Goal: Task Accomplishment & Management: Use online tool/utility

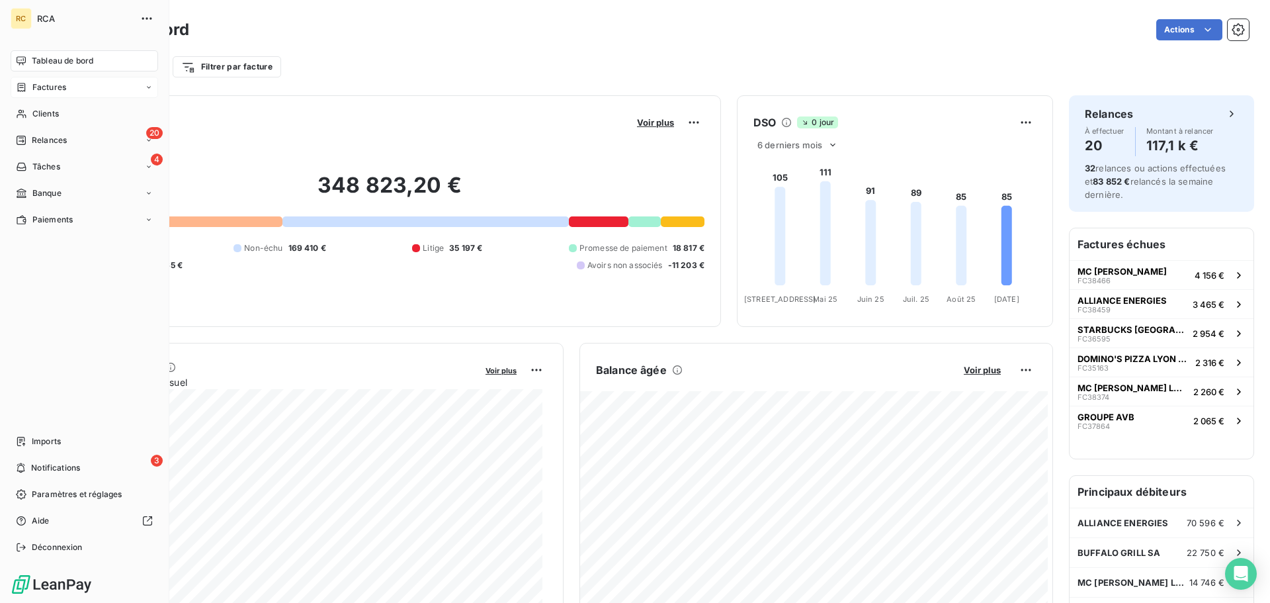
click at [21, 87] on icon at bounding box center [22, 87] width 8 height 9
click at [67, 112] on div "Factures" at bounding box center [92, 113] width 132 height 21
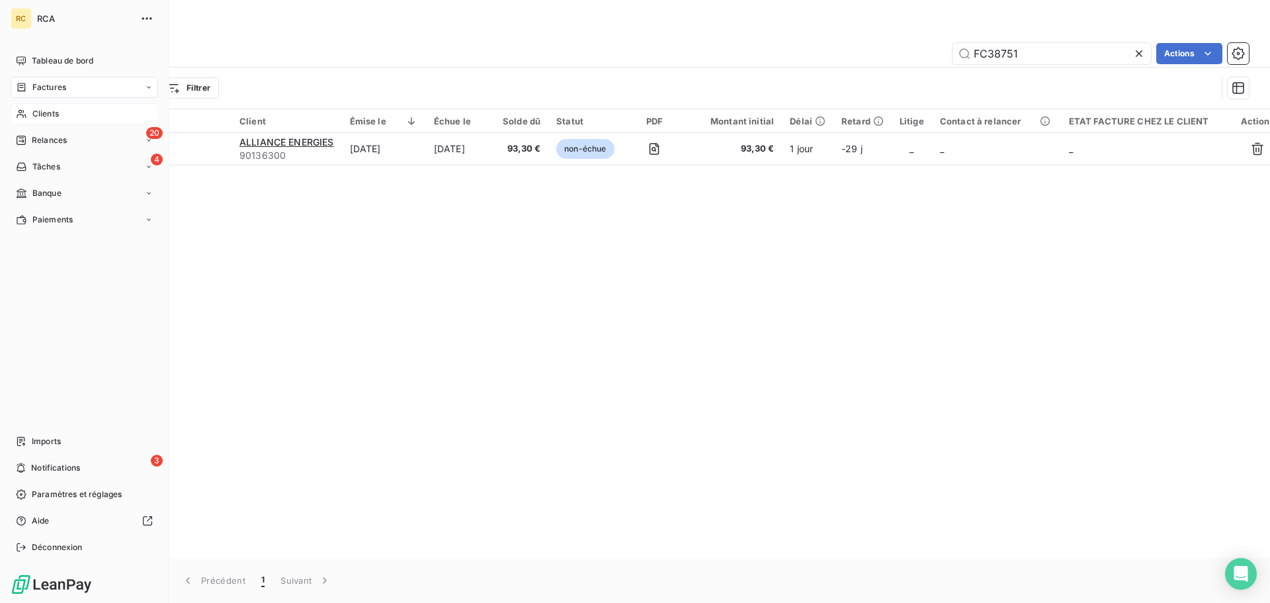
click at [34, 116] on span "Clients" at bounding box center [45, 114] width 26 height 12
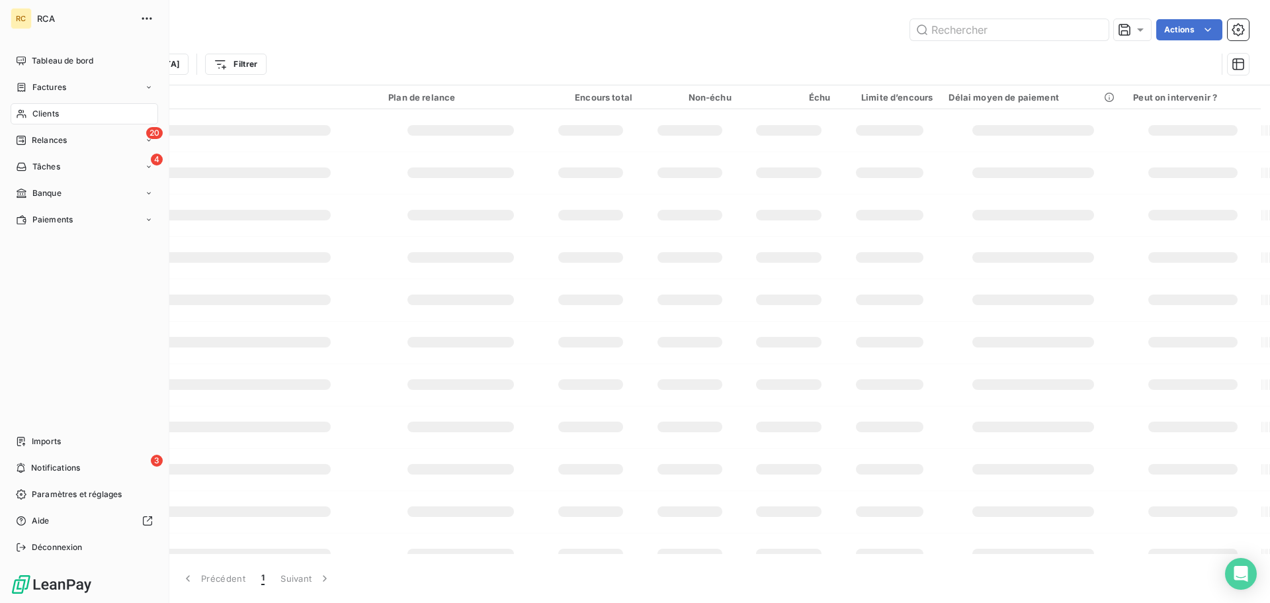
click at [61, 112] on div "Clients" at bounding box center [85, 113] width 148 height 21
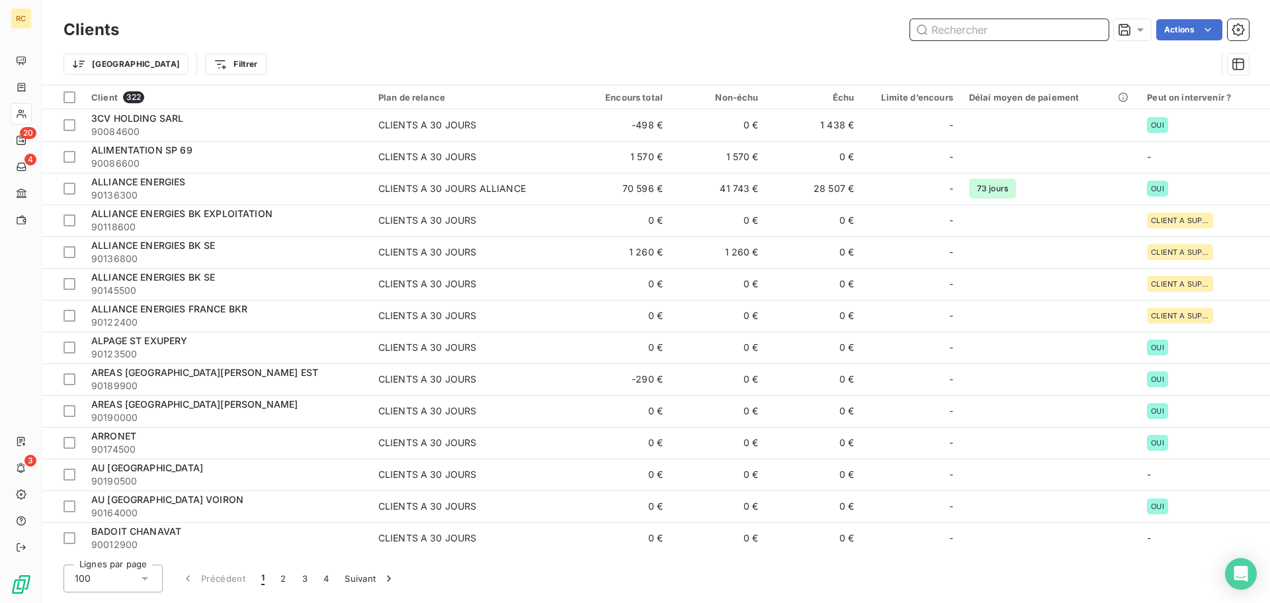
click at [959, 32] on input "text" at bounding box center [1009, 29] width 198 height 21
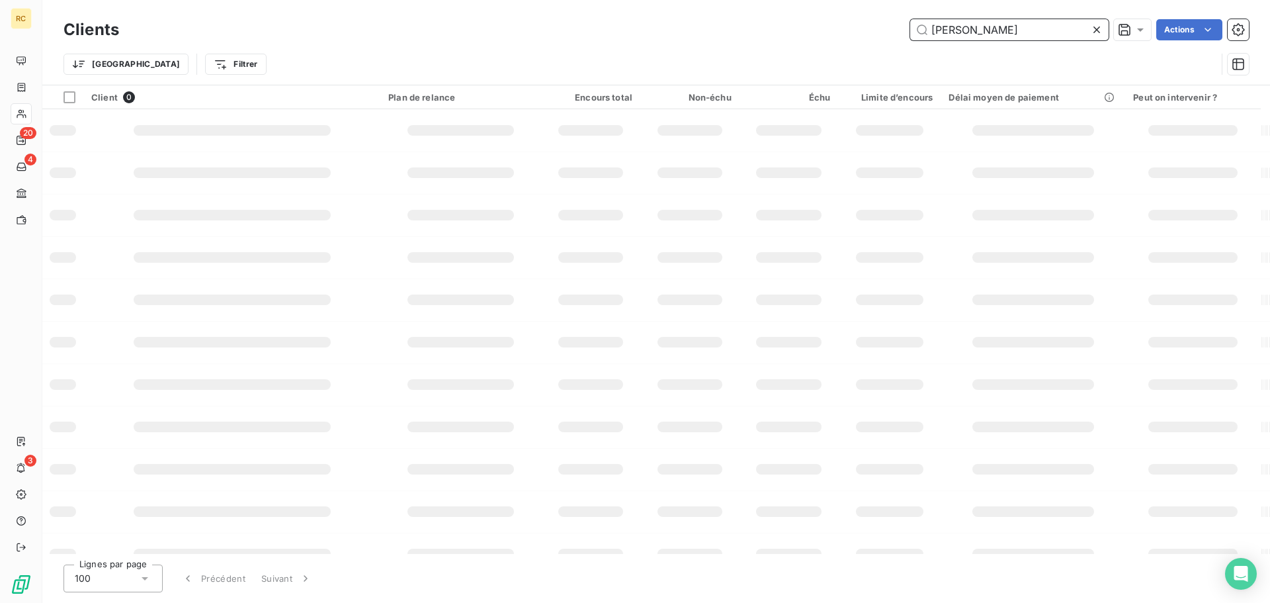
type input "[PERSON_NAME]"
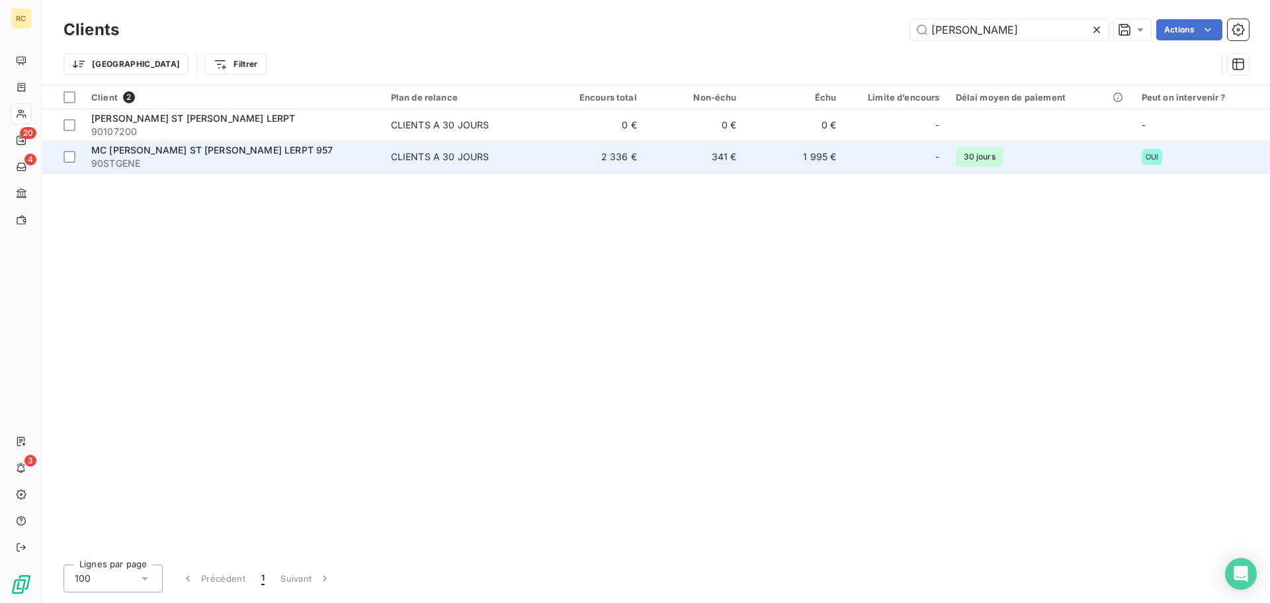
click at [198, 152] on span "MC [PERSON_NAME] ST [PERSON_NAME] LERPT 957" at bounding box center [211, 149] width 241 height 11
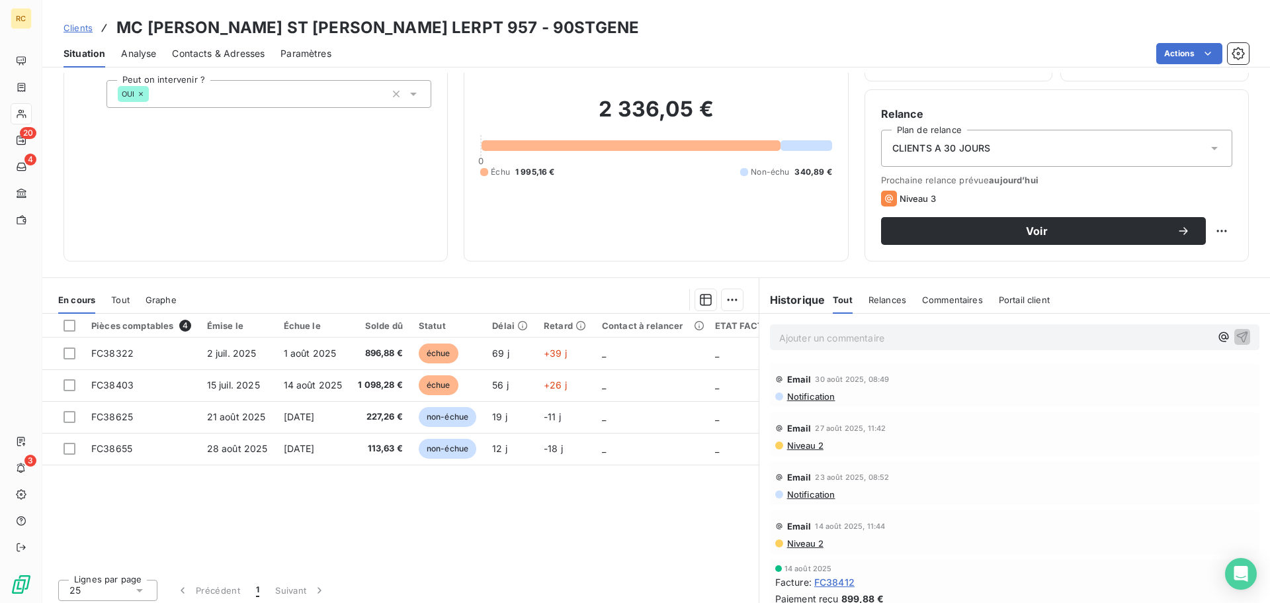
scroll to position [89, 0]
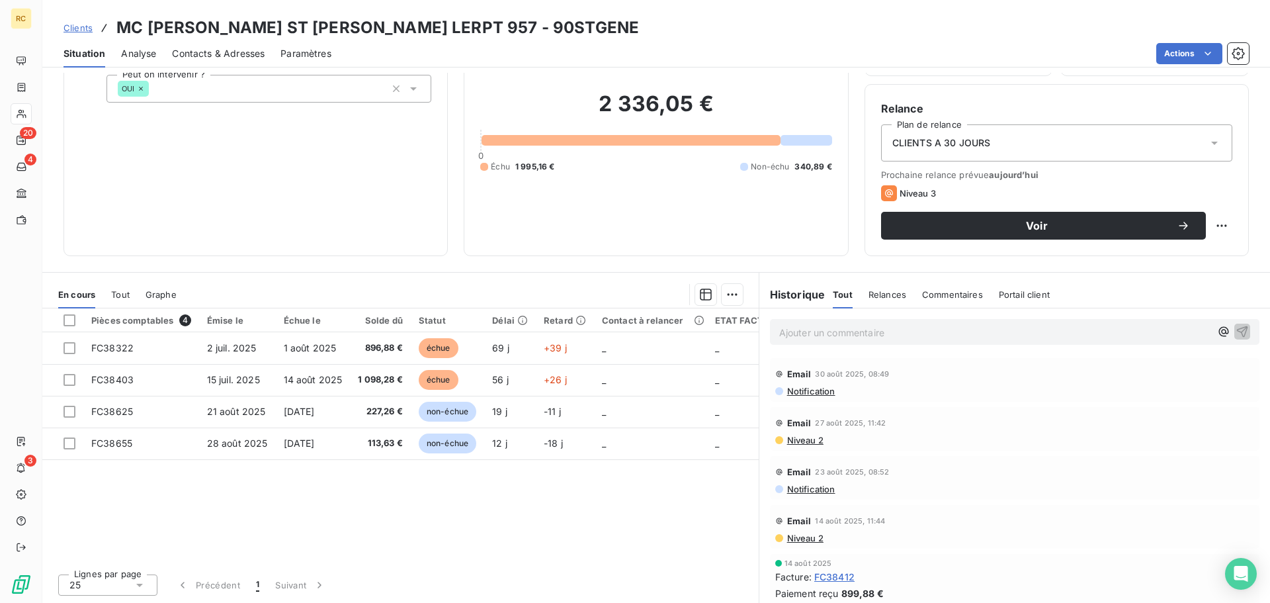
click at [119, 294] on span "Tout" at bounding box center [120, 294] width 19 height 11
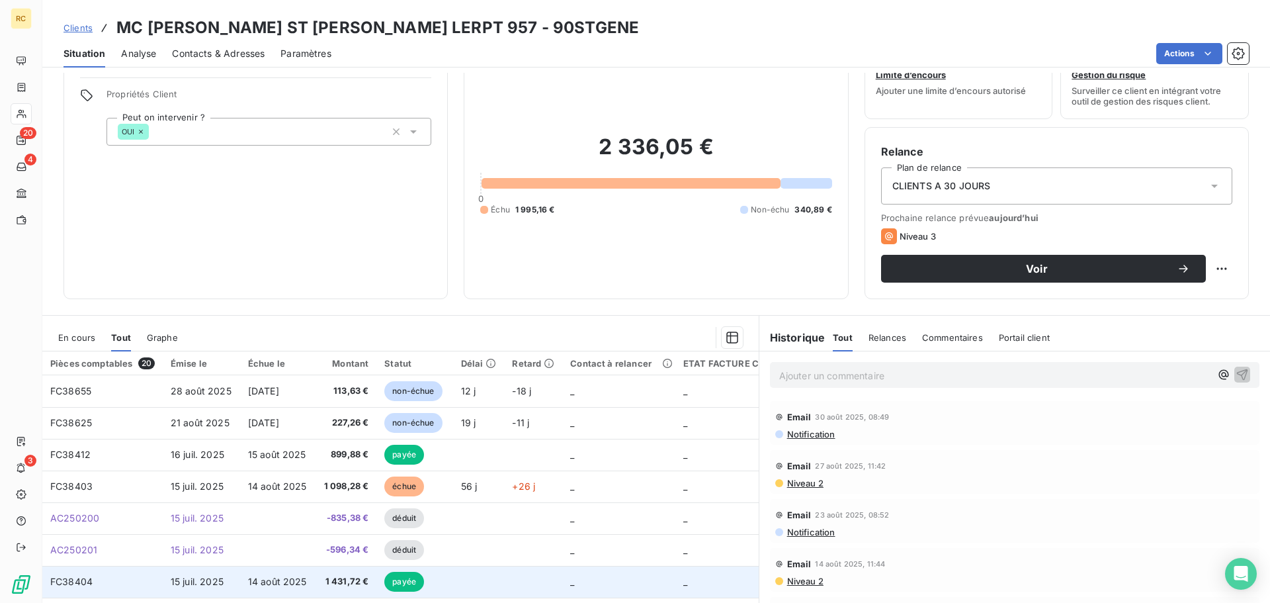
scroll to position [23, 0]
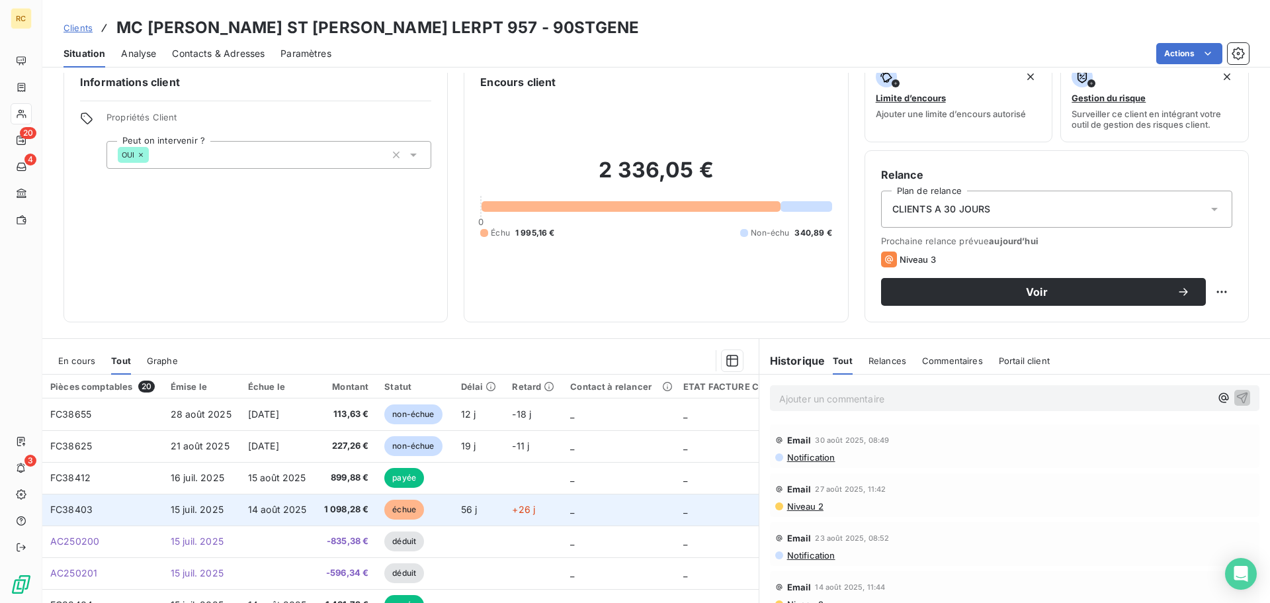
click at [175, 507] on span "15 juil. 2025" at bounding box center [197, 508] width 53 height 11
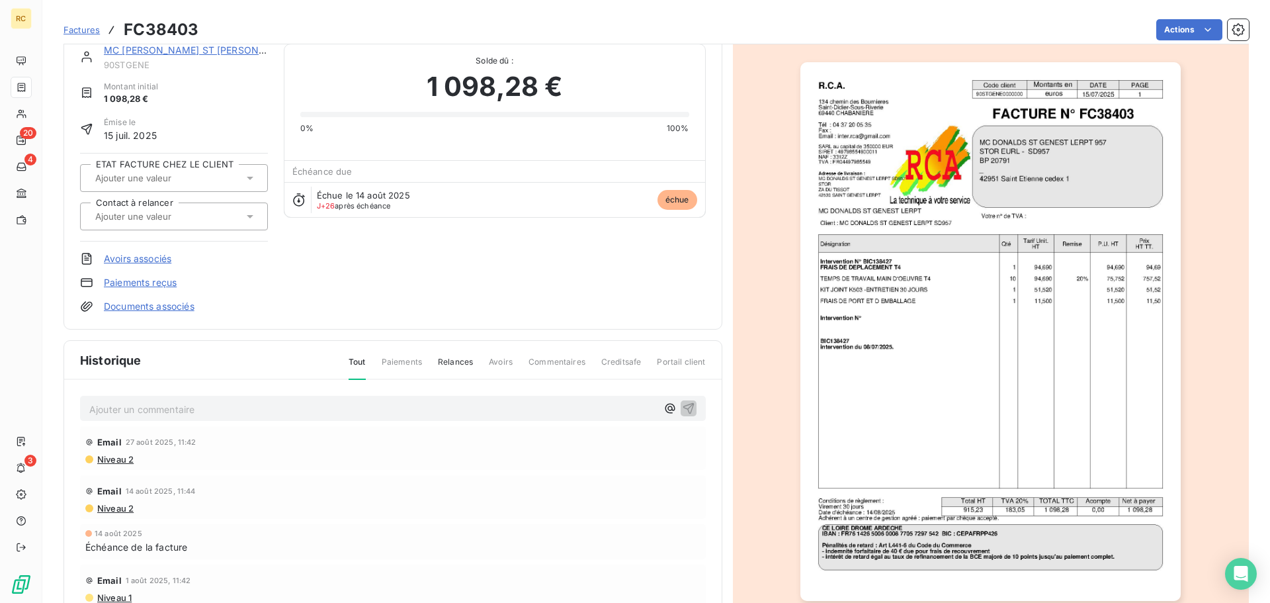
scroll to position [1, 0]
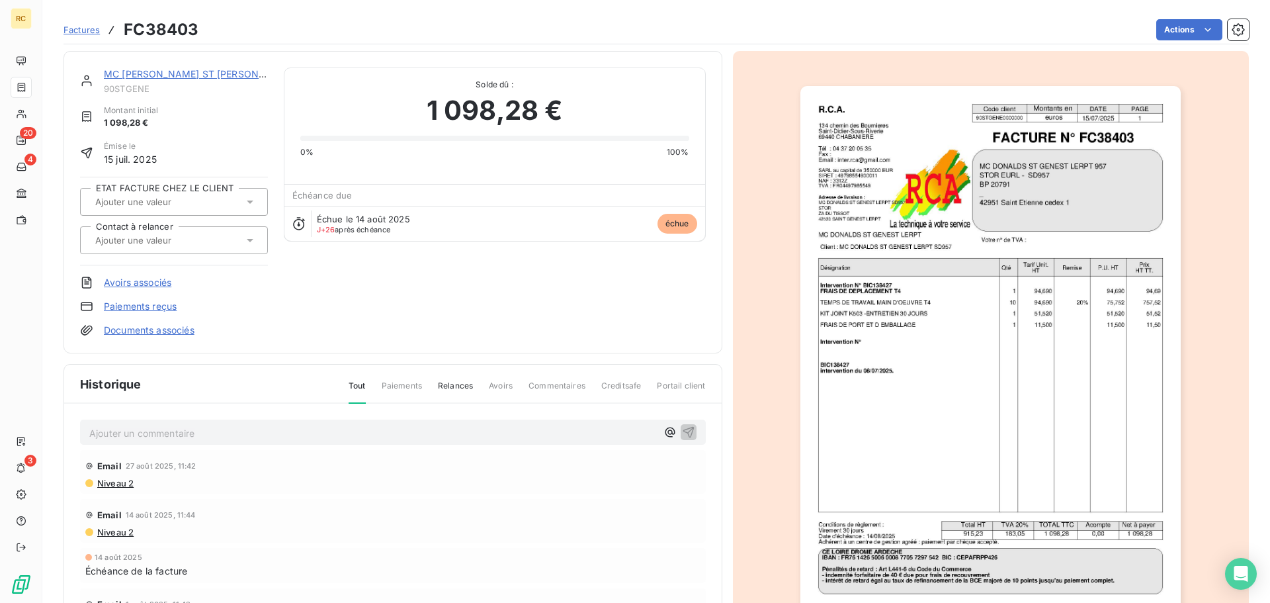
click at [134, 328] on link "Documents associés" at bounding box center [149, 329] width 91 height 13
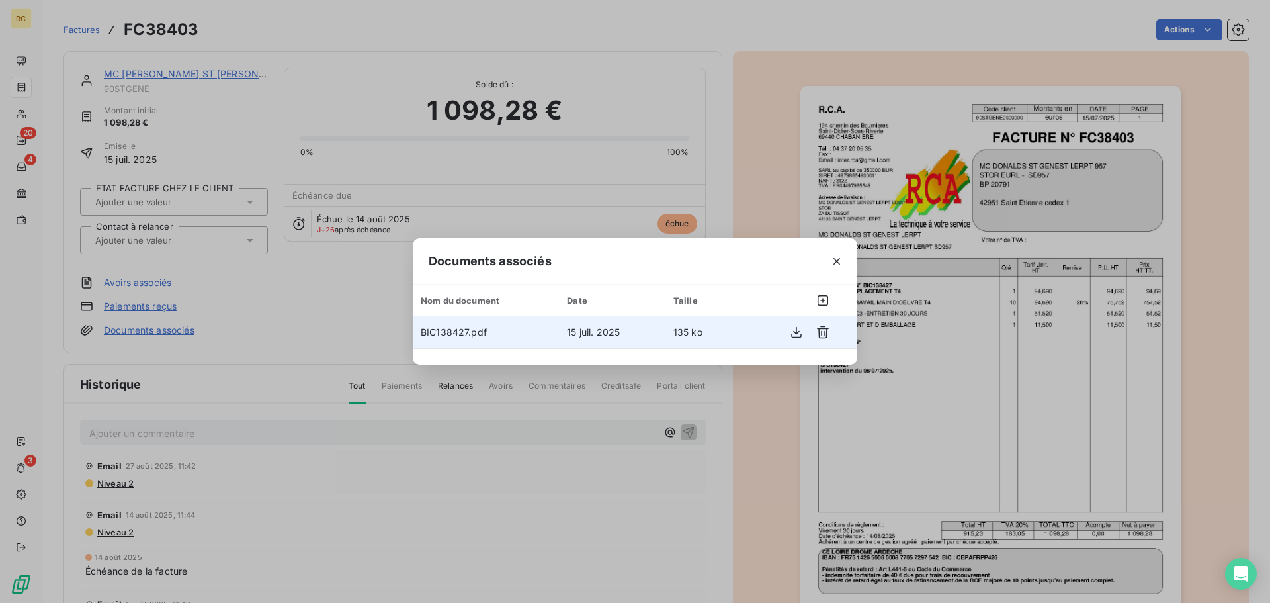
click at [452, 332] on span "BIC138427.pdf" at bounding box center [454, 331] width 66 height 11
click at [791, 336] on icon "button" at bounding box center [796, 331] width 13 height 13
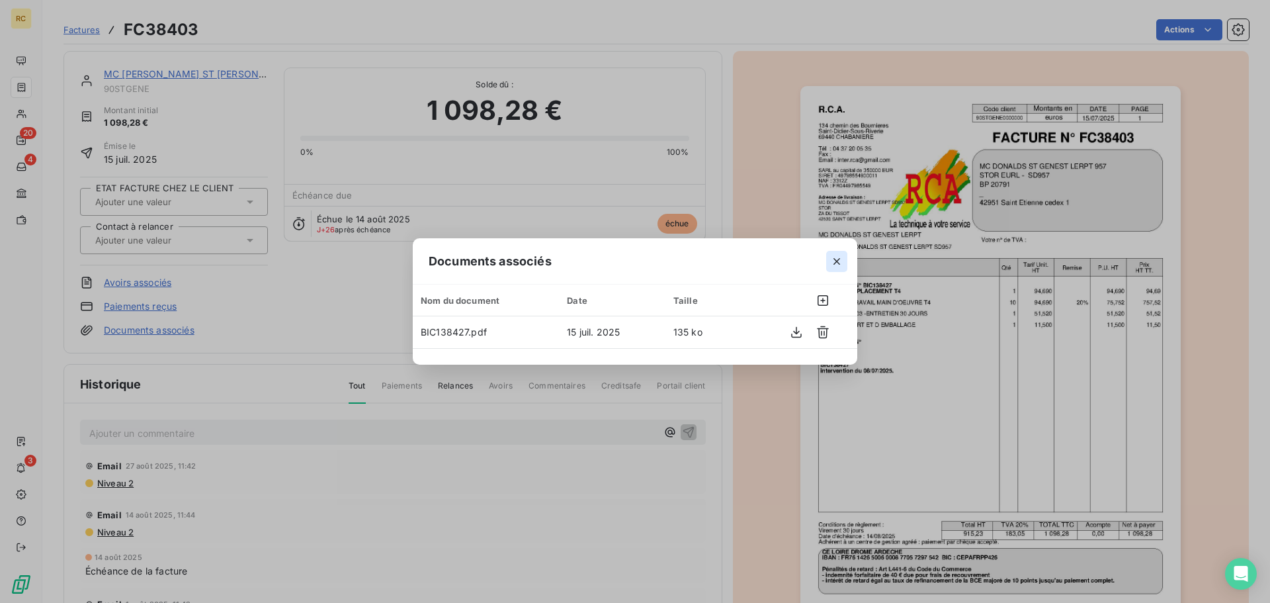
click at [833, 261] on icon "button" at bounding box center [836, 261] width 13 height 13
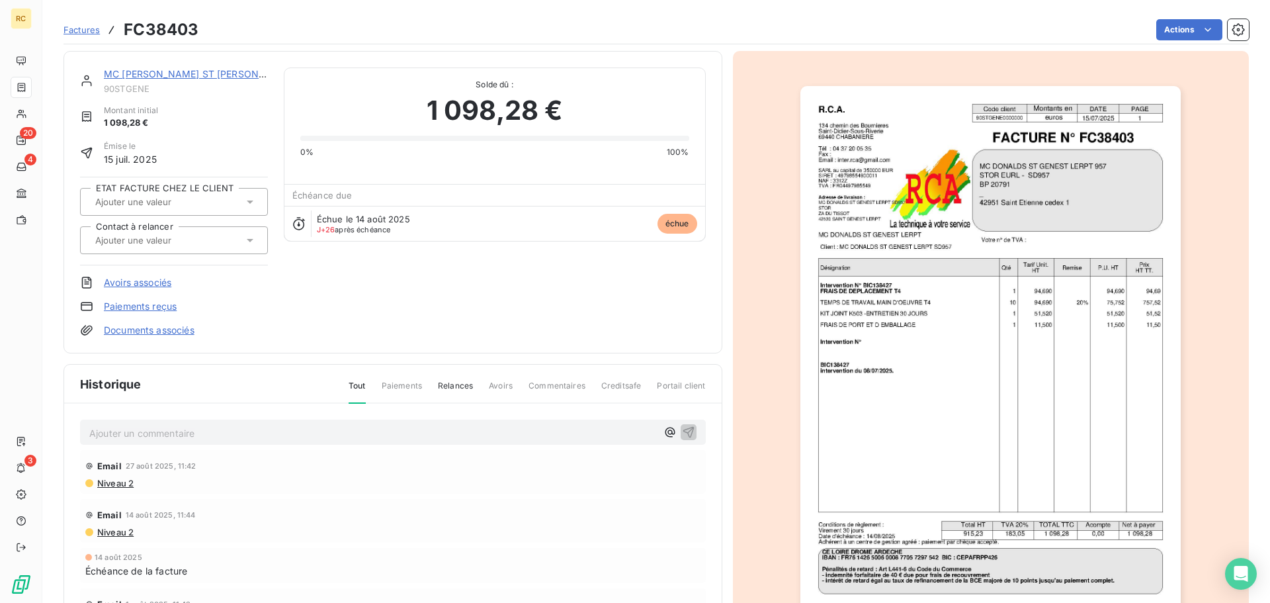
click at [75, 32] on span "Factures" at bounding box center [82, 29] width 36 height 11
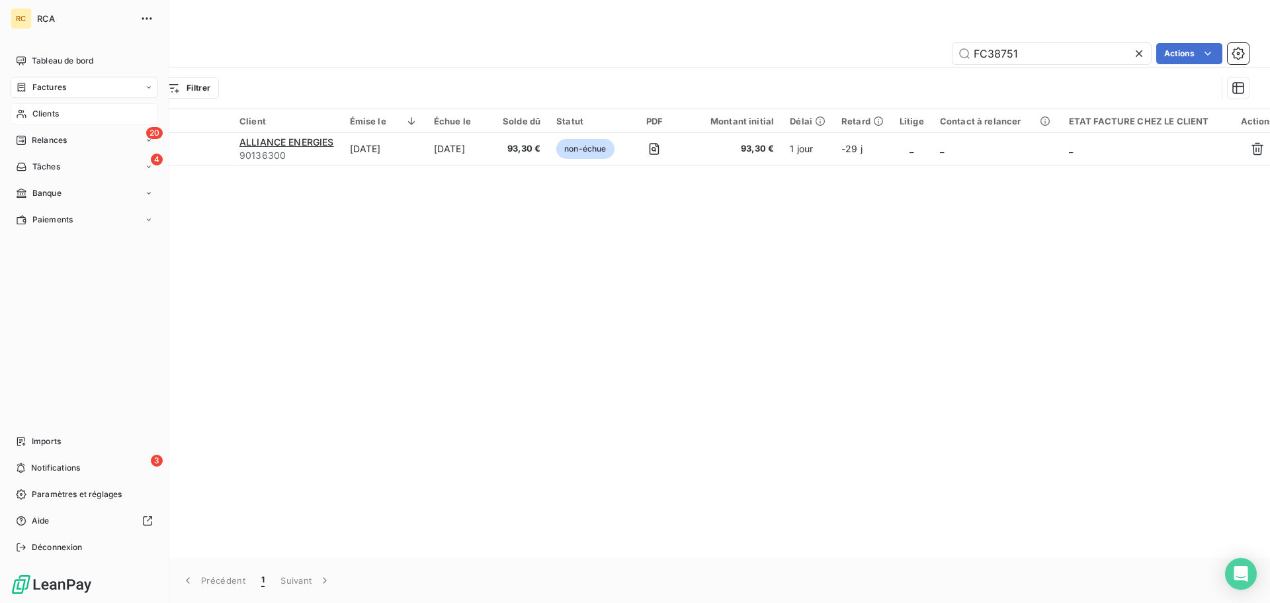
click at [40, 120] on div "Clients" at bounding box center [85, 113] width 148 height 21
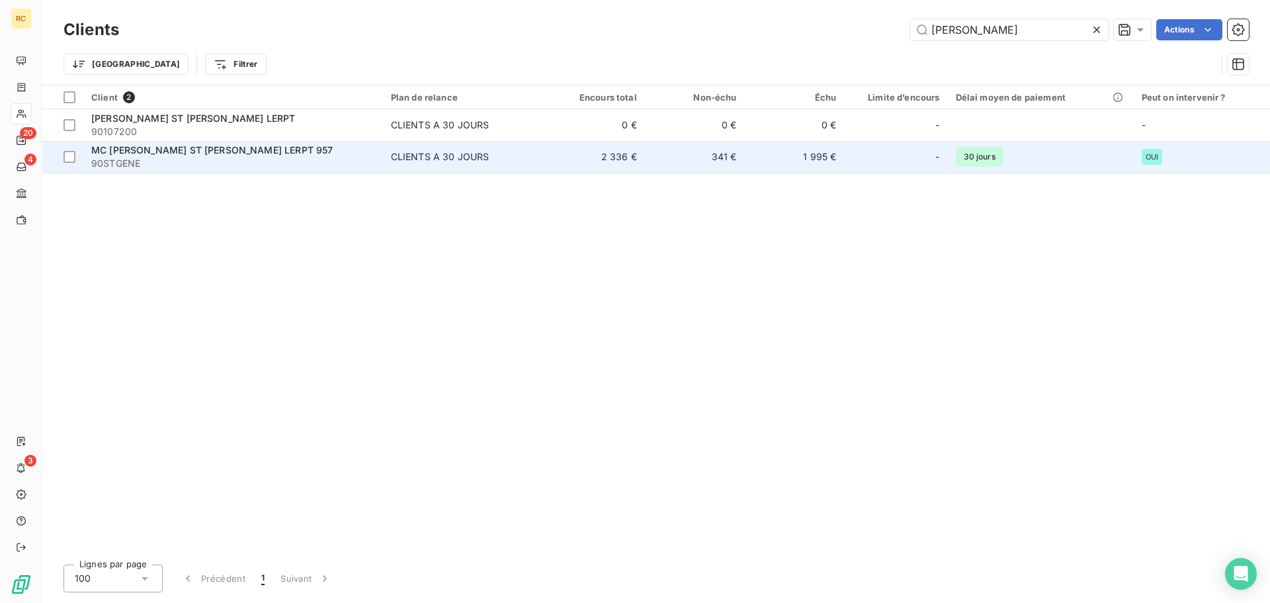
click at [224, 164] on span "90STGENE" at bounding box center [233, 163] width 284 height 13
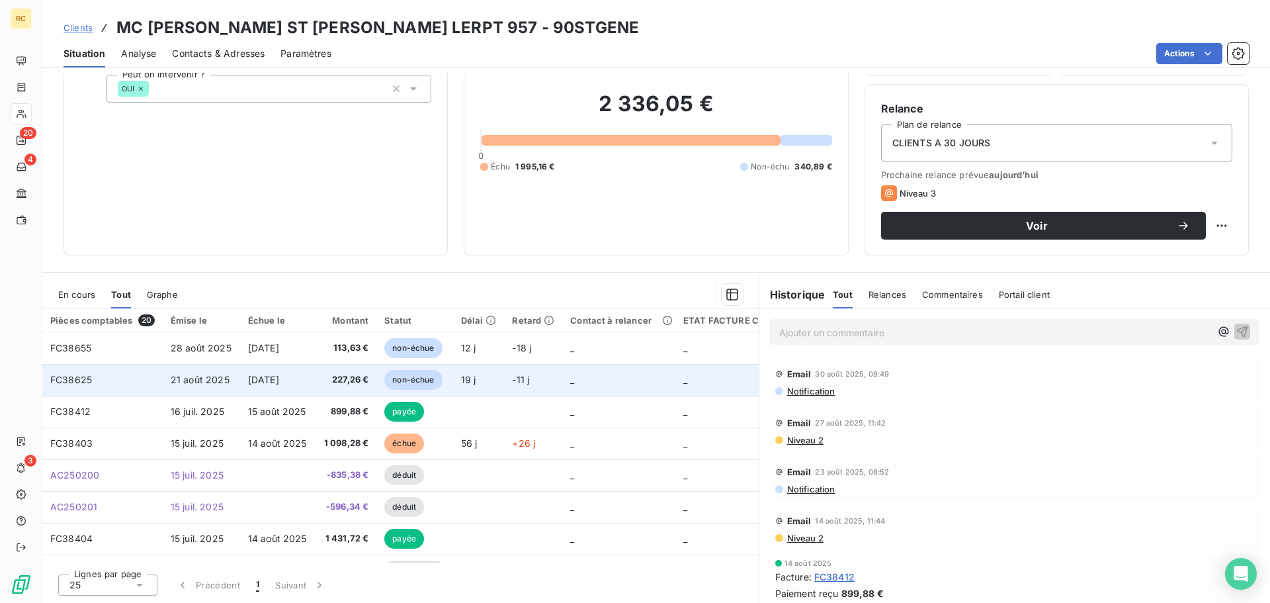
click at [265, 386] on td "[DATE]" at bounding box center [278, 380] width 76 height 32
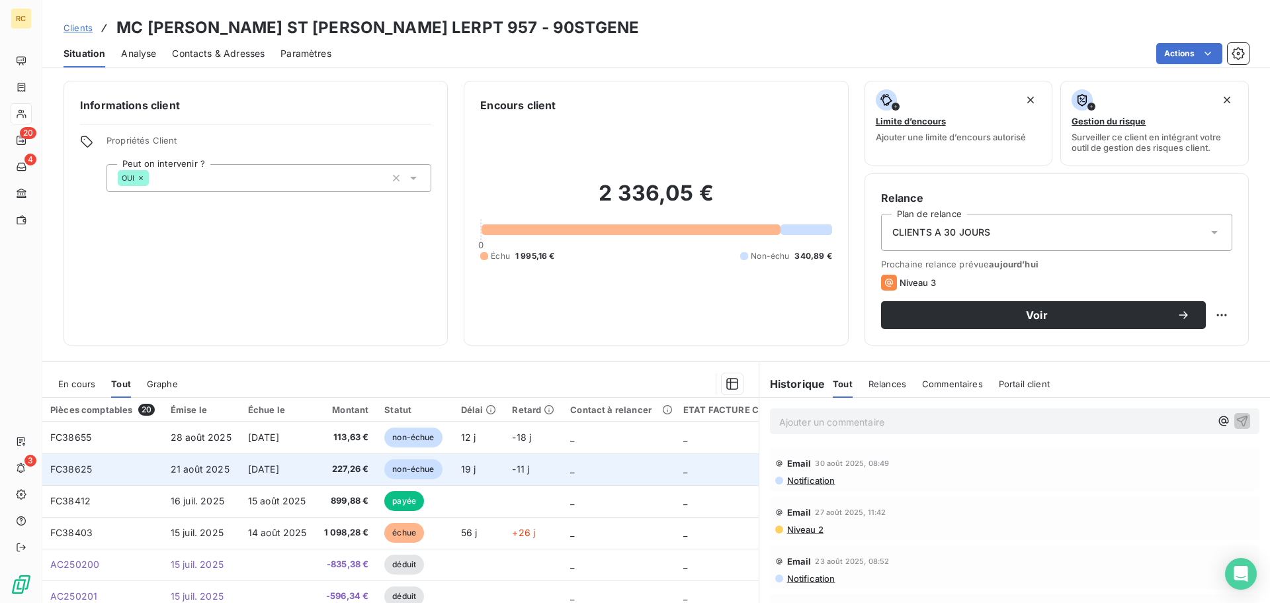
click at [279, 468] on span "[DATE]" at bounding box center [263, 468] width 31 height 11
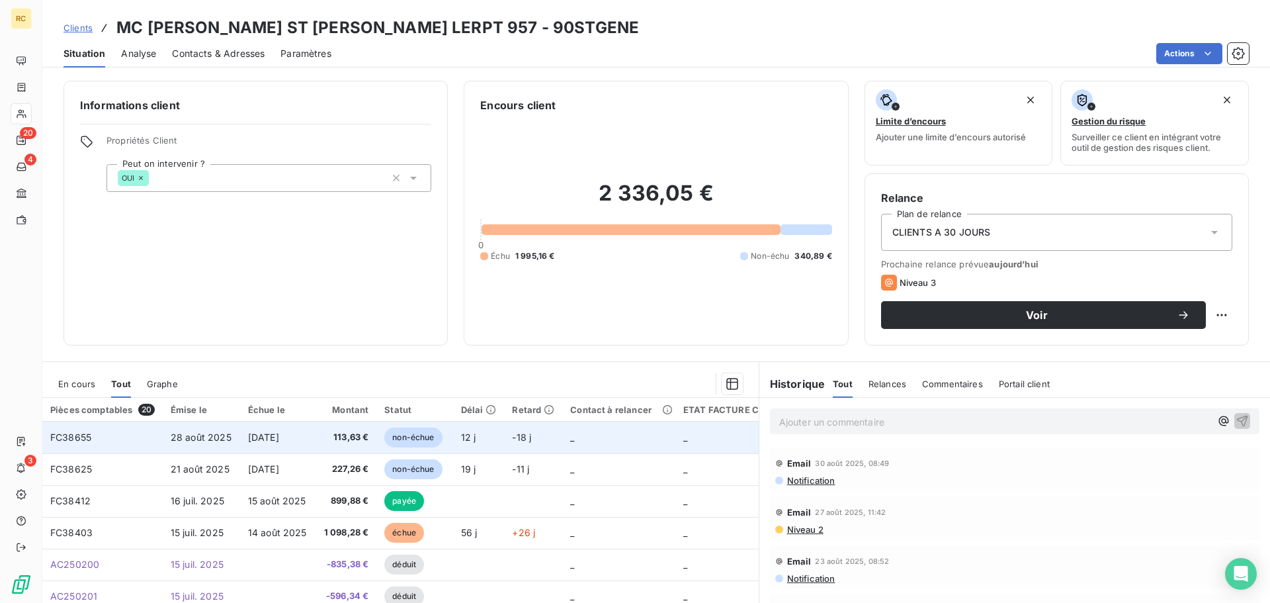
click at [310, 441] on td "[DATE]" at bounding box center [278, 437] width 76 height 32
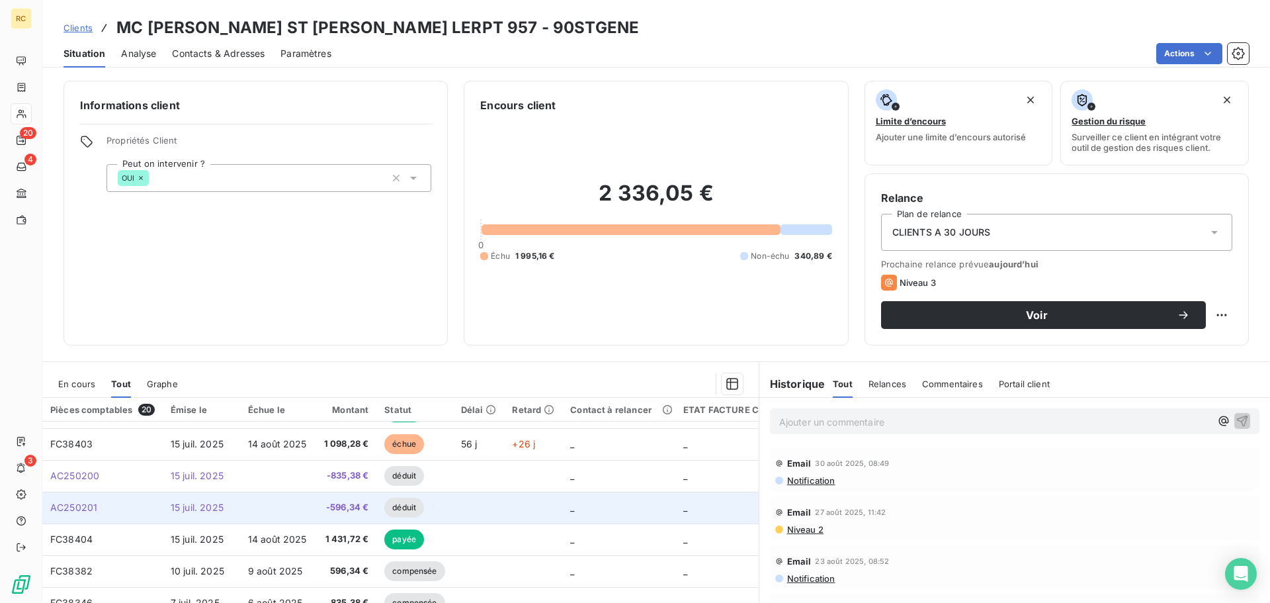
scroll to position [66, 0]
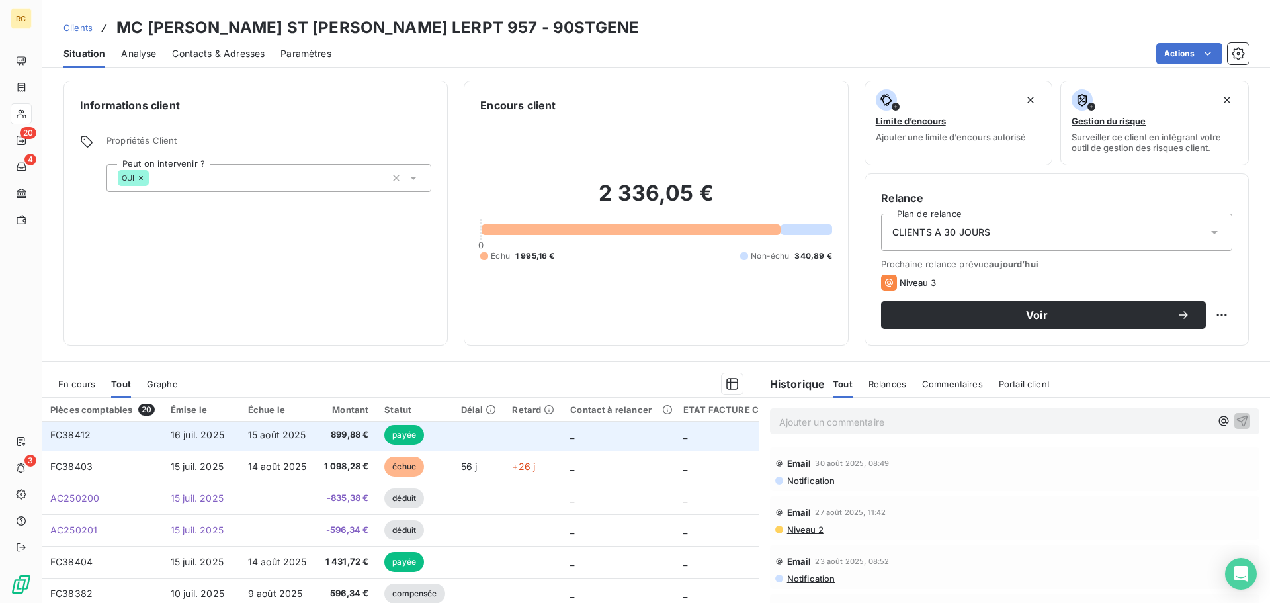
click at [304, 442] on td "15 août 2025" at bounding box center [278, 435] width 76 height 32
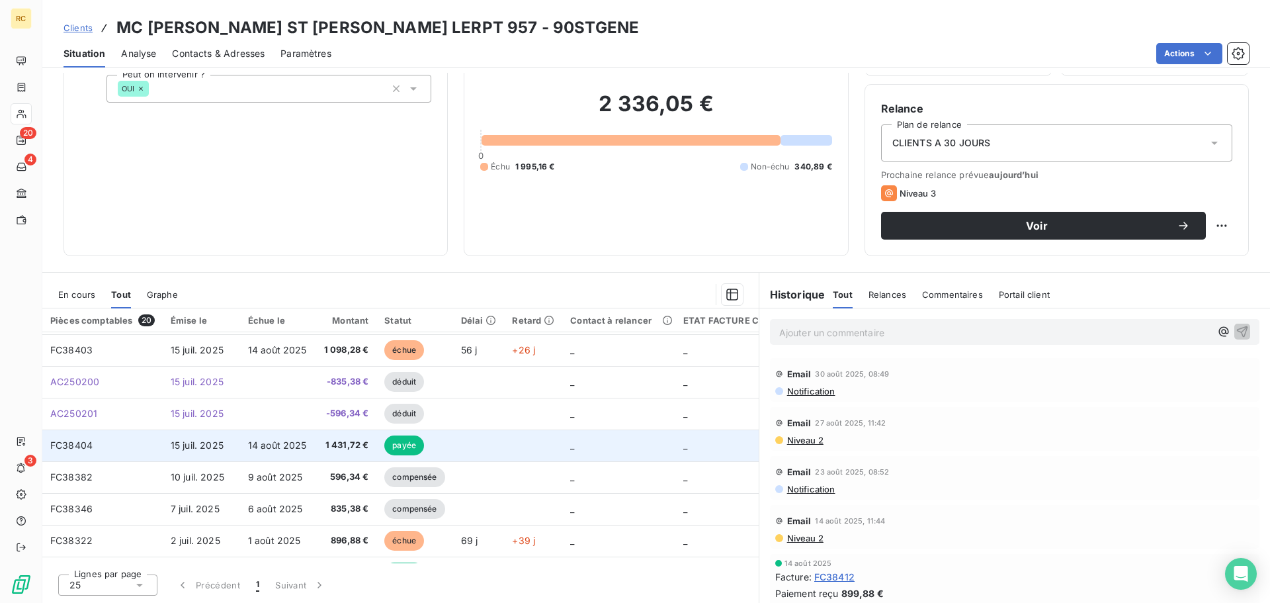
scroll to position [132, 0]
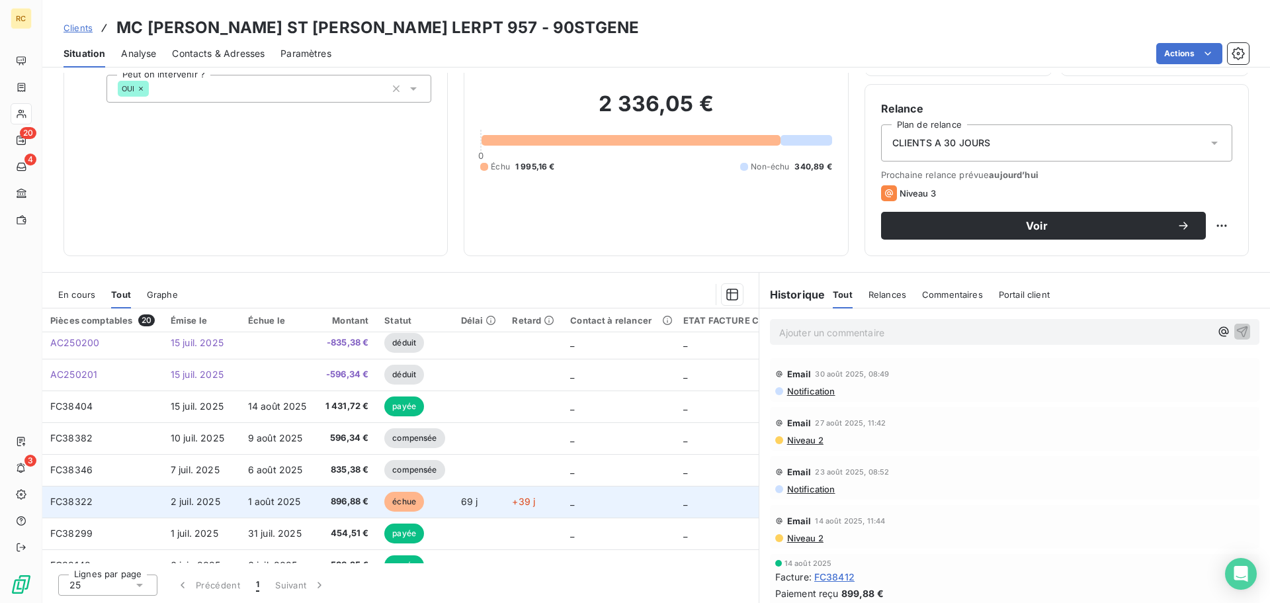
click at [210, 501] on span "2 juil. 2025" at bounding box center [196, 500] width 50 height 11
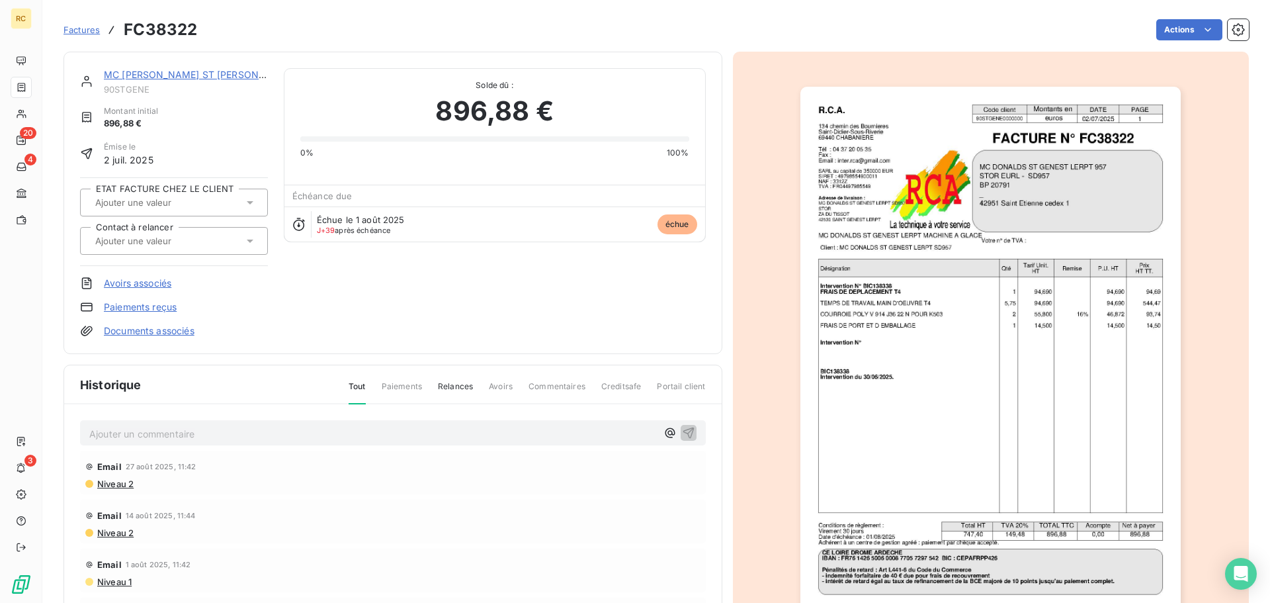
click at [391, 386] on span "Paiements" at bounding box center [402, 391] width 40 height 22
click at [449, 384] on span "Relances" at bounding box center [455, 391] width 35 height 22
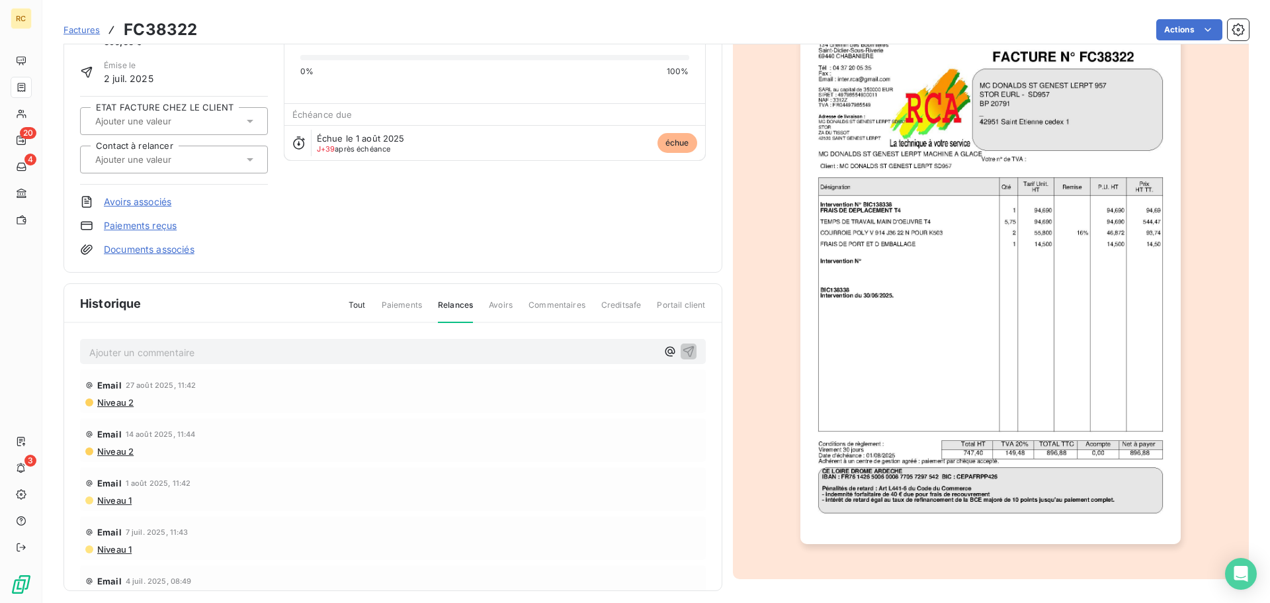
scroll to position [91, 0]
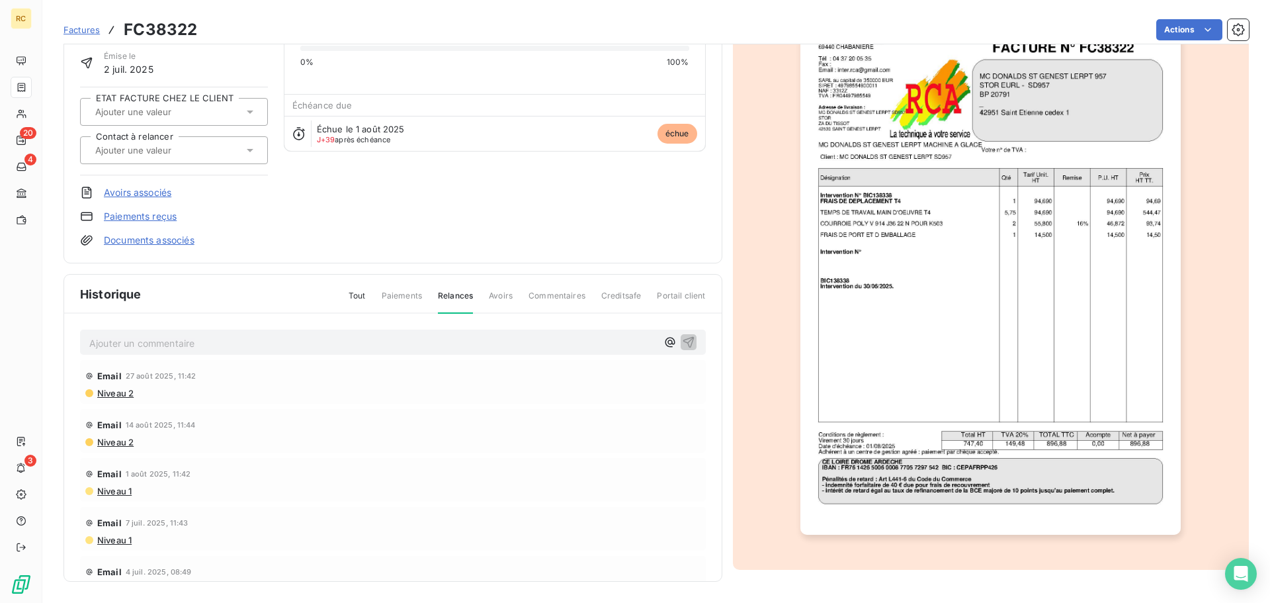
click at [349, 300] on span "Tout" at bounding box center [357, 301] width 17 height 22
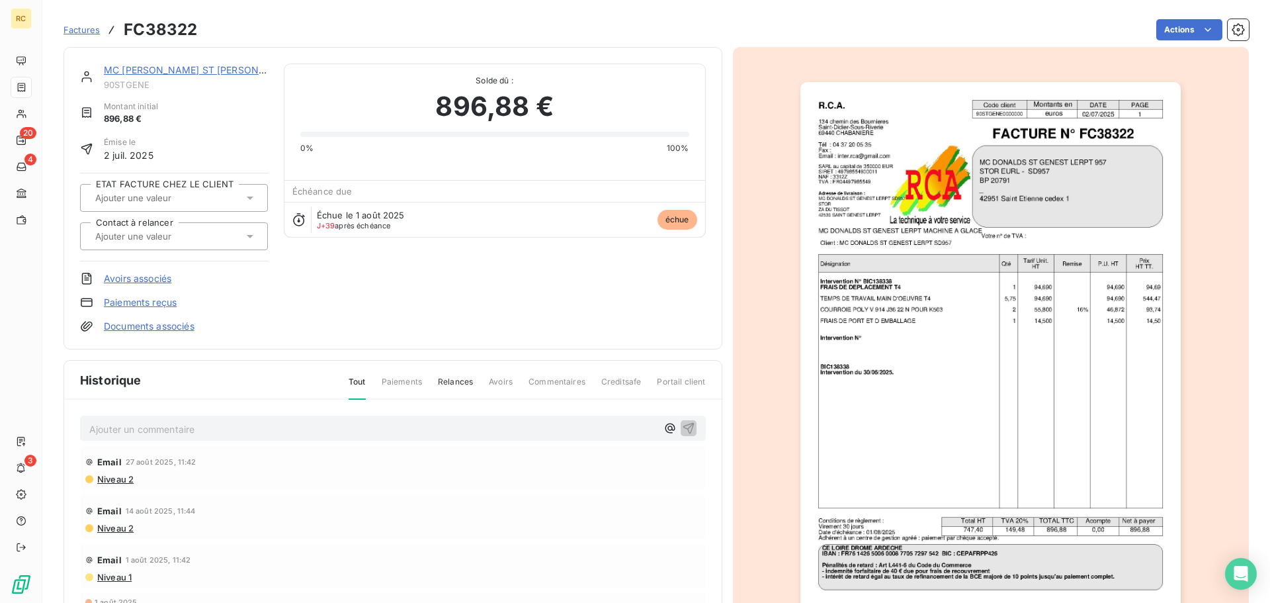
scroll to position [0, 0]
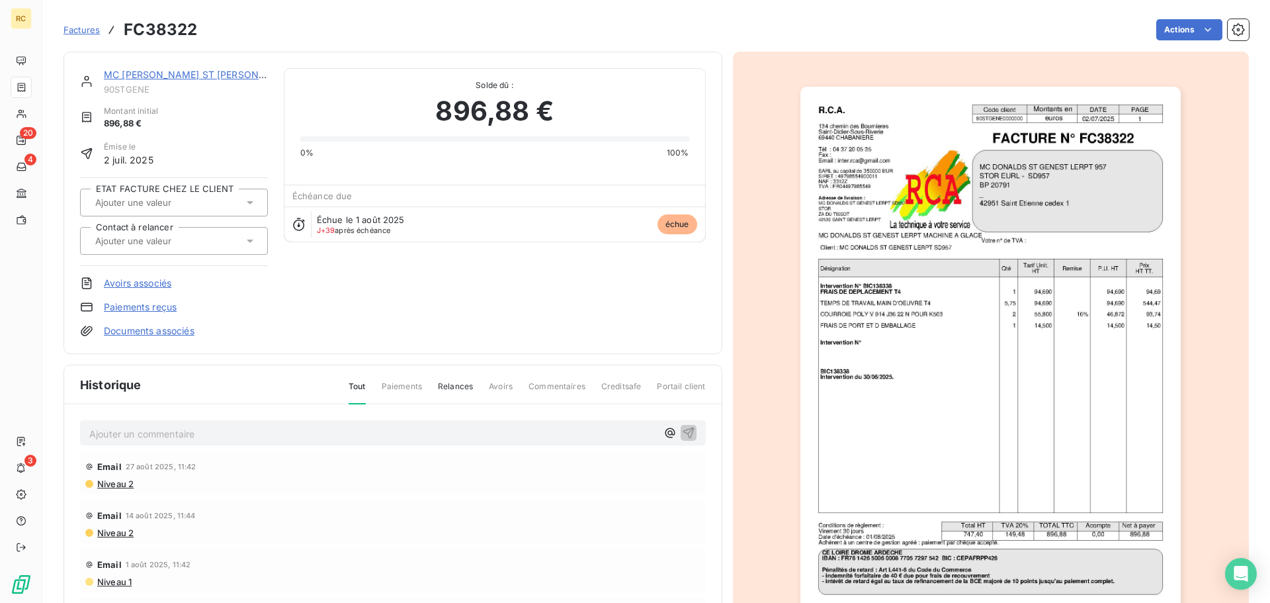
click at [150, 333] on link "Documents associés" at bounding box center [149, 330] width 91 height 13
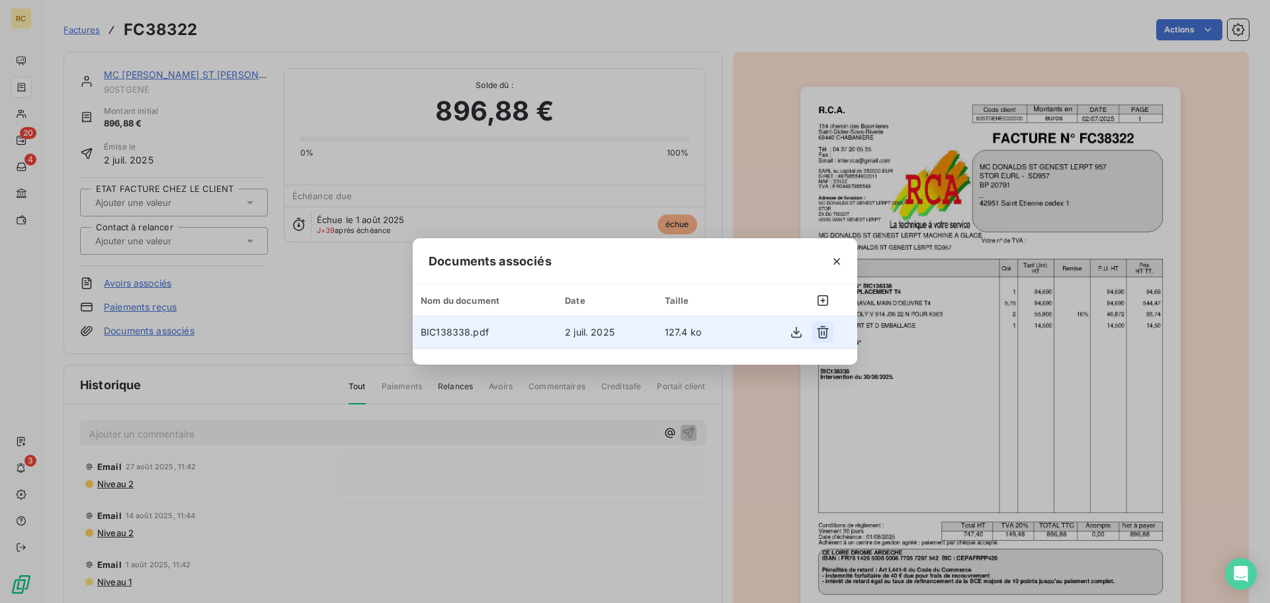
click at [823, 335] on icon "button" at bounding box center [822, 331] width 13 height 13
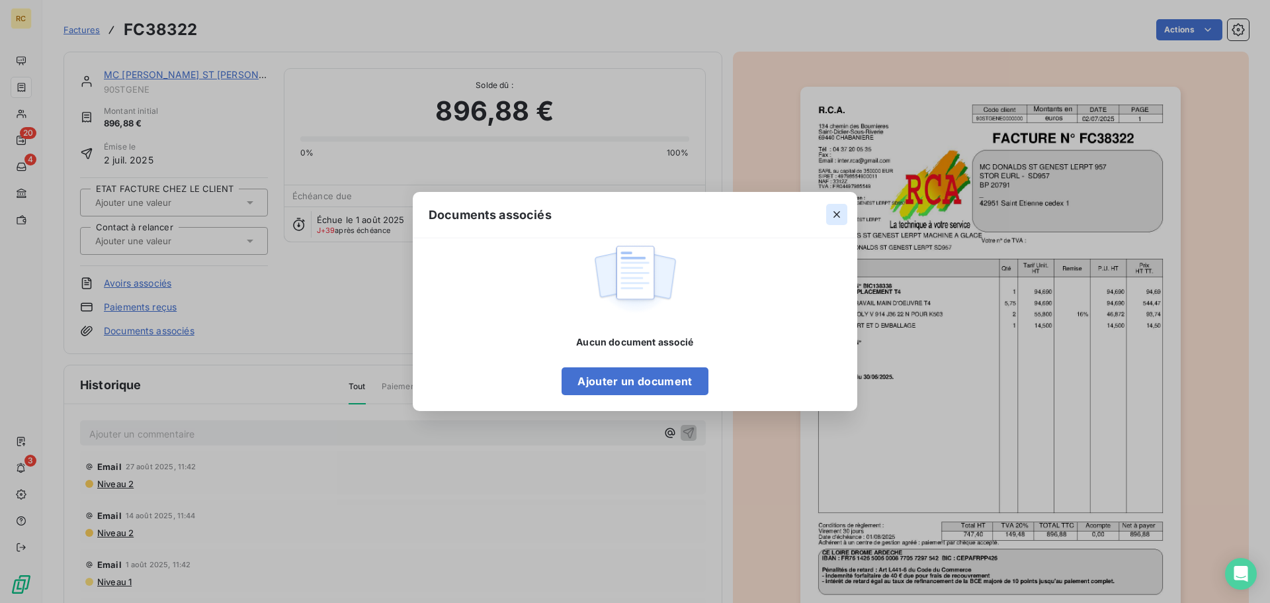
click at [836, 220] on icon "button" at bounding box center [836, 214] width 13 height 13
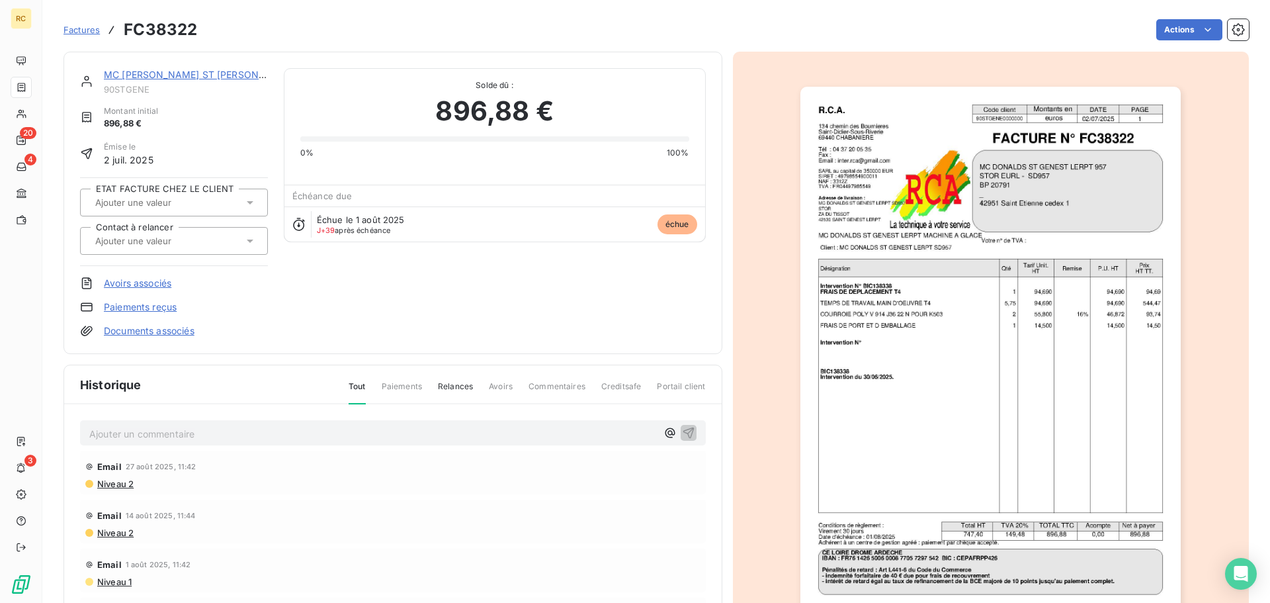
click at [143, 327] on link "Documents associés" at bounding box center [149, 330] width 91 height 13
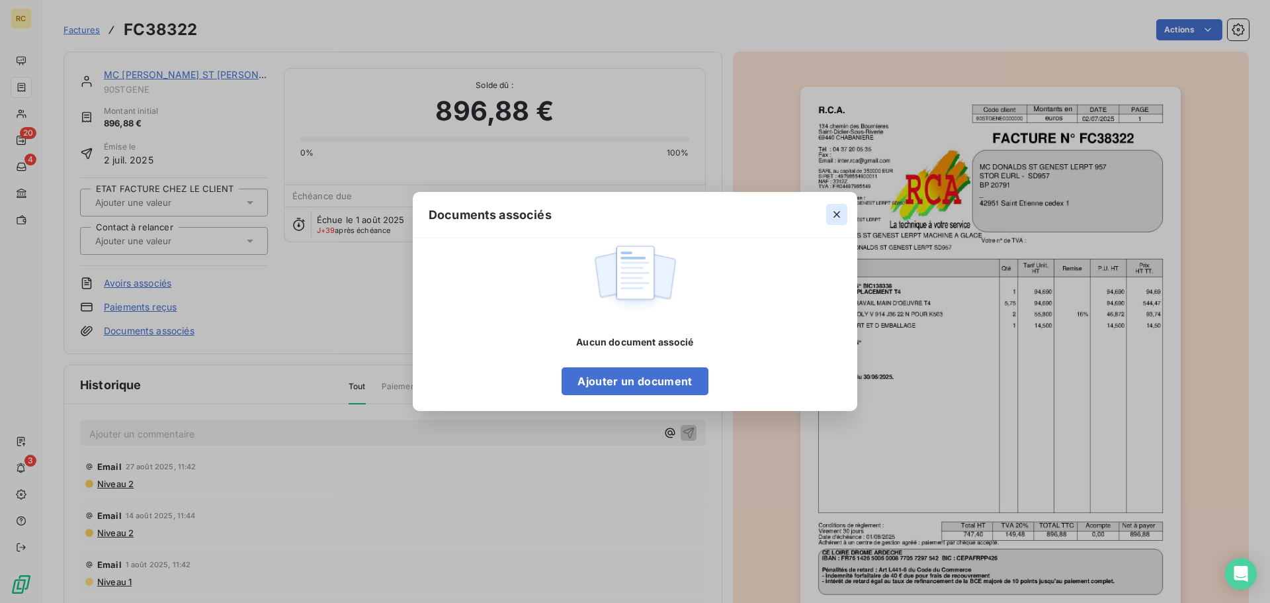
click at [841, 215] on icon "button" at bounding box center [836, 214] width 13 height 13
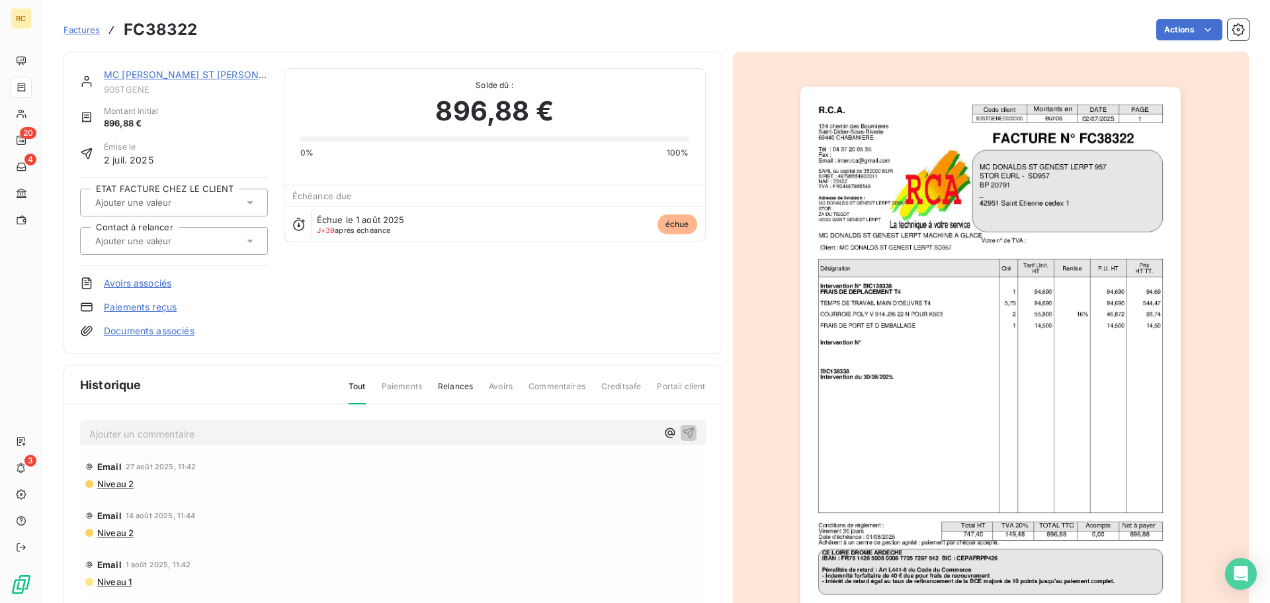
click at [176, 28] on h3 "FC38322" at bounding box center [160, 30] width 73 height 24
copy h3 "FC38322"
click at [128, 331] on link "Documents associés" at bounding box center [149, 330] width 91 height 13
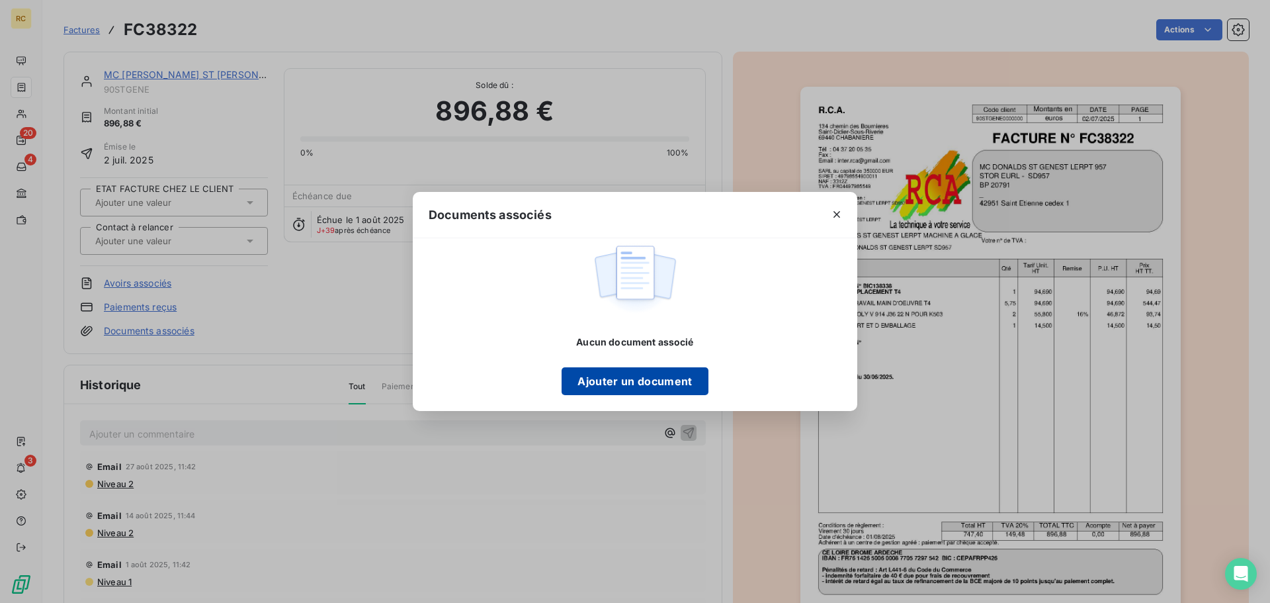
click at [588, 383] on button "Ajouter un document" at bounding box center [635, 381] width 146 height 28
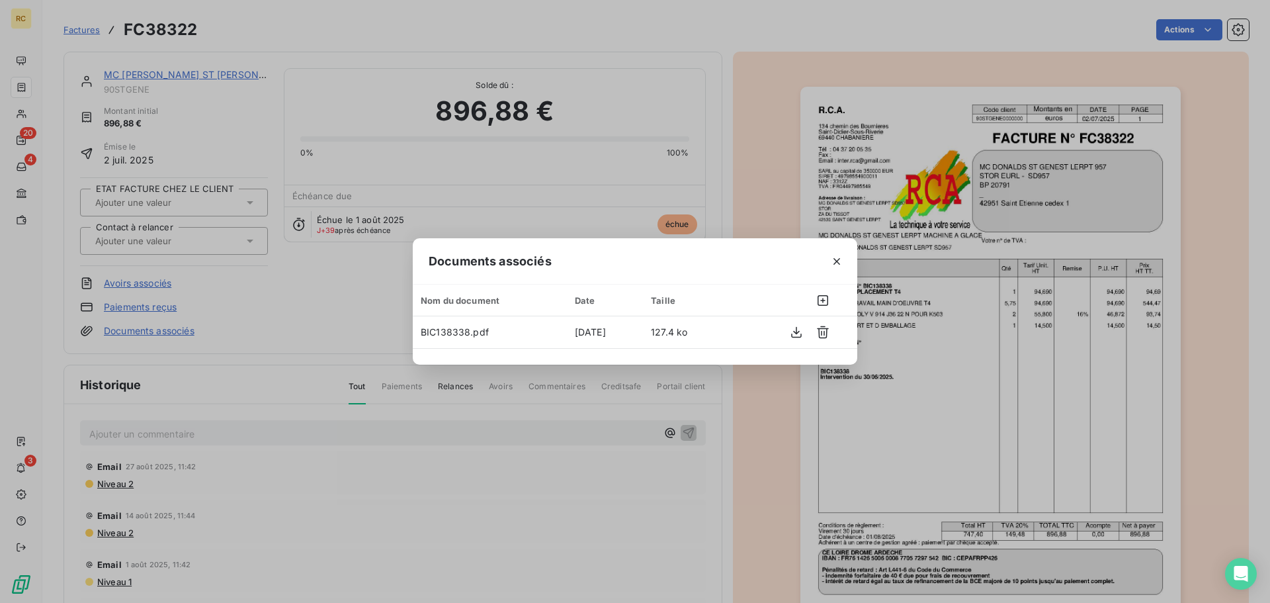
click at [331, 468] on div "Documents associés Nom du document Date Taille BIC138338.pdf [DATE] 127.4 ko" at bounding box center [635, 301] width 1270 height 603
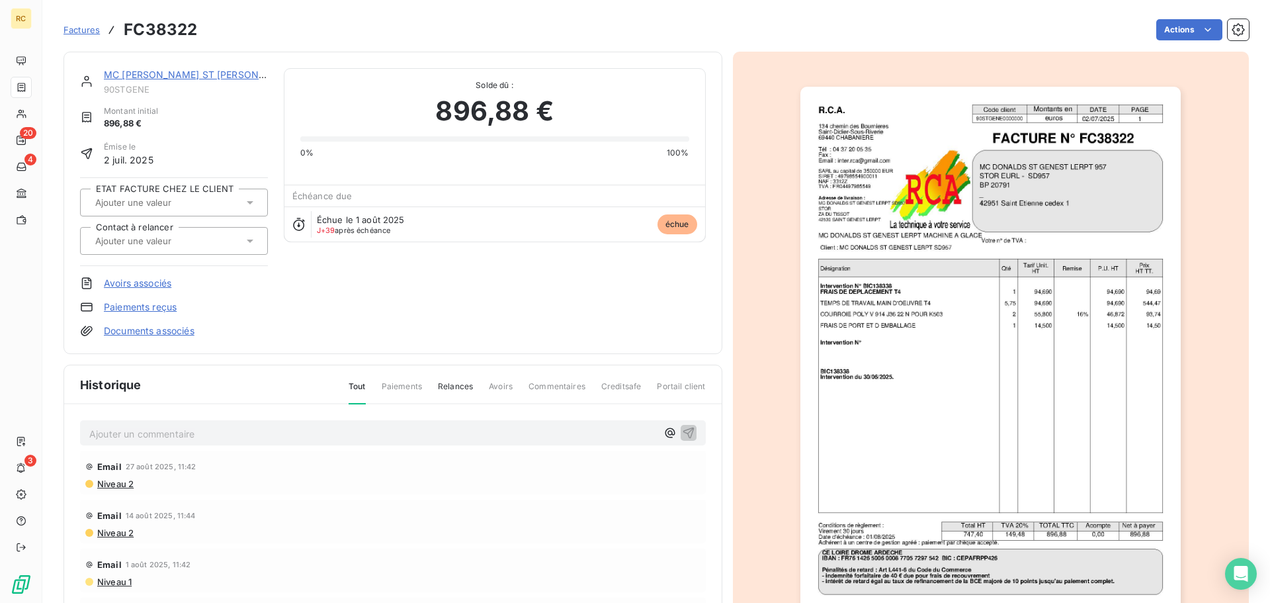
click at [437, 265] on div "MC [PERSON_NAME] ST [PERSON_NAME] LERPT 957 90STGENE Montant initial 896,88 € É…" at bounding box center [393, 202] width 626 height 269
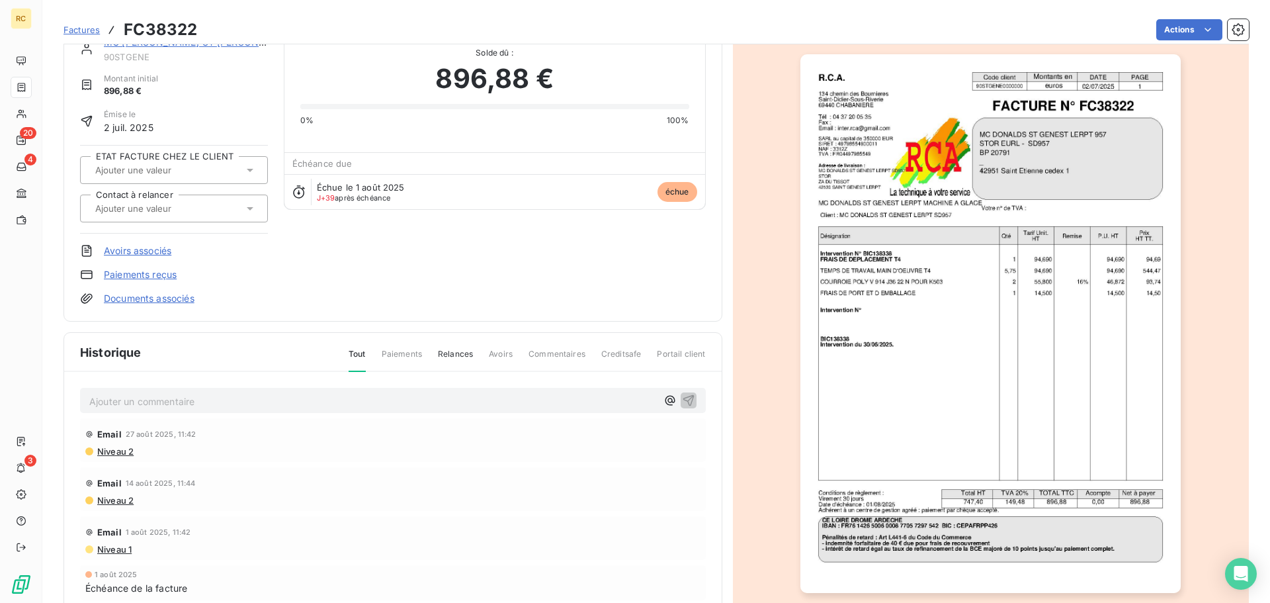
scroll to position [91, 0]
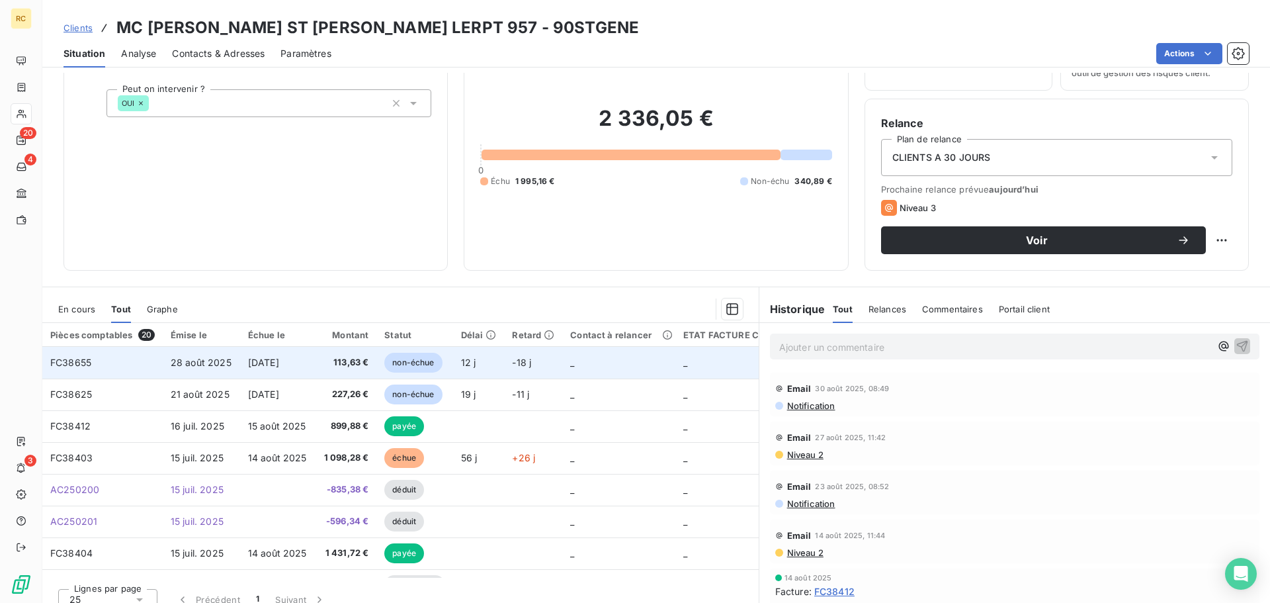
scroll to position [89, 0]
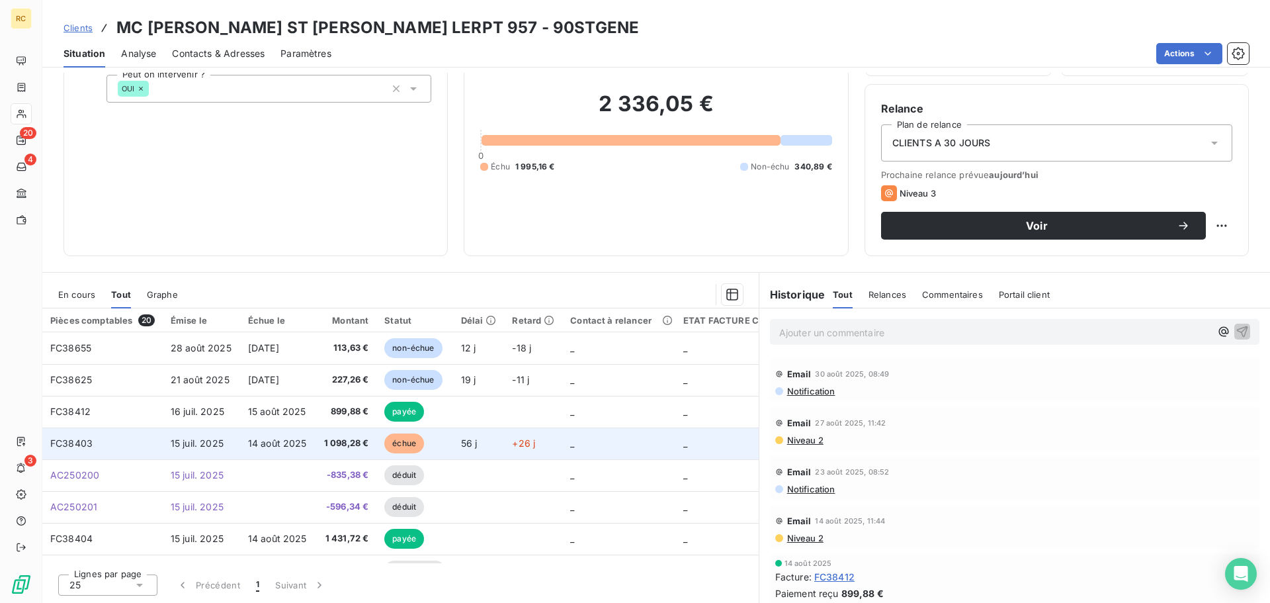
click at [248, 443] on span "14 août 2025" at bounding box center [277, 442] width 59 height 11
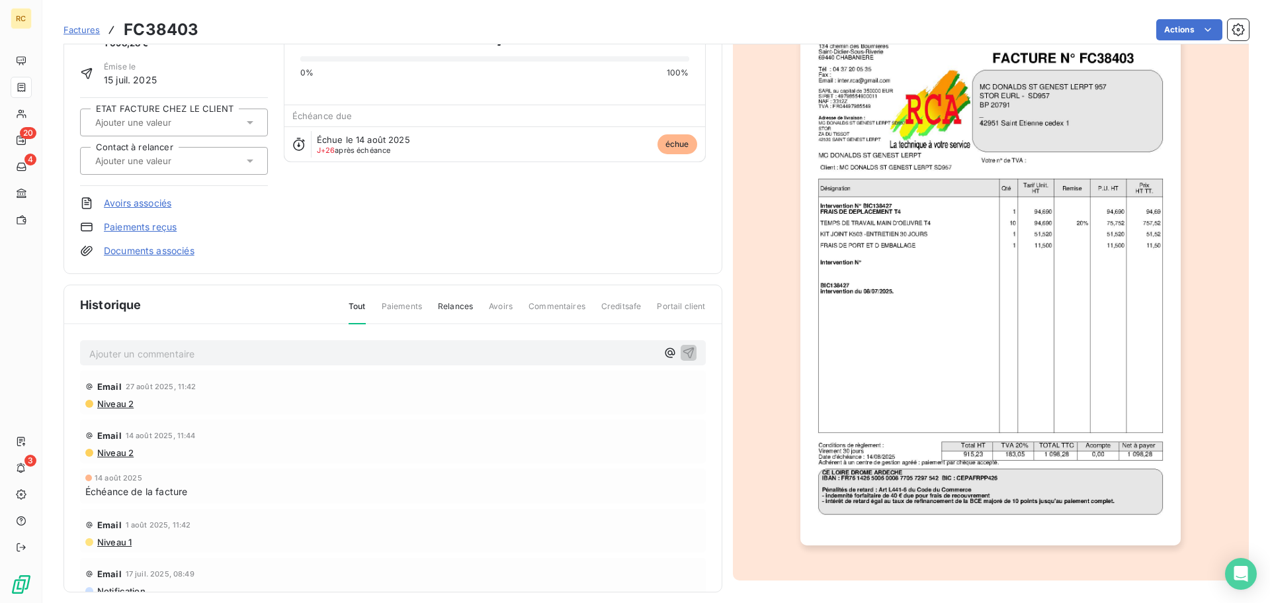
scroll to position [91, 0]
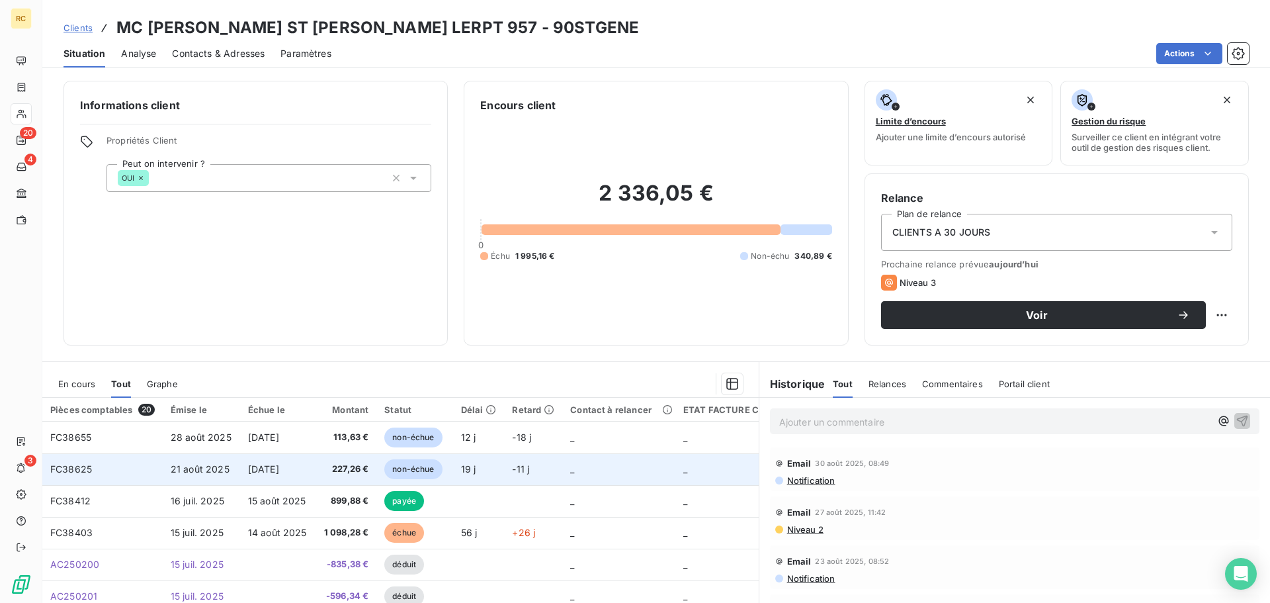
click at [323, 462] on td "227,26 €" at bounding box center [346, 469] width 61 height 32
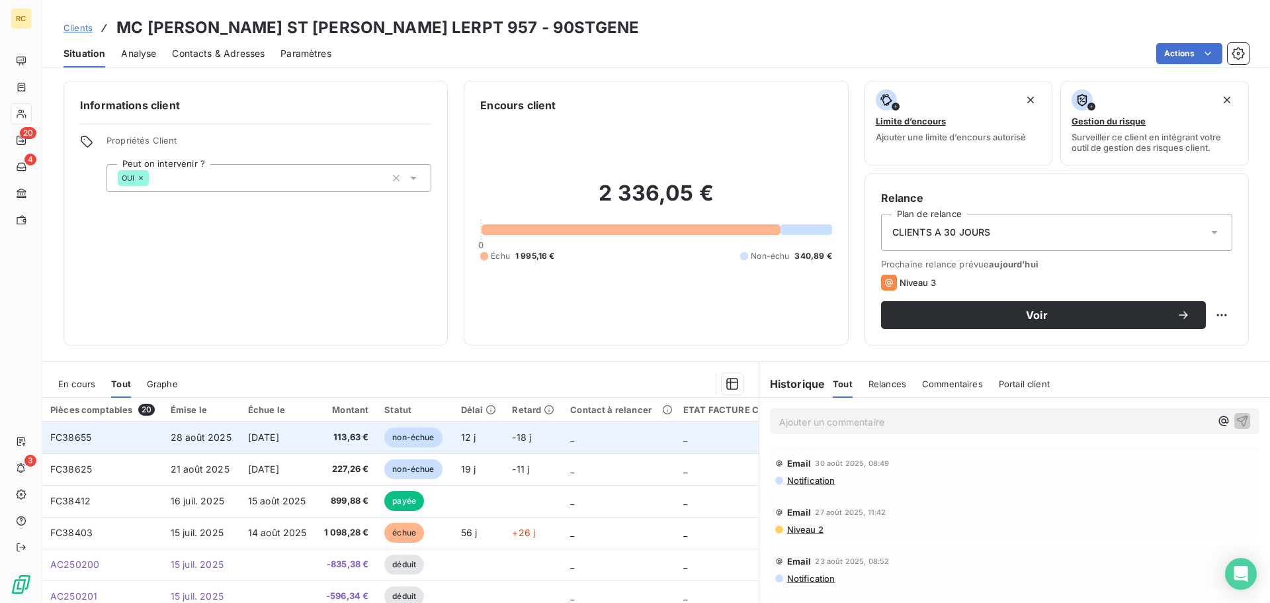
click at [347, 429] on td "113,63 €" at bounding box center [346, 437] width 61 height 32
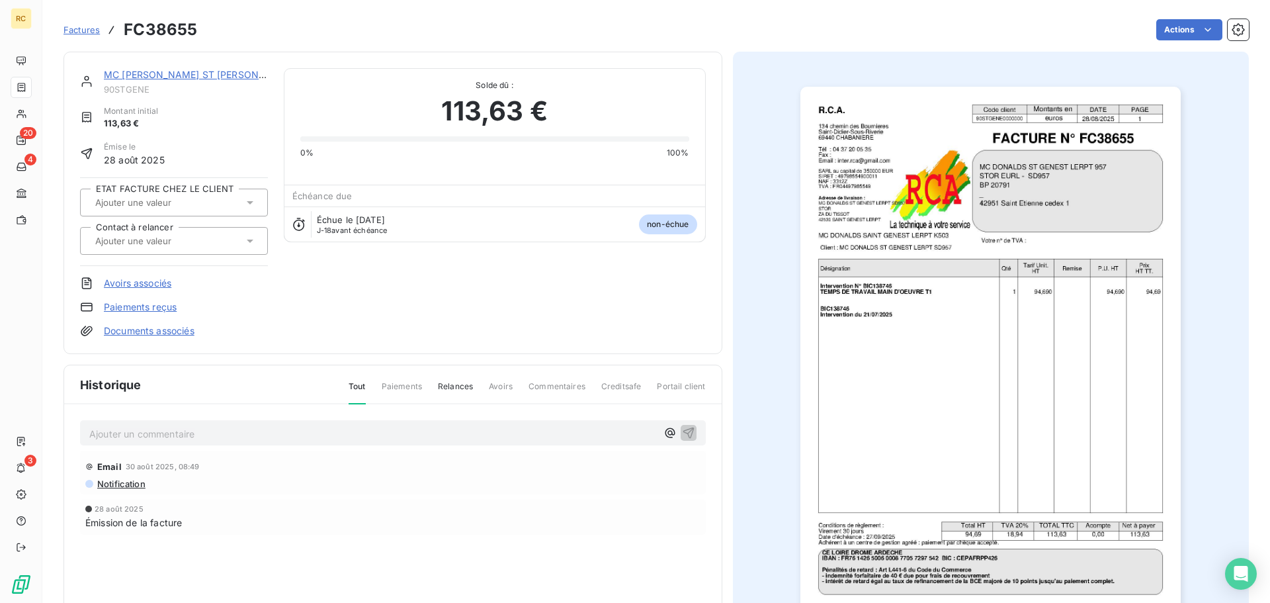
click at [135, 330] on link "Documents associés" at bounding box center [149, 330] width 91 height 13
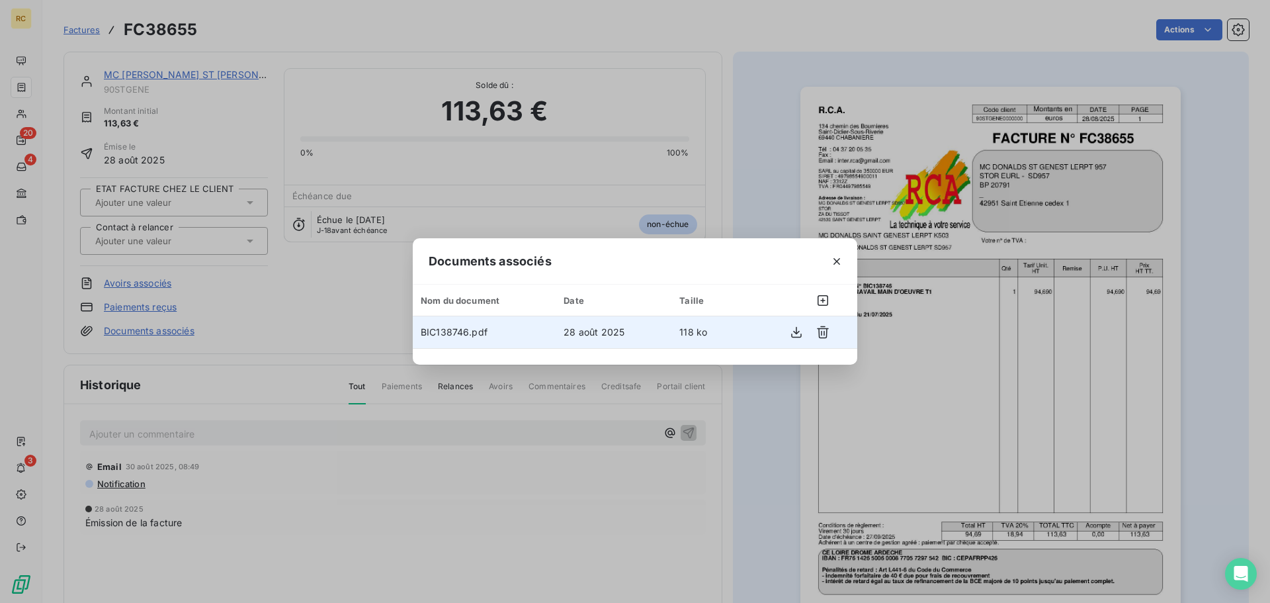
click at [519, 328] on td "BIC138746.pdf" at bounding box center [484, 332] width 143 height 32
click at [790, 333] on icon "button" at bounding box center [796, 331] width 13 height 13
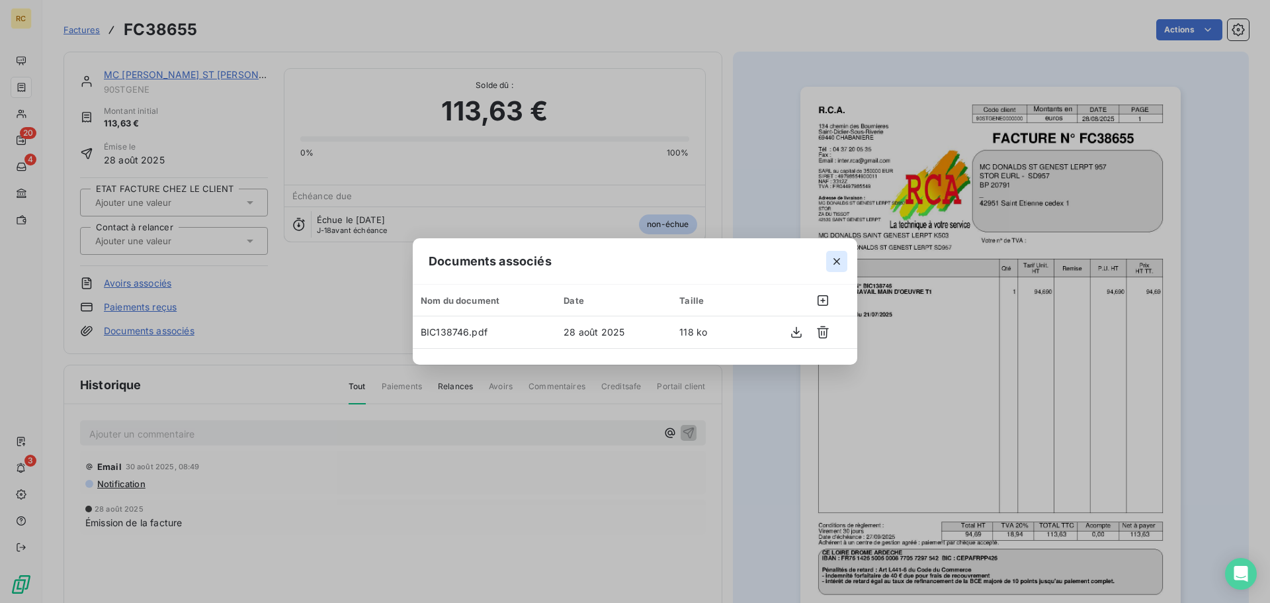
click at [841, 267] on icon "button" at bounding box center [836, 261] width 13 height 13
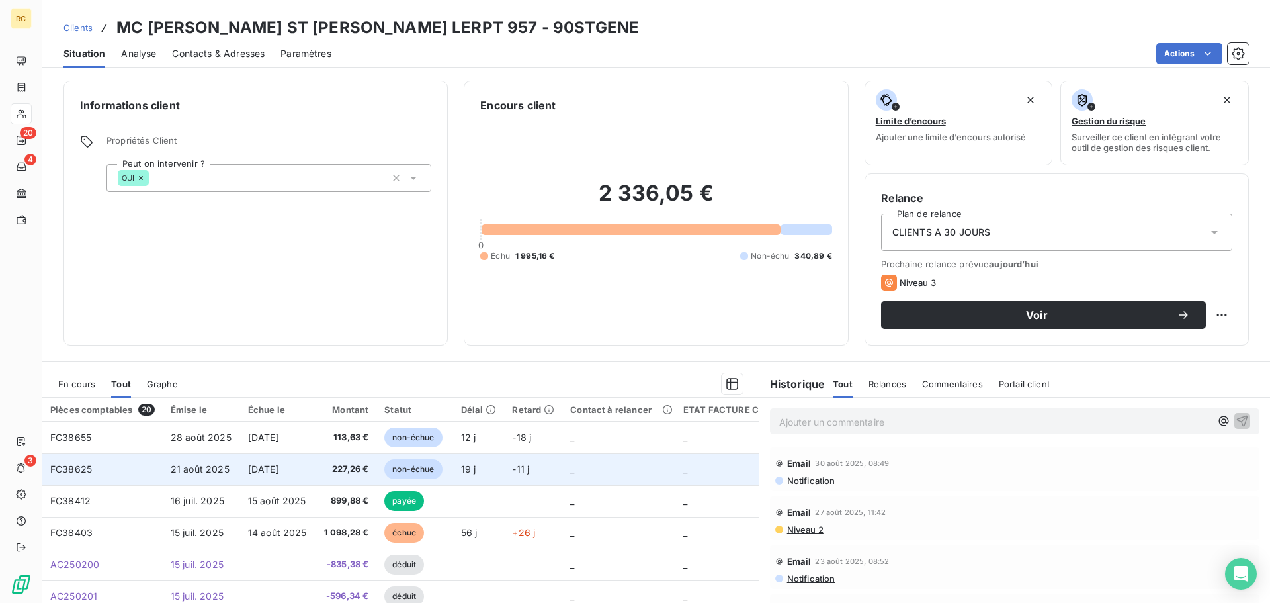
click at [311, 465] on td "[DATE]" at bounding box center [278, 469] width 76 height 32
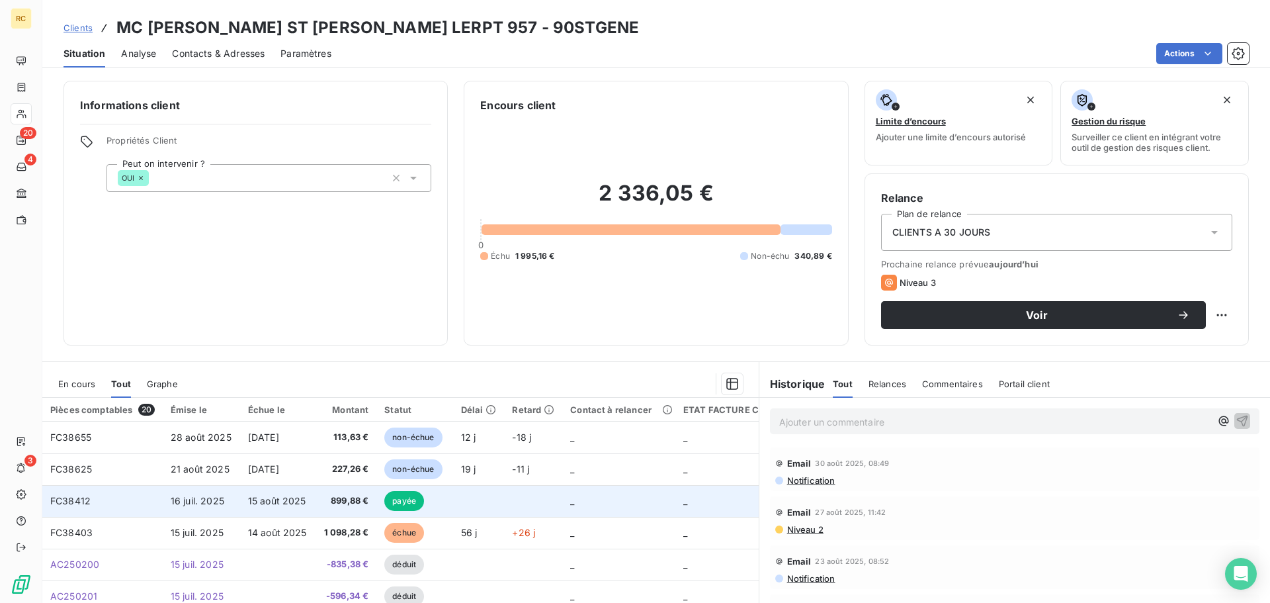
scroll to position [66, 0]
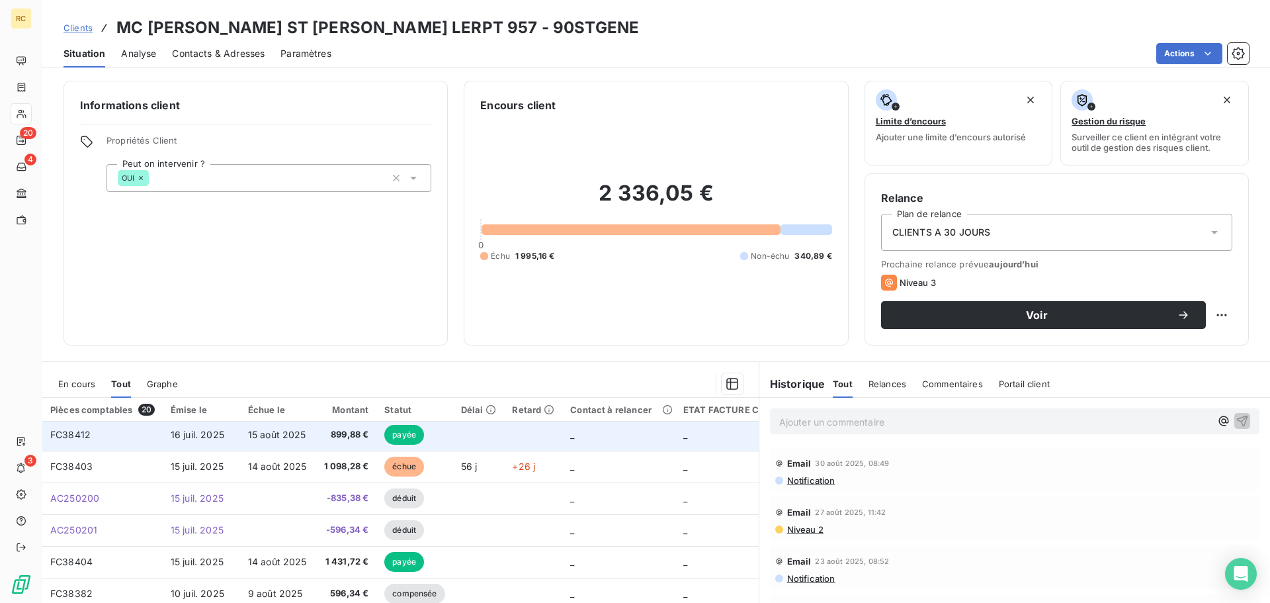
click at [316, 442] on td "899,88 €" at bounding box center [346, 435] width 61 height 32
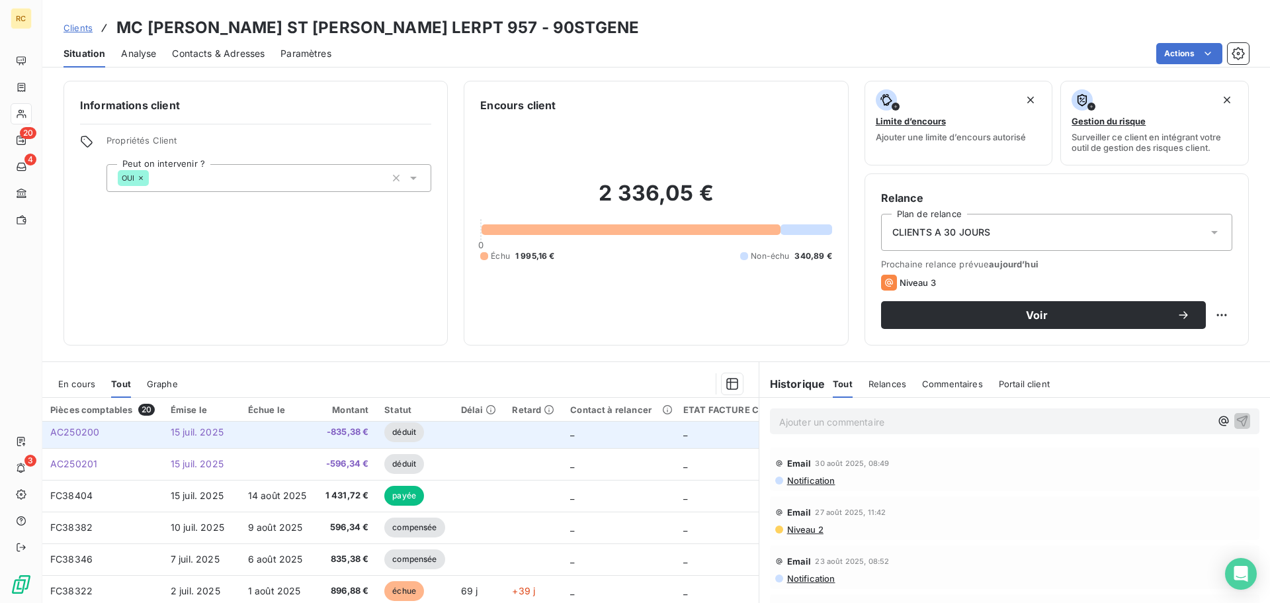
scroll to position [66, 0]
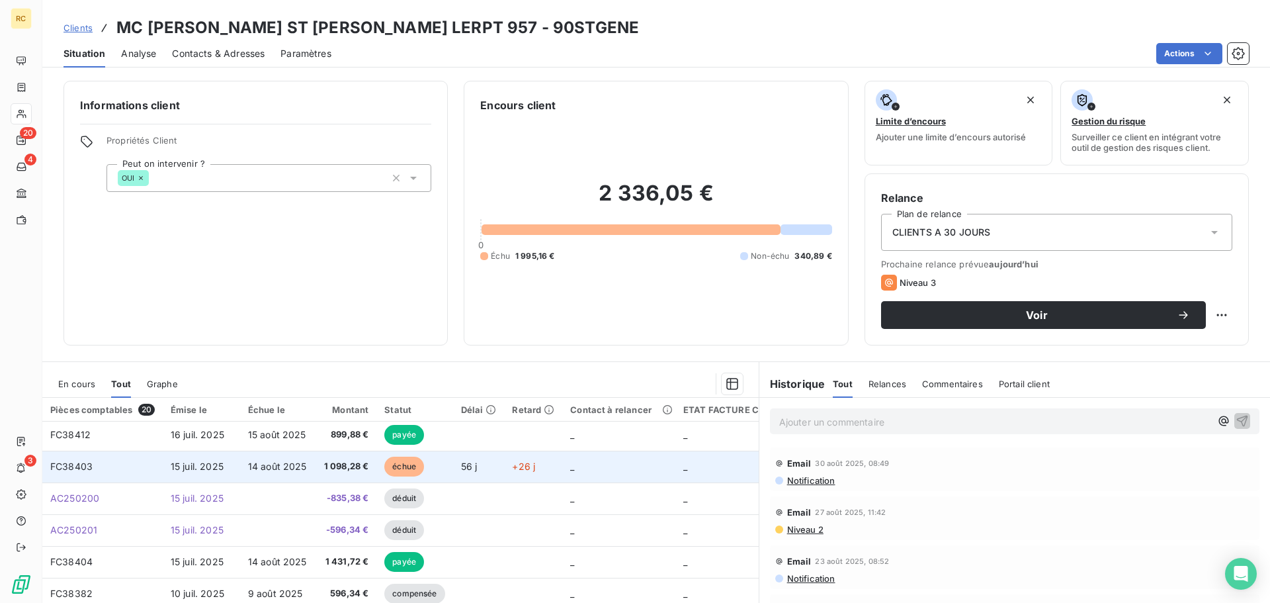
click at [306, 468] on td "14 août 2025" at bounding box center [278, 467] width 76 height 32
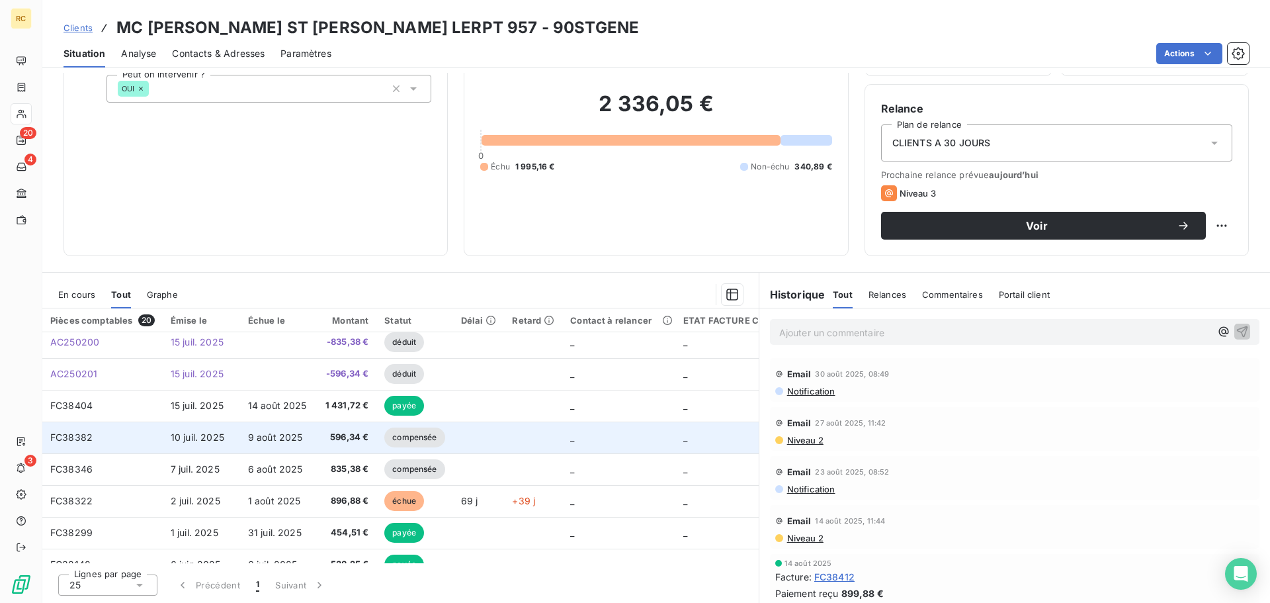
scroll to position [265, 0]
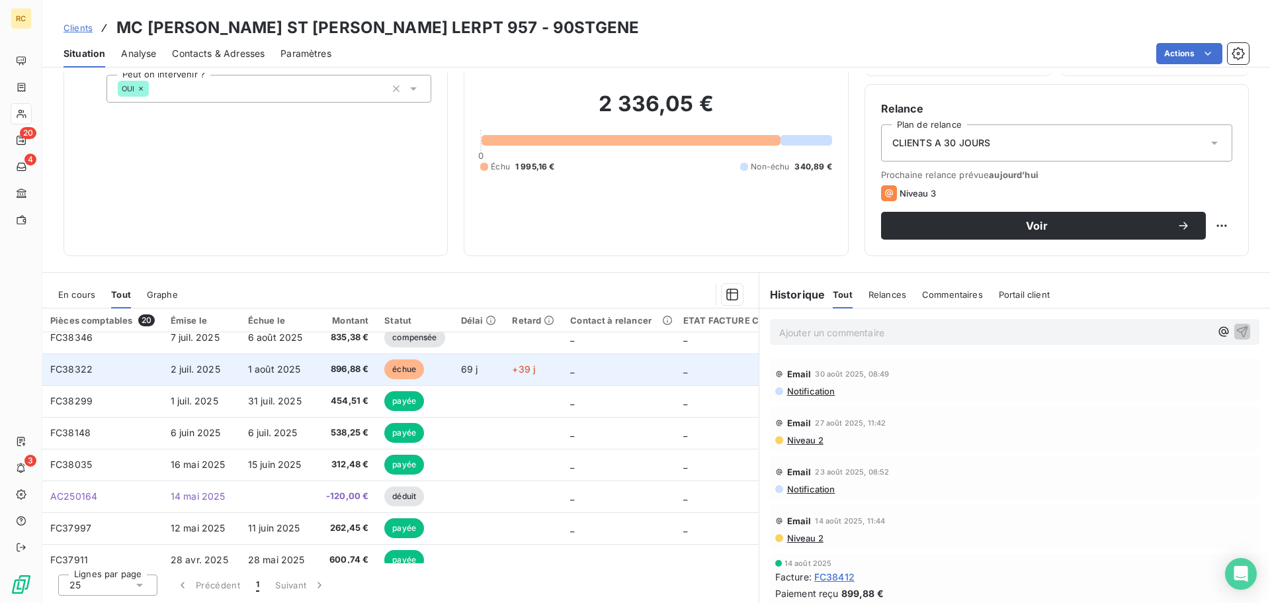
click at [318, 365] on td "896,88 €" at bounding box center [346, 369] width 61 height 32
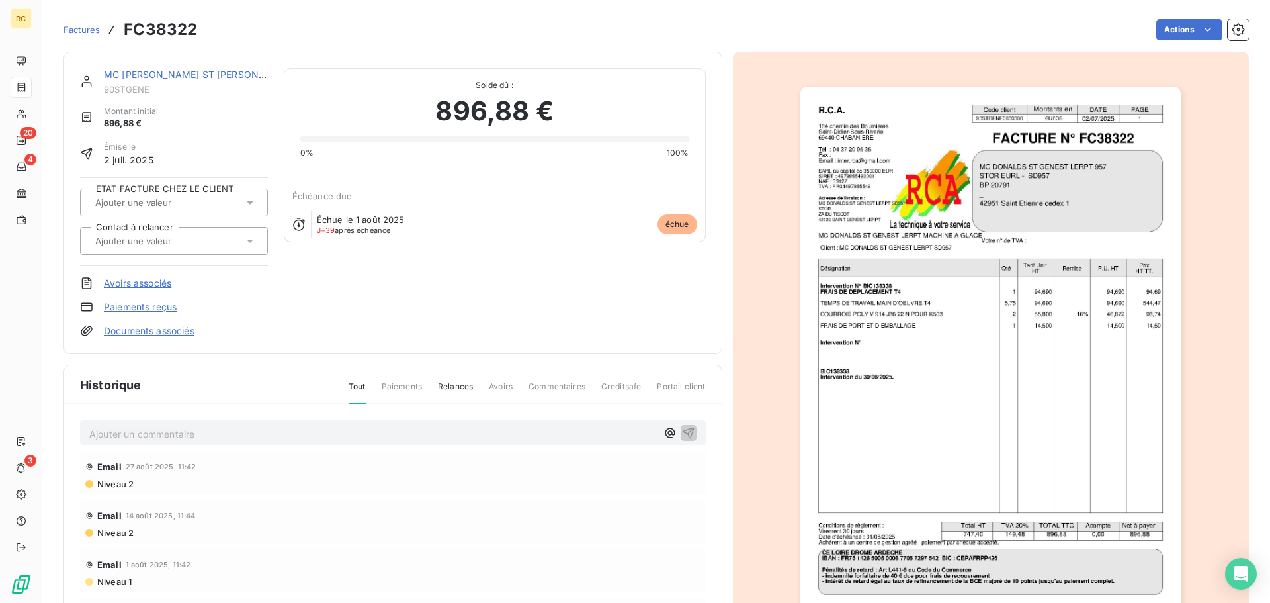
click at [439, 297] on div "MC [PERSON_NAME] ST [PERSON_NAME] LERPT 957 90STGENE Montant initial 896,88 € É…" at bounding box center [393, 202] width 626 height 269
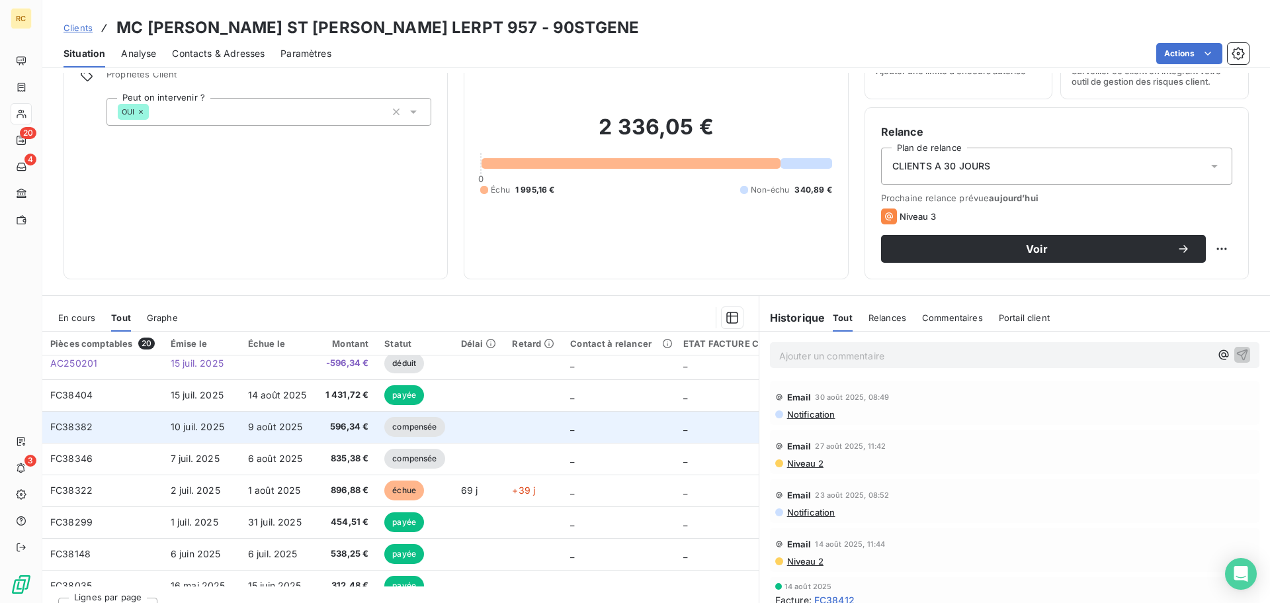
scroll to position [198, 0]
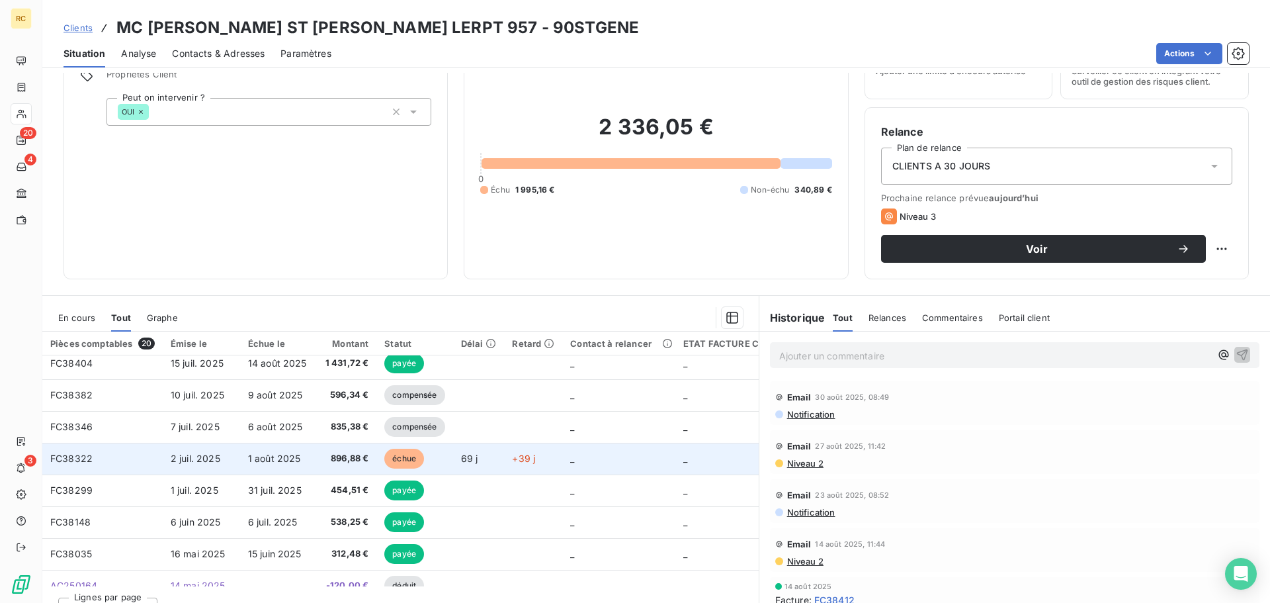
click at [269, 462] on span "1 août 2025" at bounding box center [274, 457] width 53 height 11
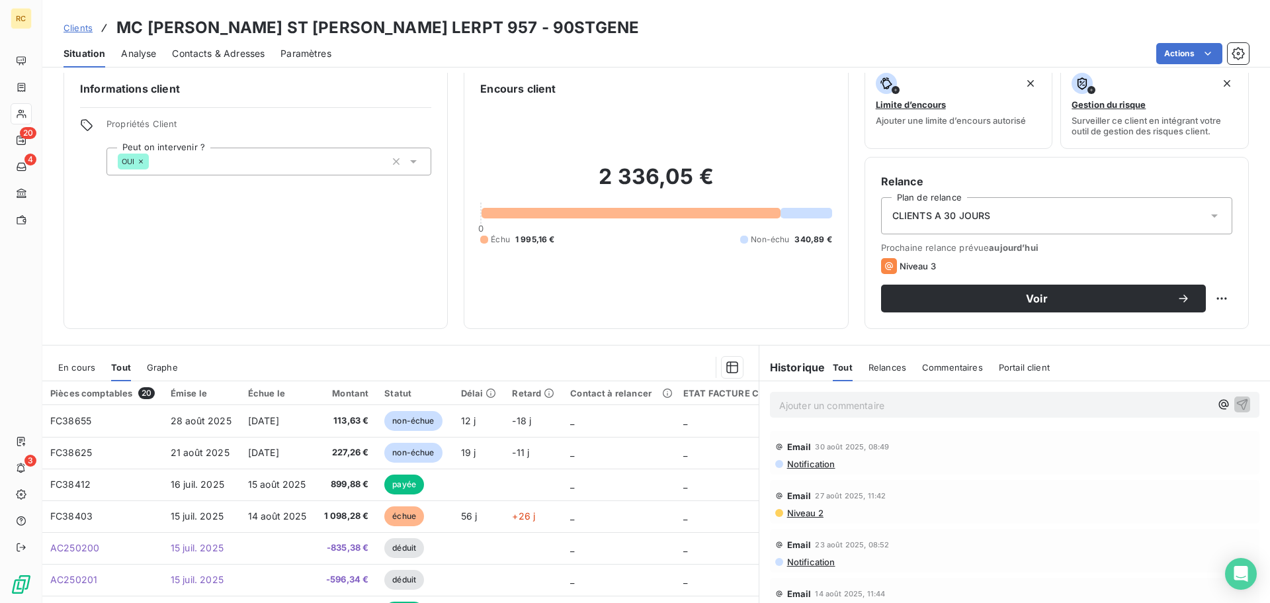
scroll to position [66, 0]
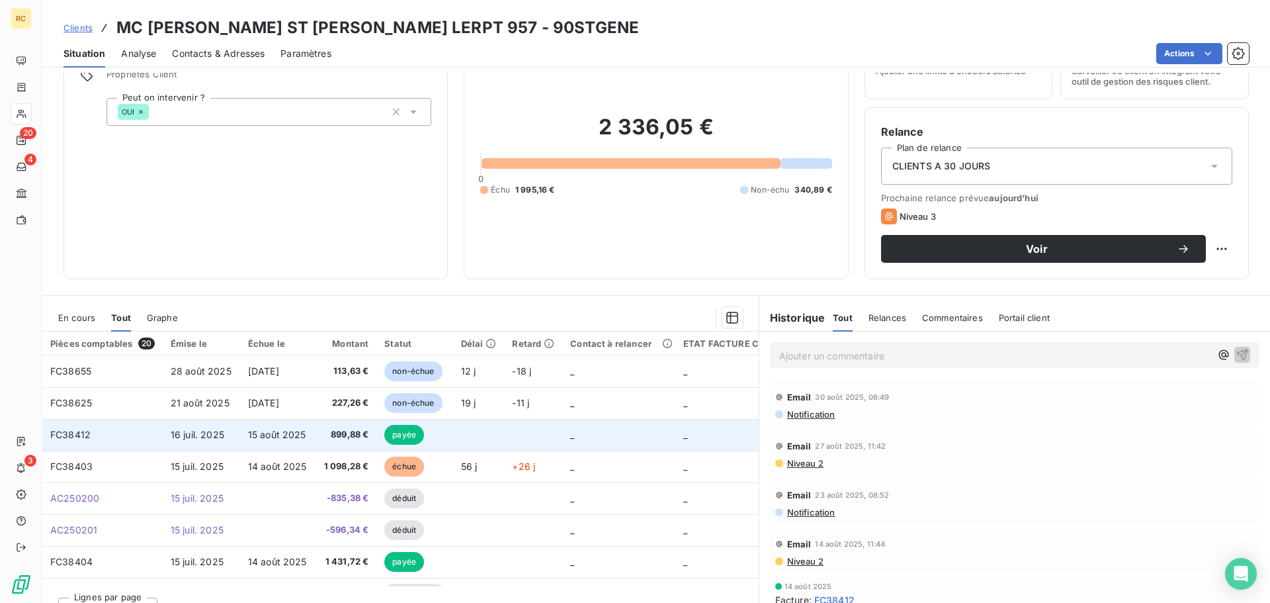
click at [326, 441] on span "899,88 €" at bounding box center [346, 434] width 45 height 13
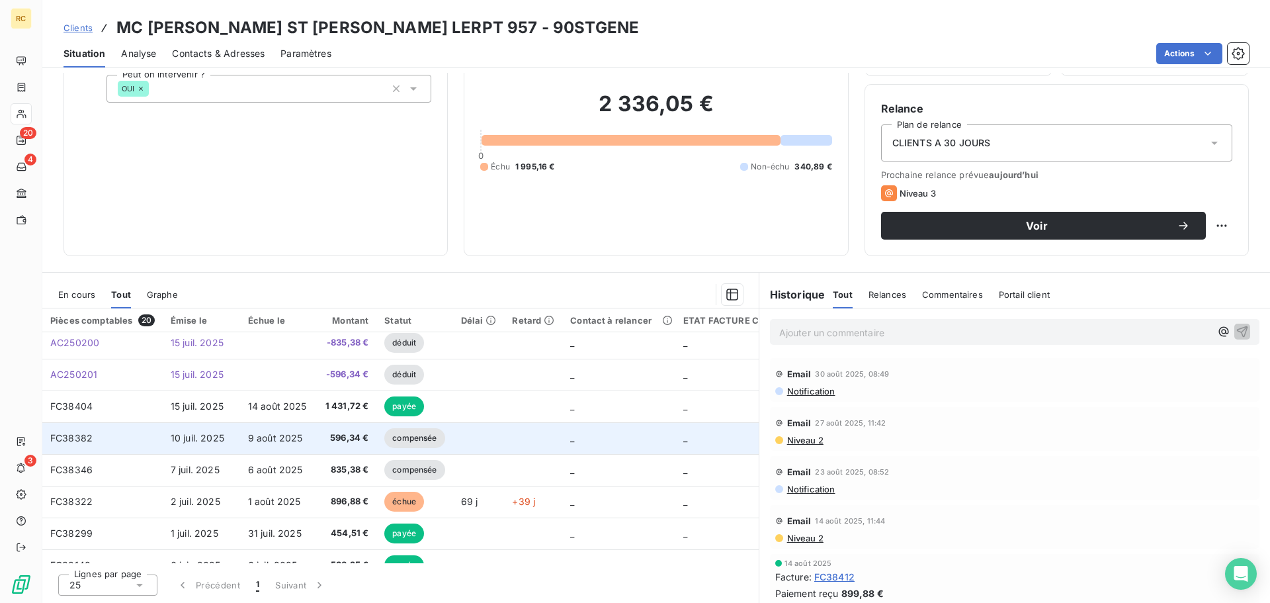
scroll to position [66, 0]
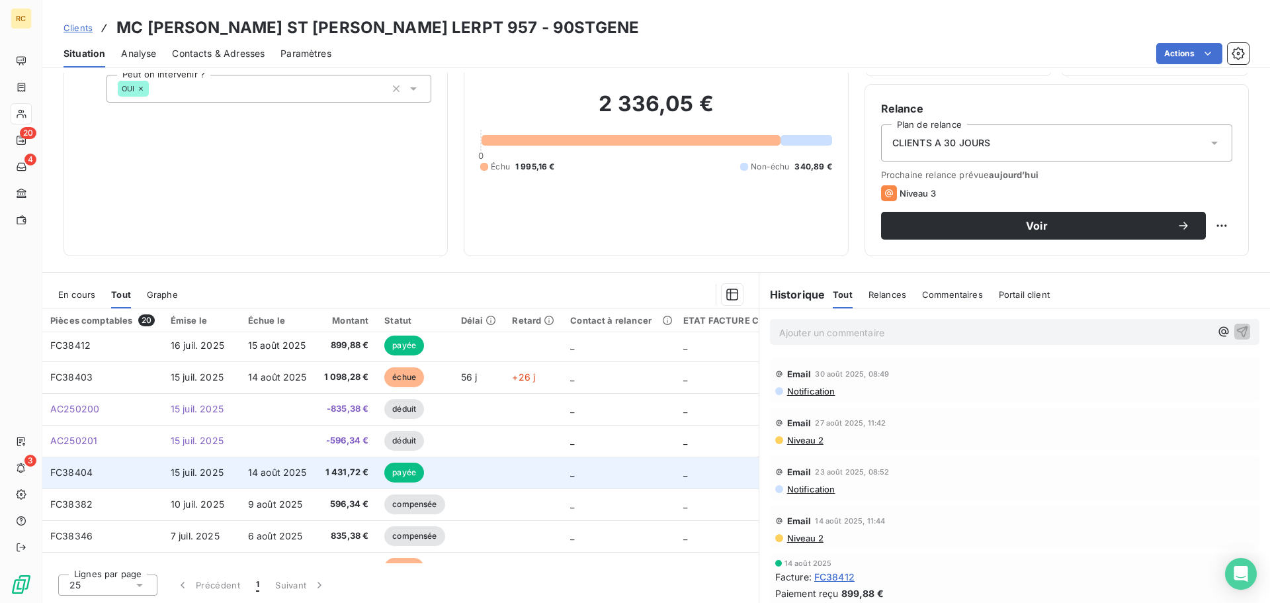
click at [270, 471] on span "14 août 2025" at bounding box center [277, 471] width 59 height 11
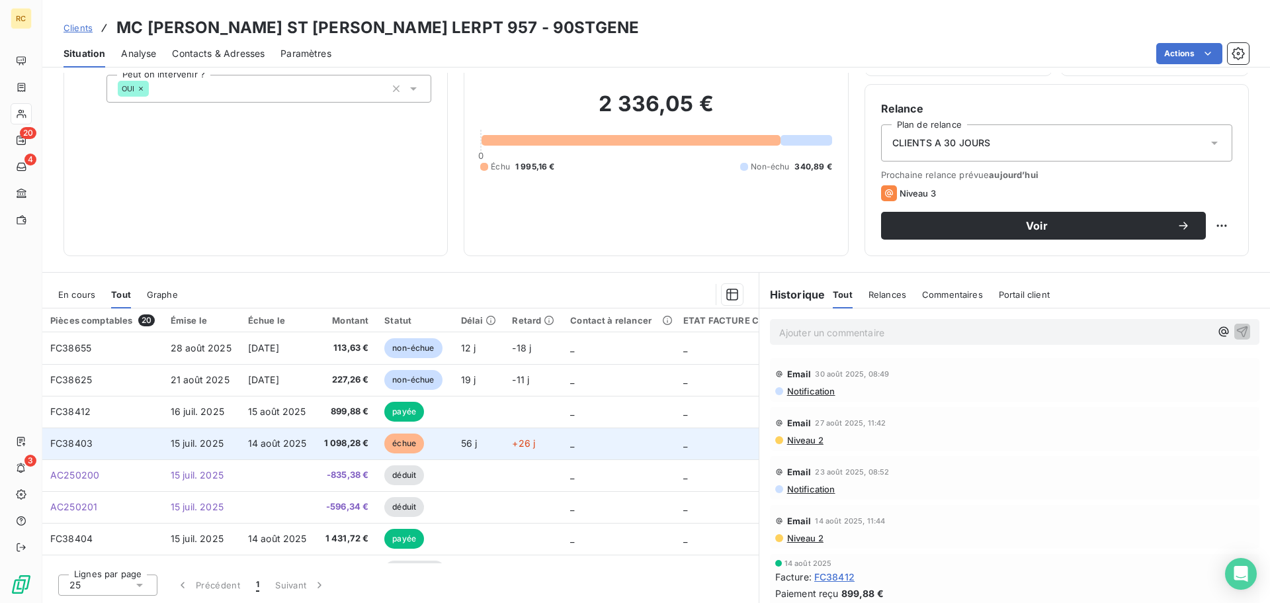
click at [329, 446] on span "1 098,28 €" at bounding box center [346, 443] width 45 height 13
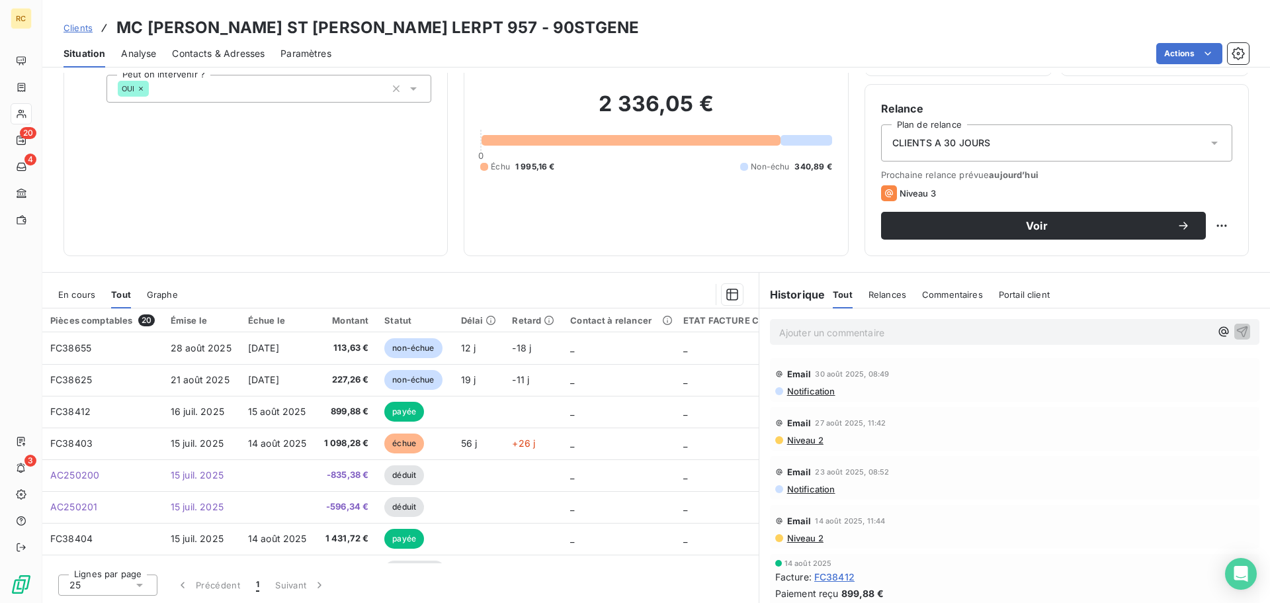
click at [533, 228] on div "2 336,05 € 0 Échu 1 995,16 € Non-échu 340,89 €" at bounding box center [655, 132] width 351 height 216
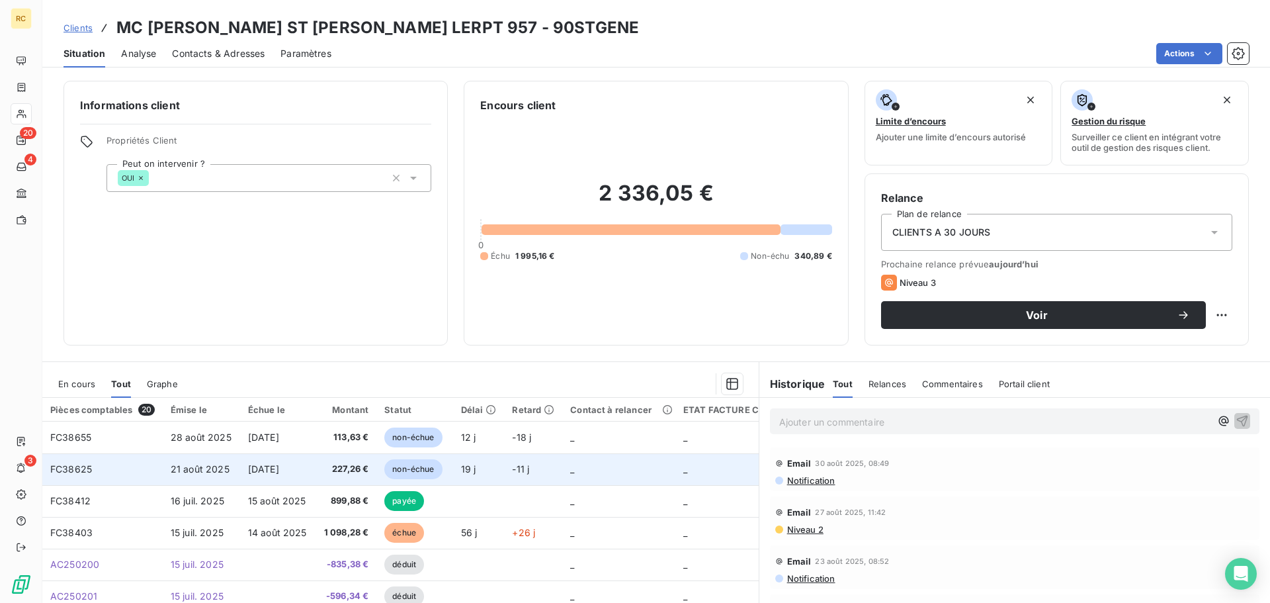
click at [316, 471] on td "[DATE]" at bounding box center [278, 469] width 76 height 32
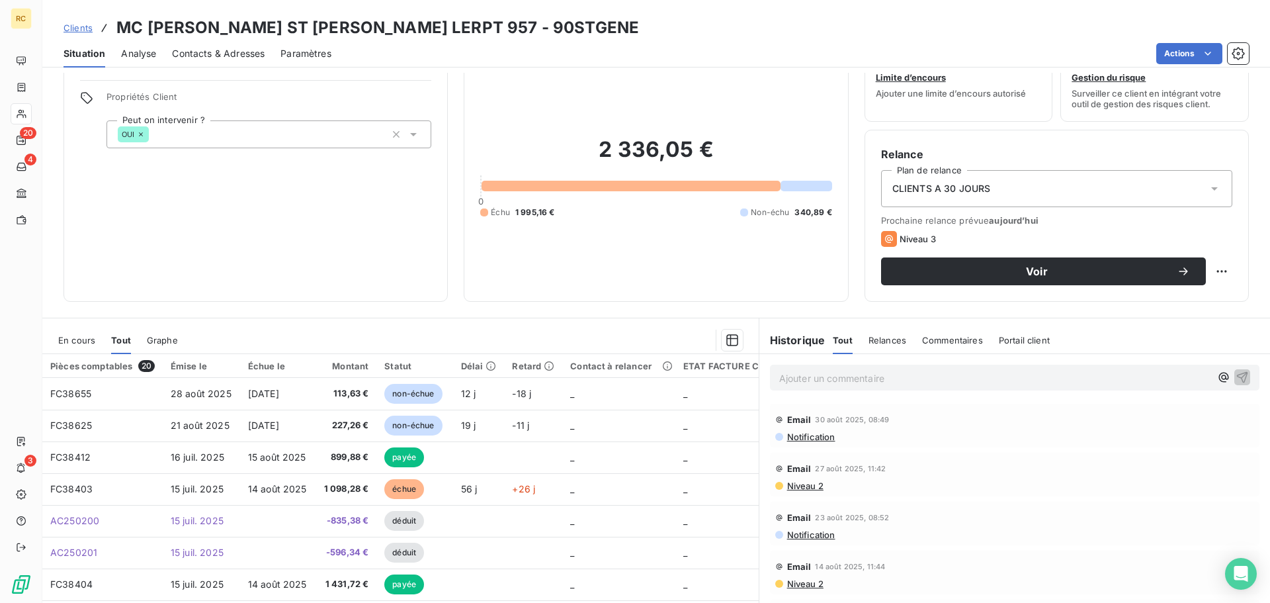
scroll to position [66, 0]
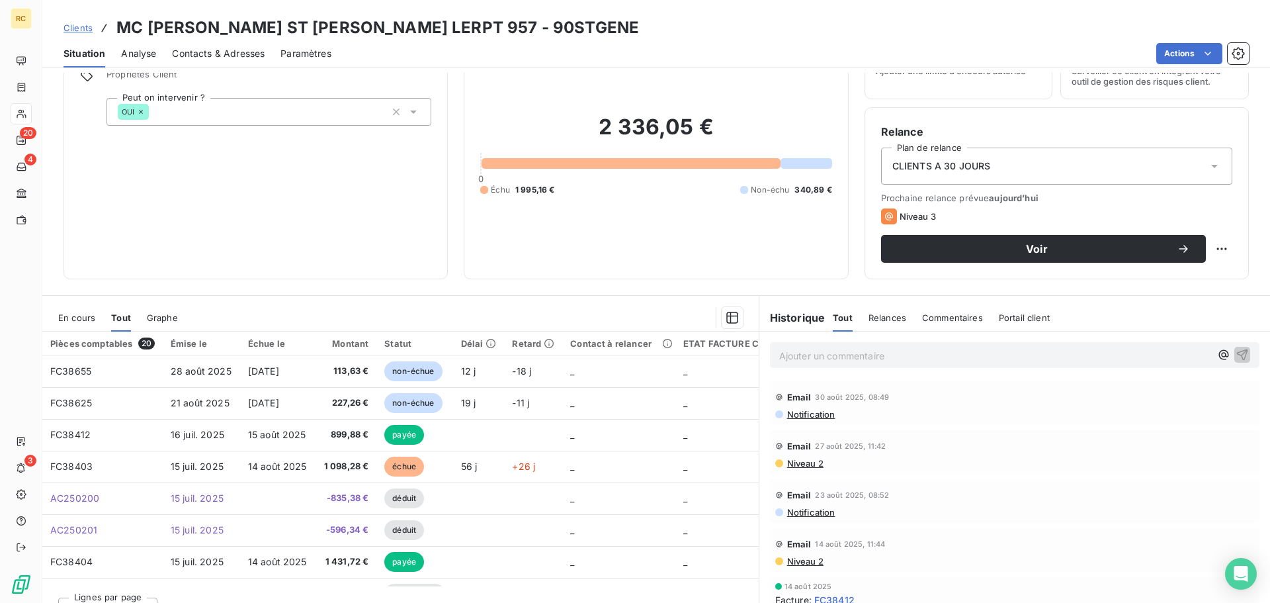
click at [429, 267] on div "Informations client Propriétés Client Peut on intervenir ? OUI" at bounding box center [256, 147] width 384 height 265
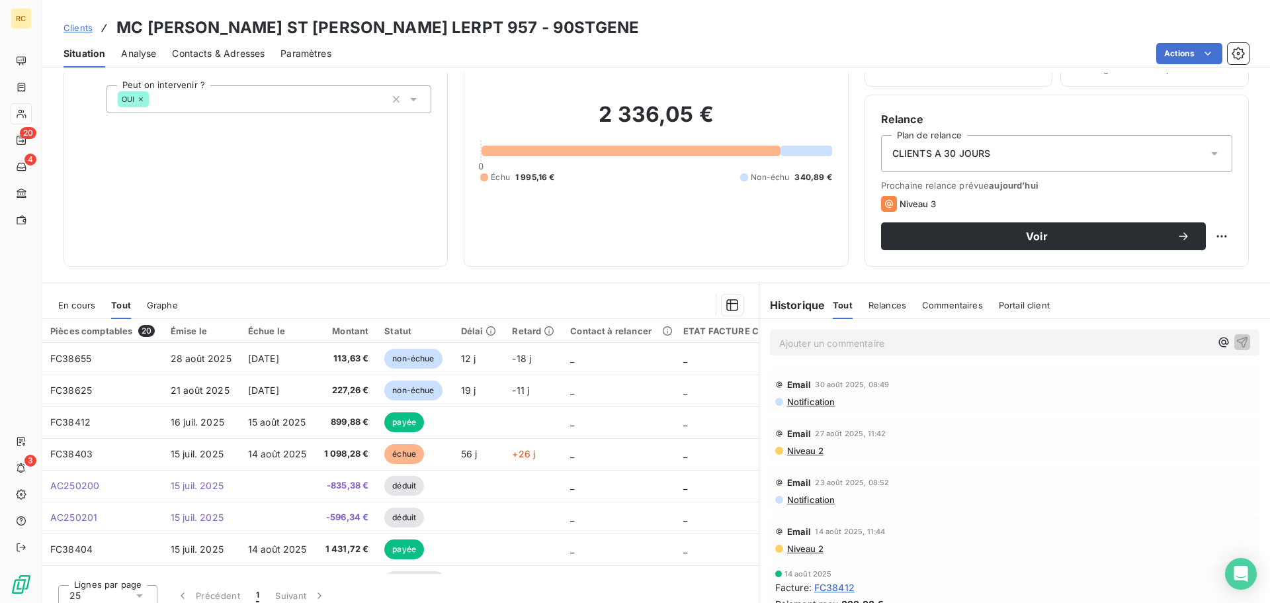
scroll to position [89, 0]
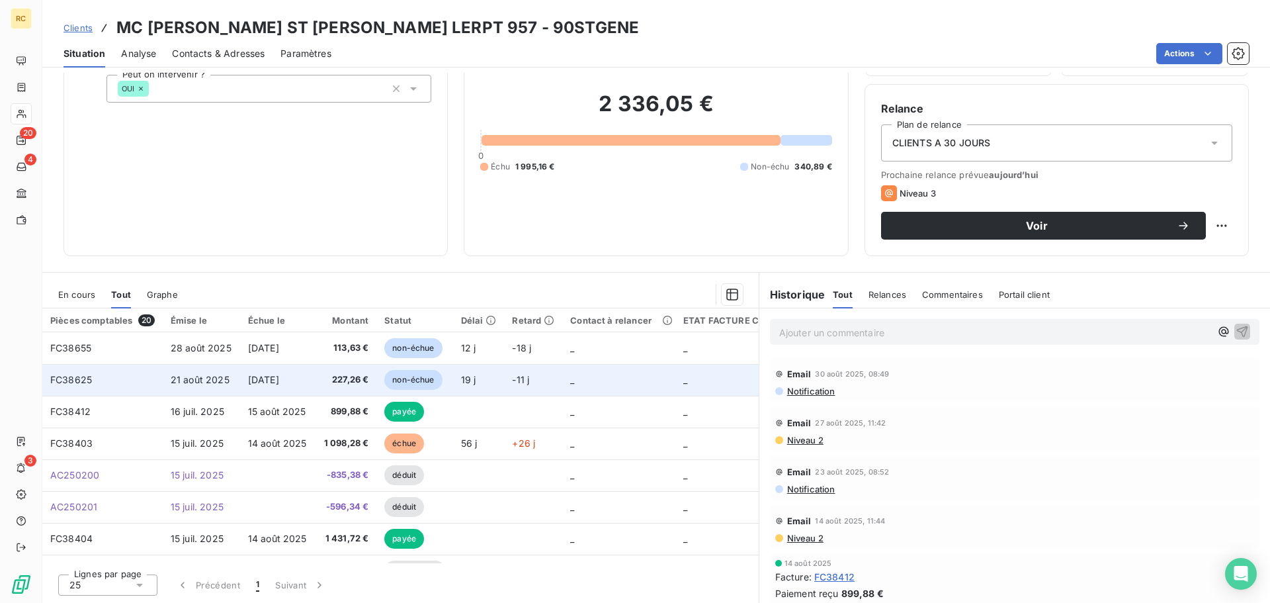
click at [354, 375] on span "227,26 €" at bounding box center [346, 379] width 45 height 13
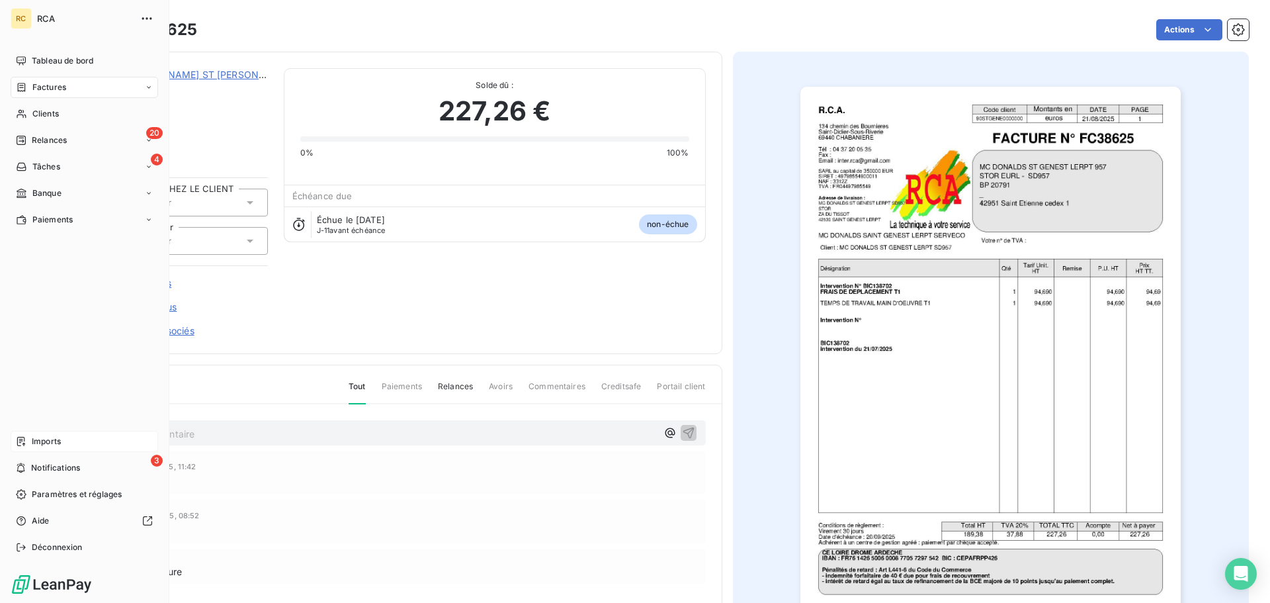
click at [29, 436] on div "Imports" at bounding box center [85, 441] width 148 height 21
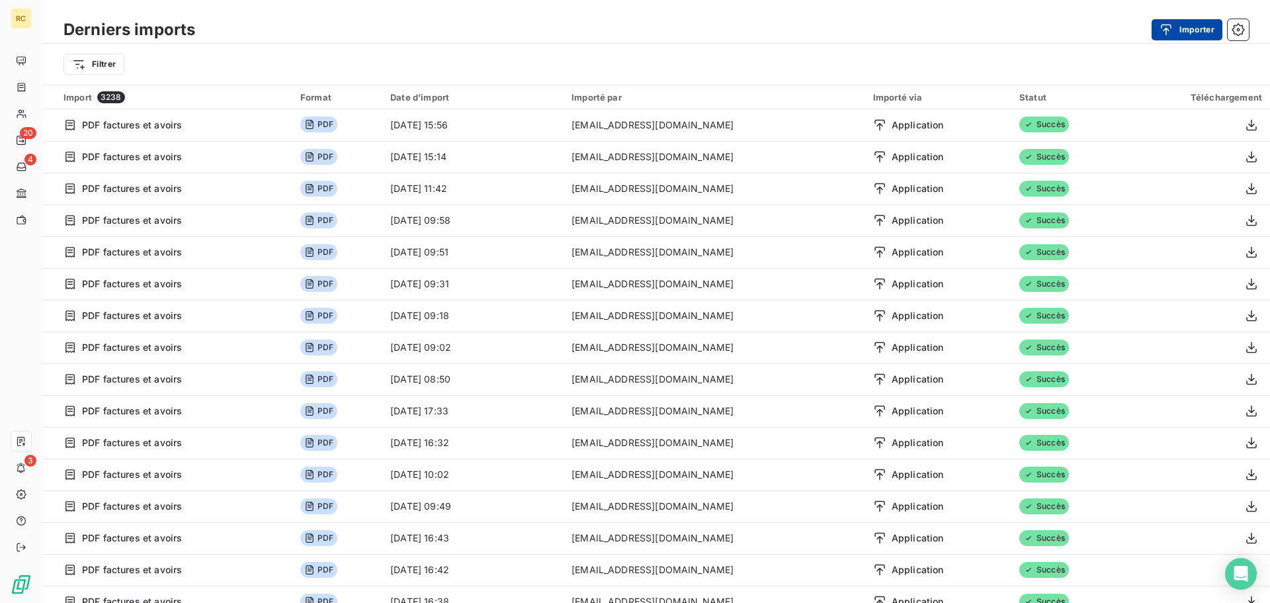
click at [1180, 24] on button "Importer" at bounding box center [1187, 29] width 71 height 21
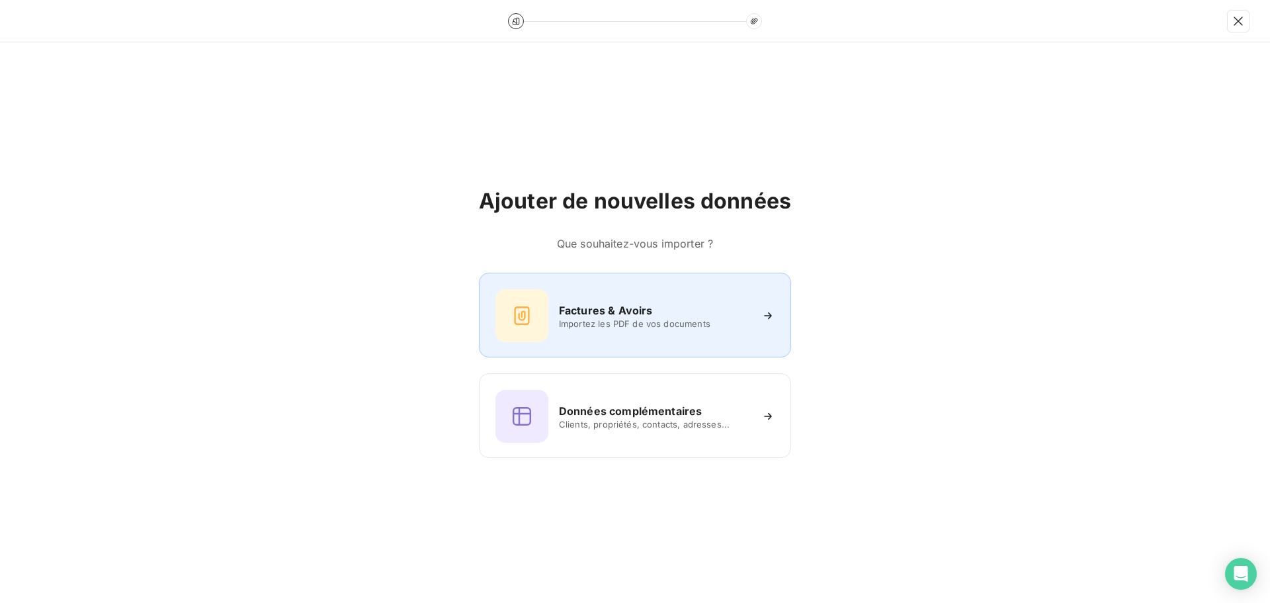
click at [546, 286] on div "Factures & Avoirs Importez les PDF de vos documents" at bounding box center [635, 315] width 312 height 85
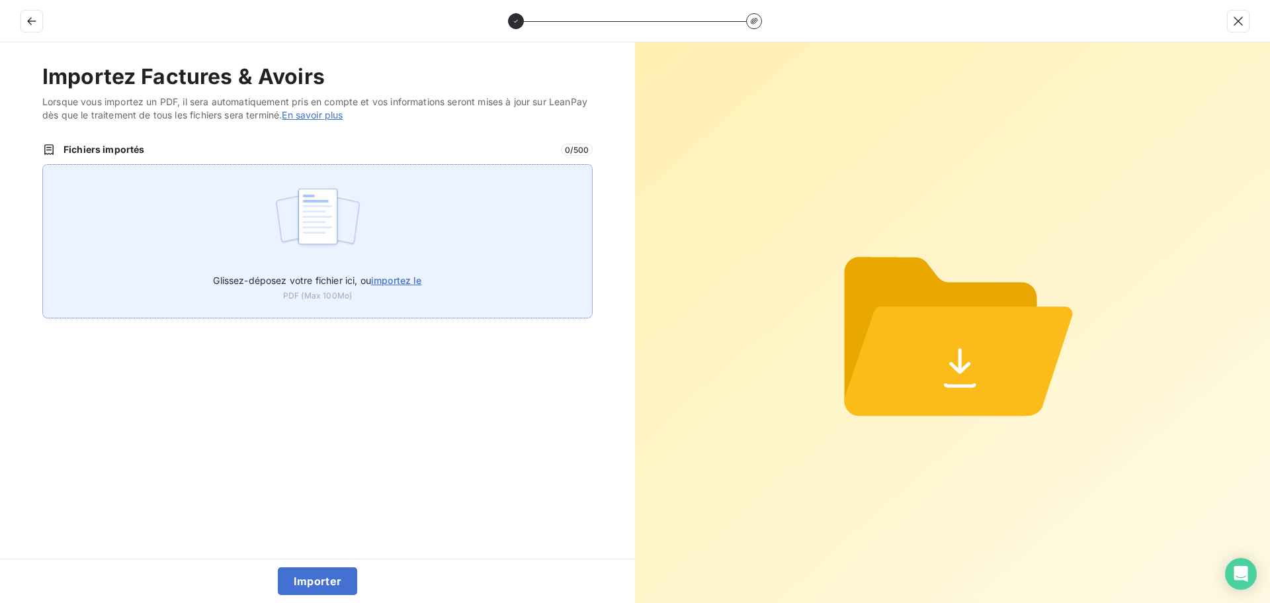
click at [388, 249] on div "Glissez-déposez votre fichier ici, ou importez le PDF (Max 100Mo)" at bounding box center [317, 241] width 550 height 154
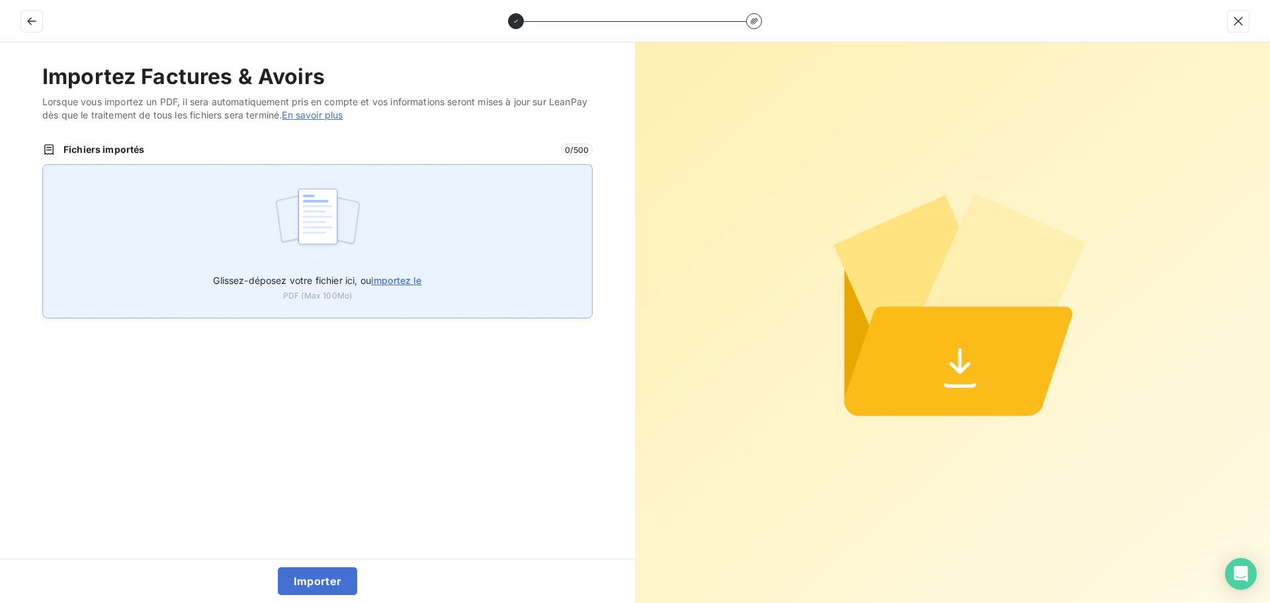
type input "C:\fakepath\FC38752.pdf"
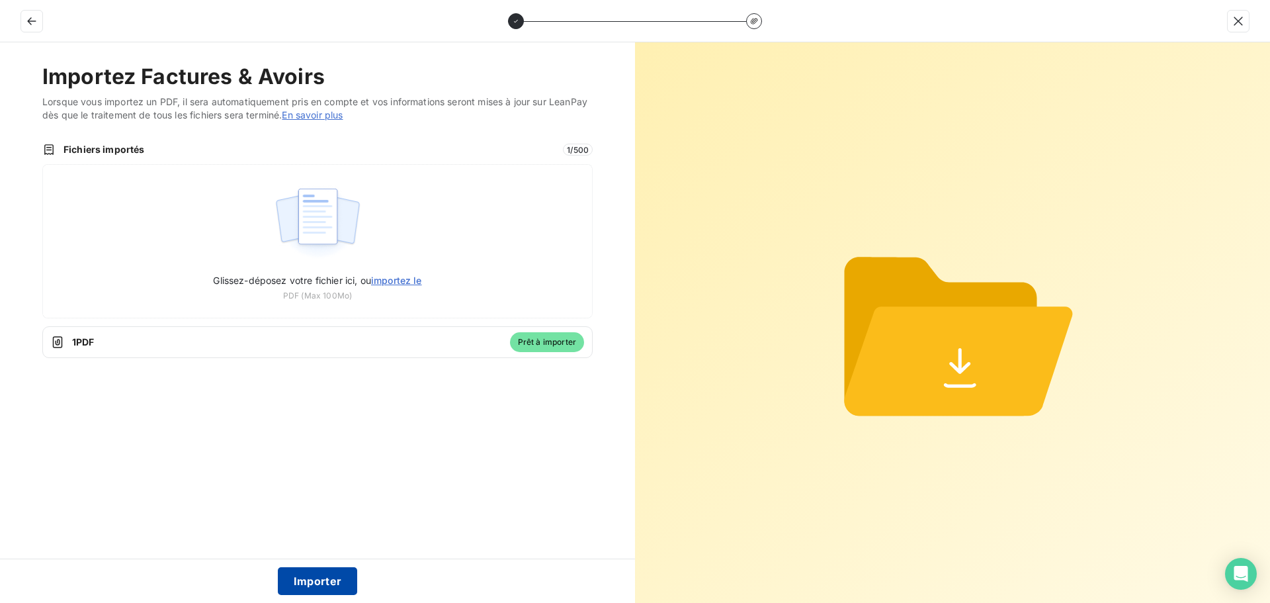
click at [330, 581] on button "Importer" at bounding box center [318, 581] width 80 height 28
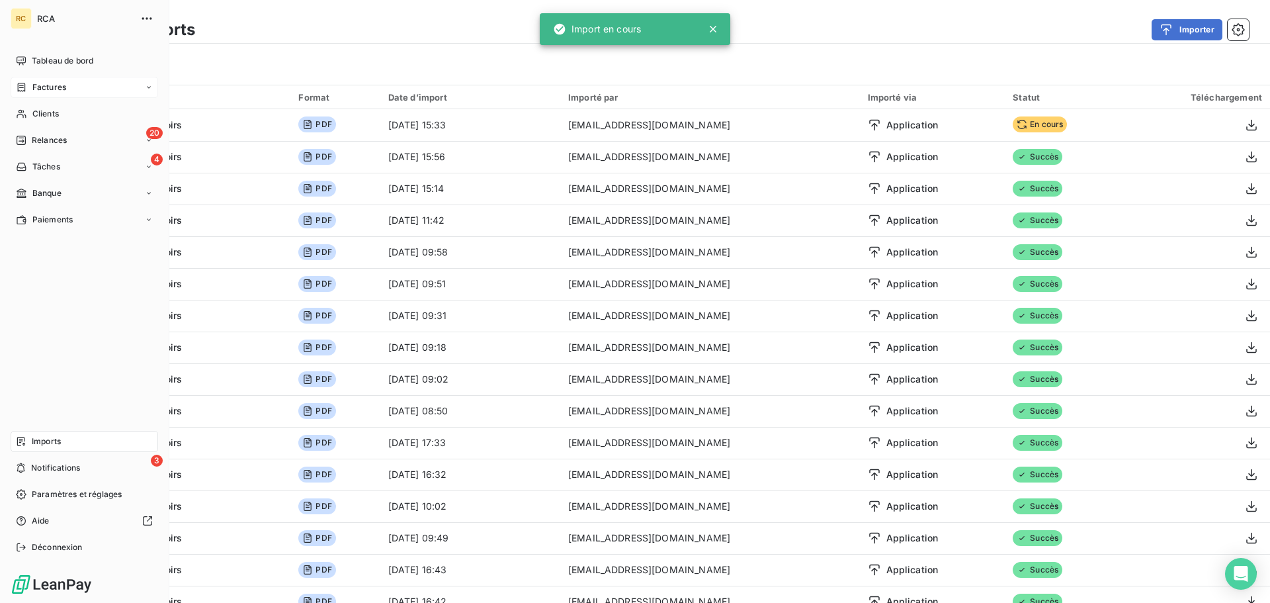
click at [47, 84] on span "Factures" at bounding box center [49, 87] width 34 height 12
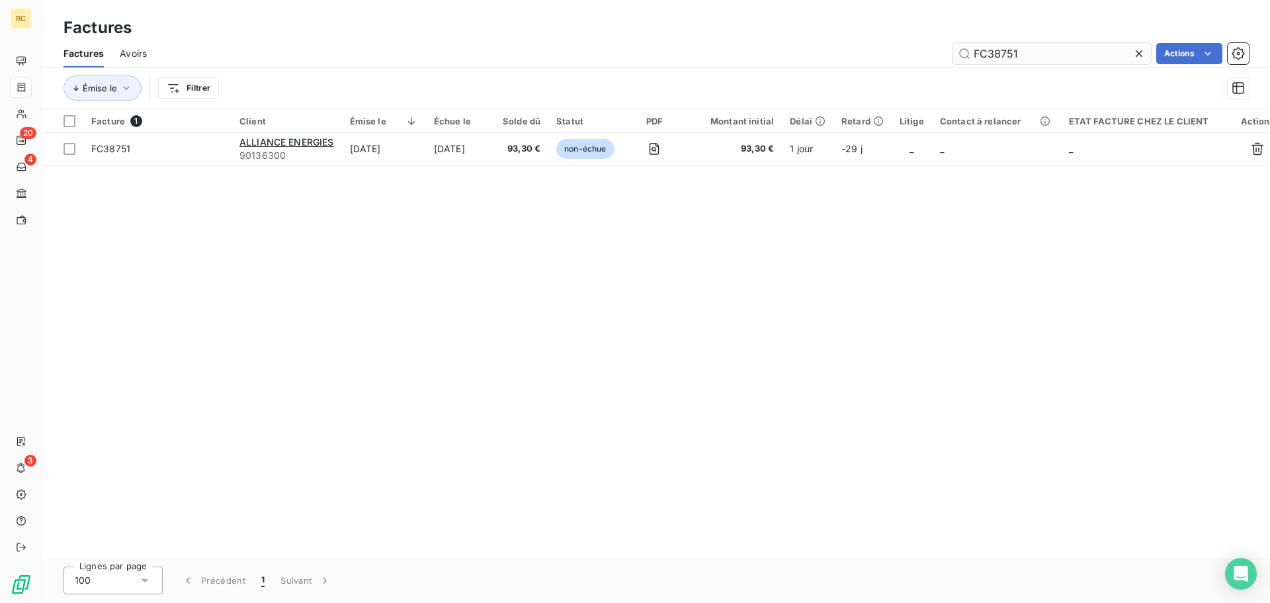
click at [1071, 49] on input "FC38751" at bounding box center [1052, 53] width 198 height 21
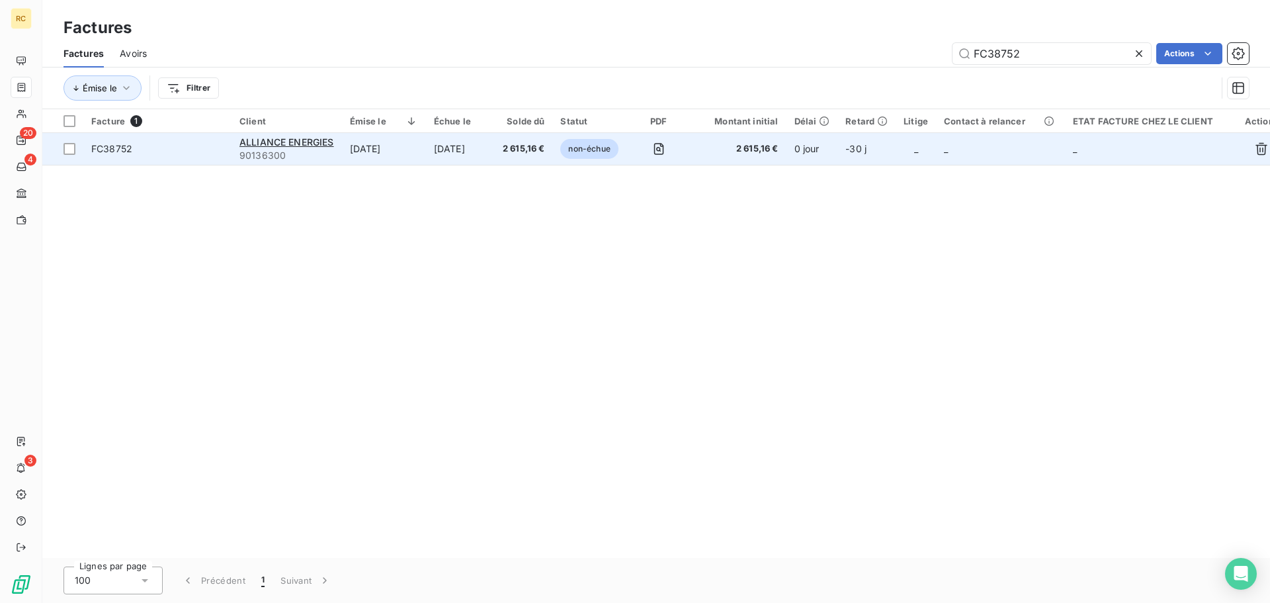
type input "FC38752"
click at [132, 149] on span "FC38752" at bounding box center [157, 148] width 132 height 13
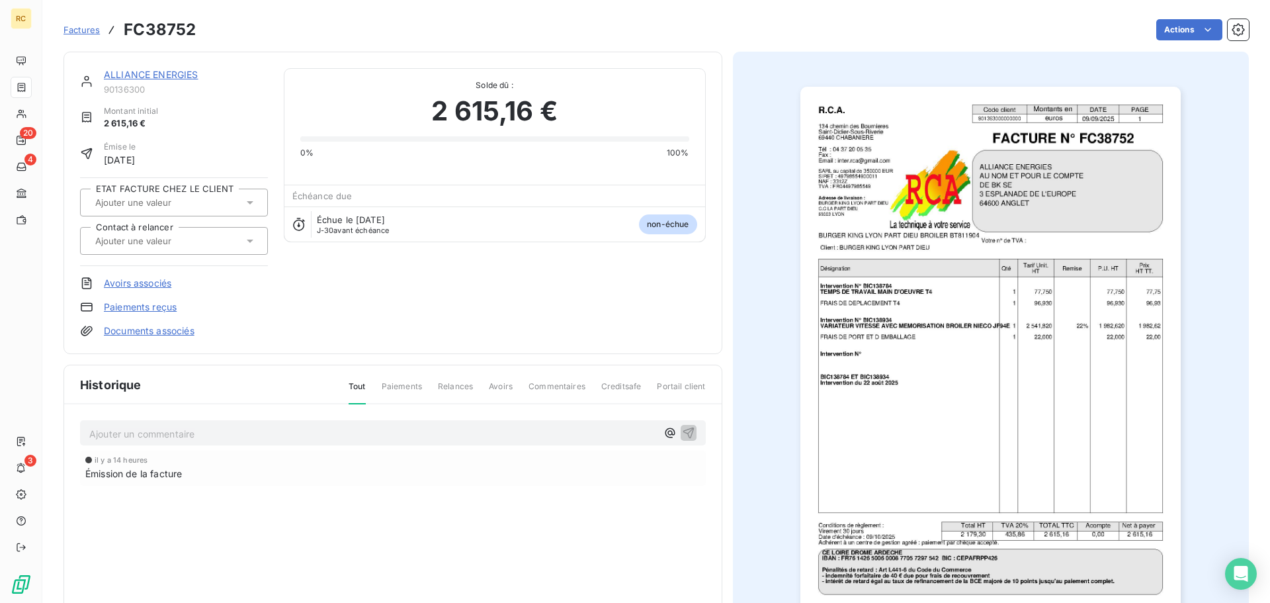
click at [159, 331] on link "Documents associés" at bounding box center [149, 330] width 91 height 13
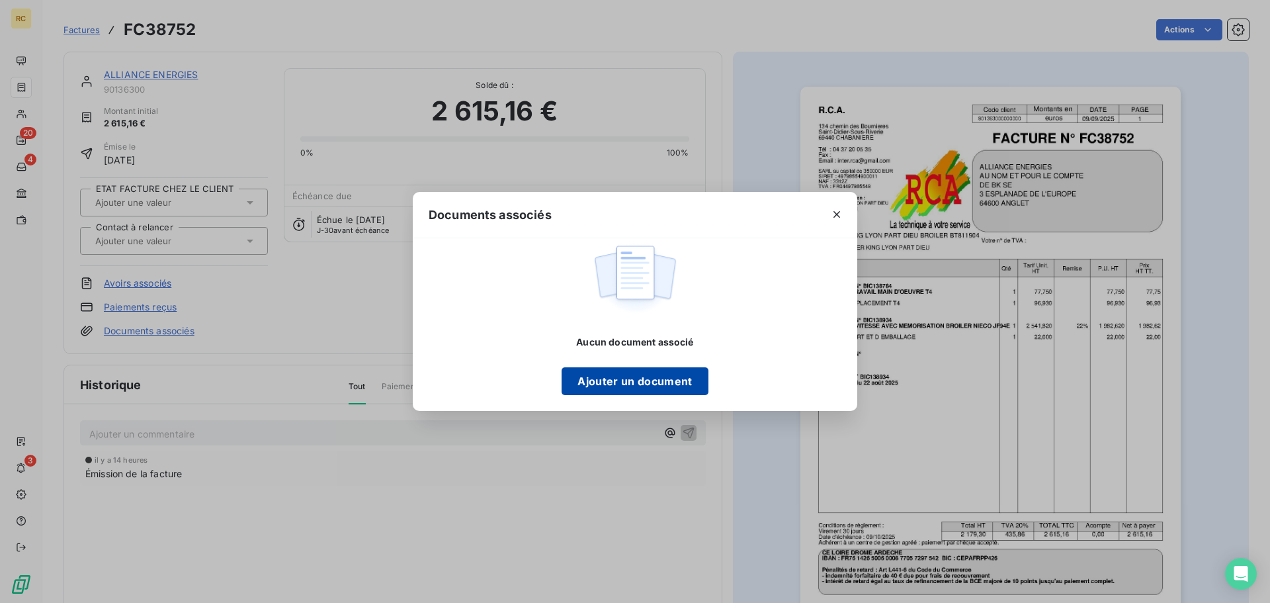
click at [667, 378] on button "Ajouter un document" at bounding box center [635, 381] width 146 height 28
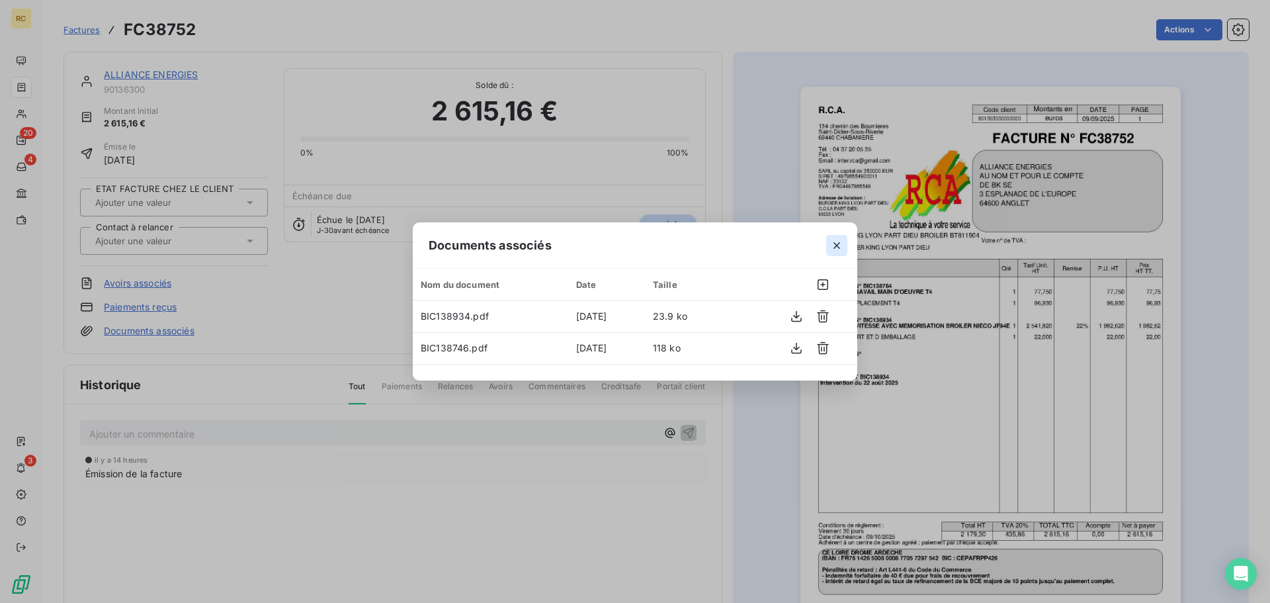
click at [838, 243] on icon "button" at bounding box center [836, 245] width 13 height 13
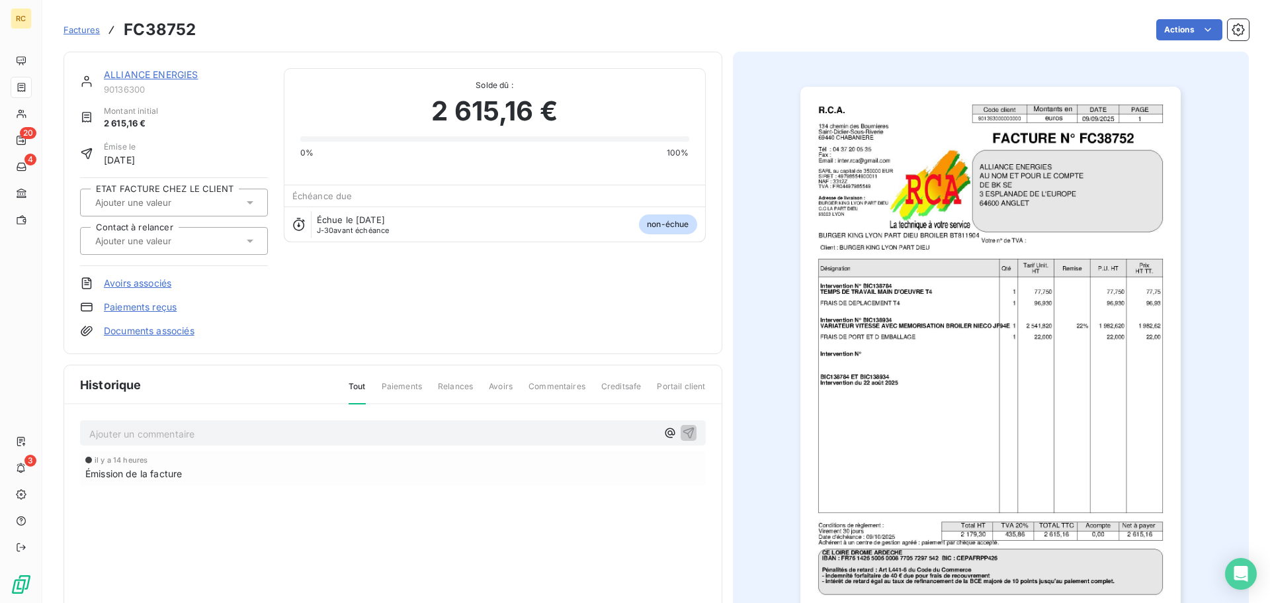
click at [140, 327] on link "Documents associés" at bounding box center [149, 330] width 91 height 13
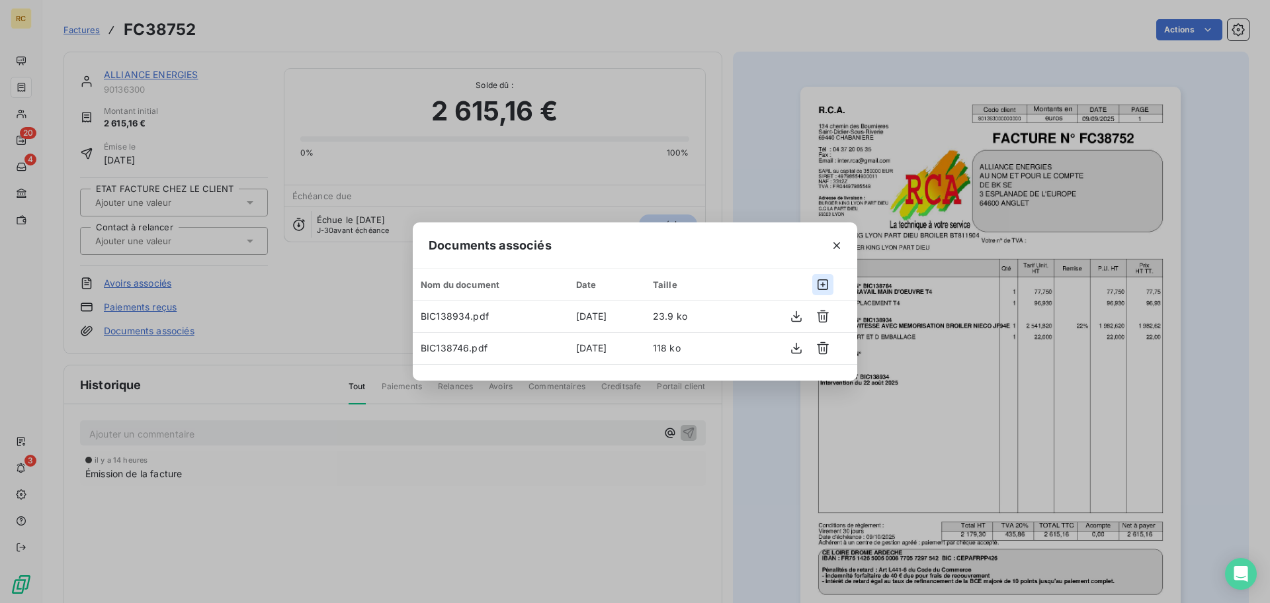
click at [822, 286] on icon "button" at bounding box center [822, 284] width 13 height 13
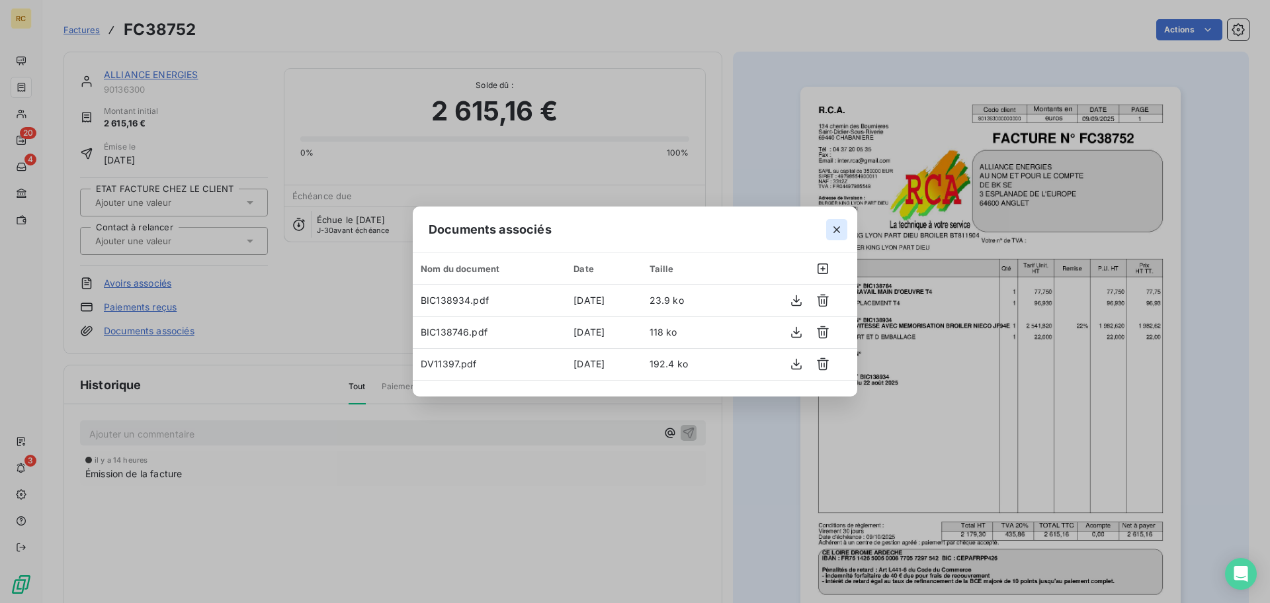
click at [834, 230] on icon "button" at bounding box center [836, 229] width 13 height 13
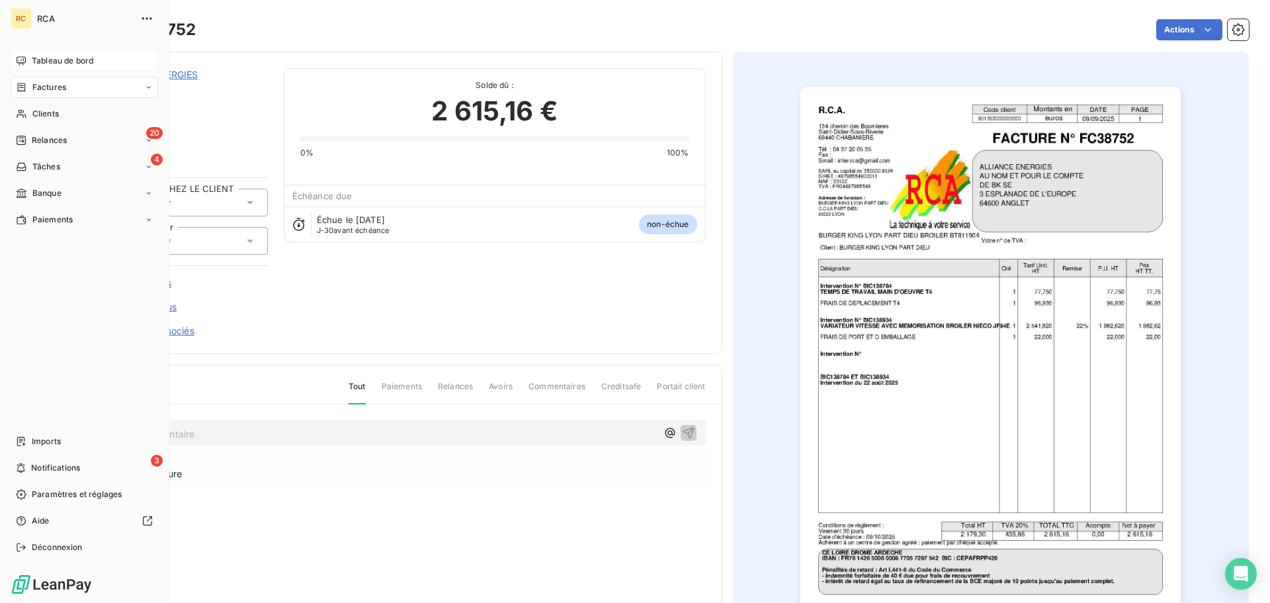
click at [69, 63] on span "Tableau de bord" at bounding box center [63, 61] width 62 height 12
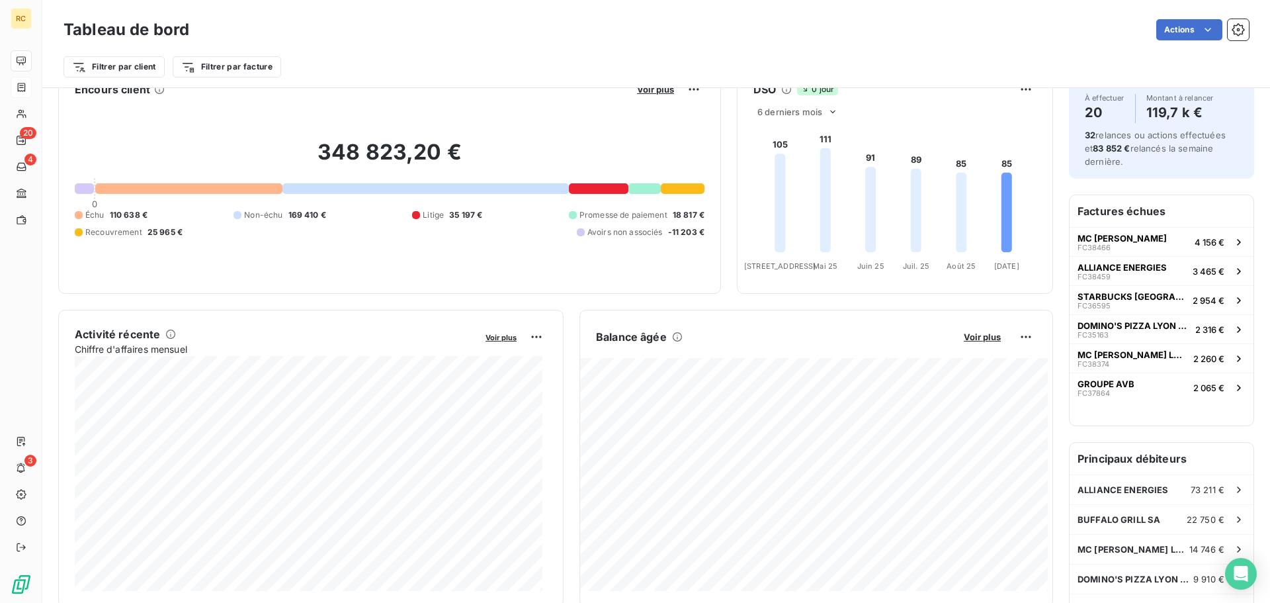
scroll to position [67, 0]
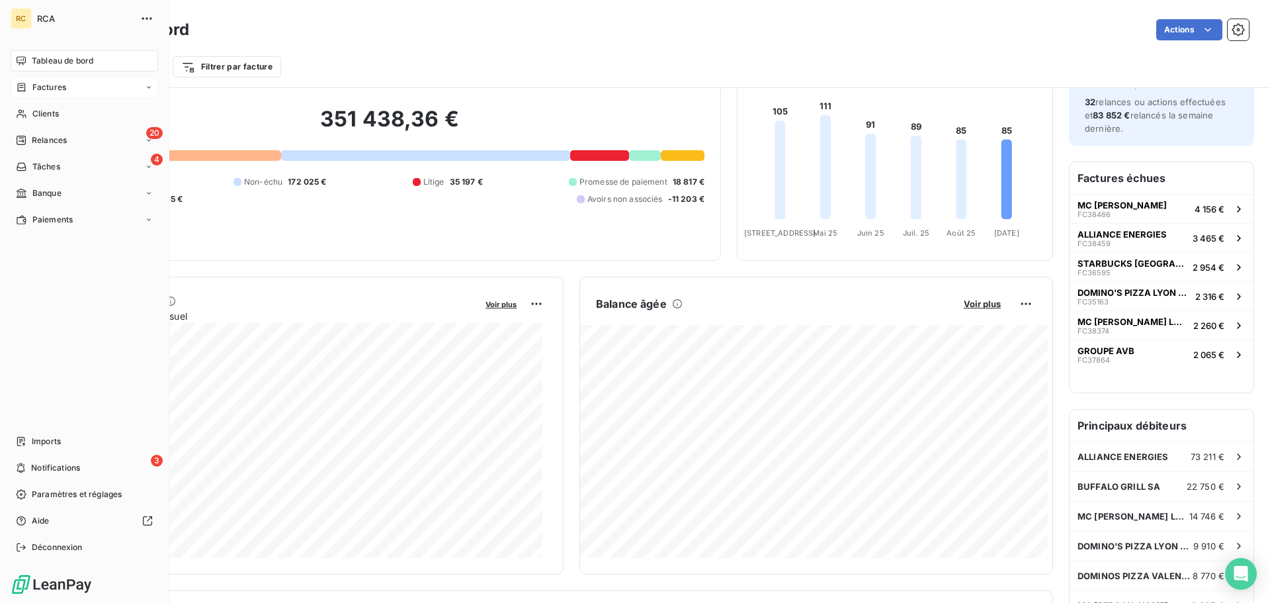
click at [15, 71] on nav "Tableau de bord Factures Clients 20 Relances 4 Tâches Banque Paiements" at bounding box center [85, 140] width 148 height 180
click at [26, 93] on div "Factures" at bounding box center [41, 87] width 50 height 12
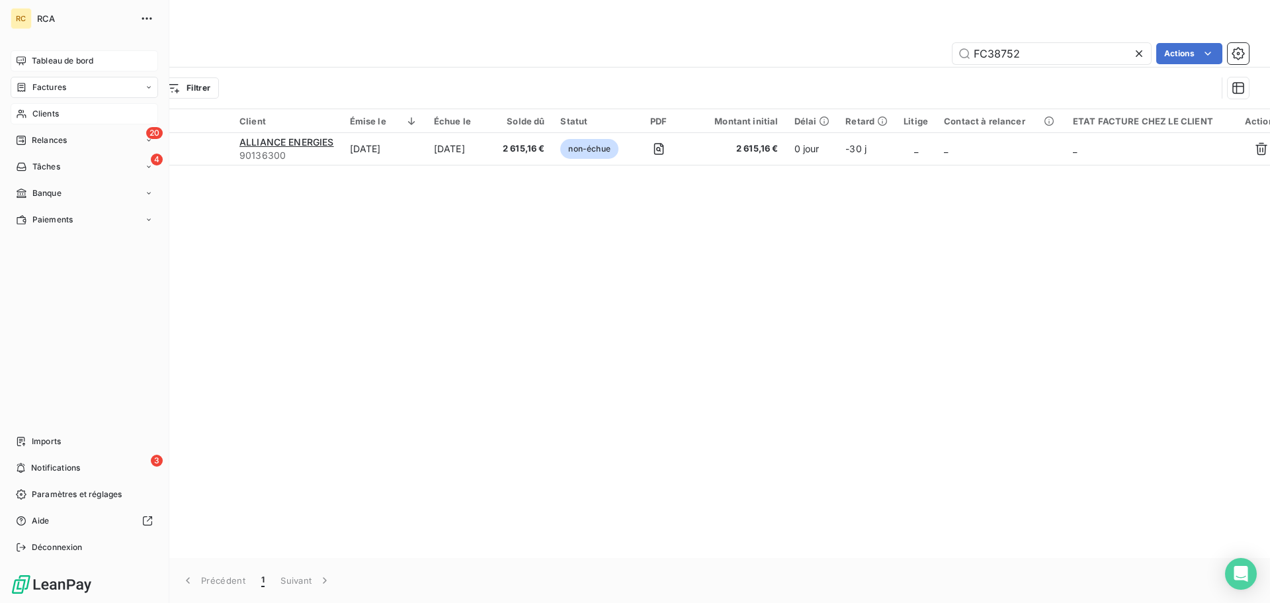
click at [45, 112] on span "Clients" at bounding box center [45, 114] width 26 height 12
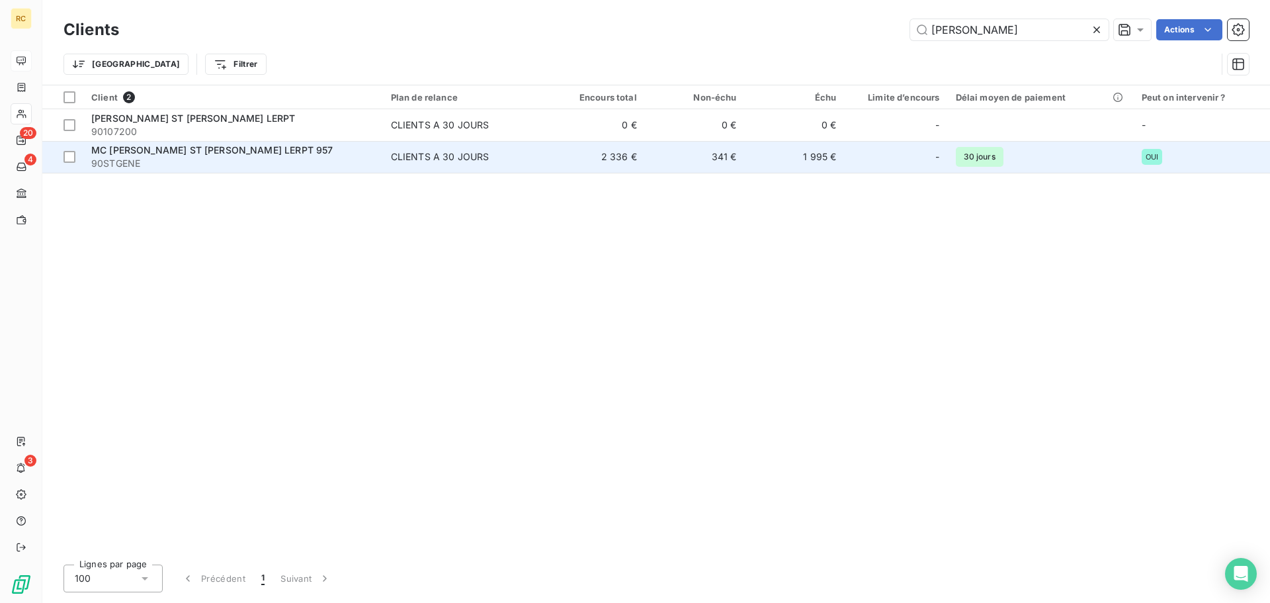
click at [122, 152] on span "MC [PERSON_NAME] ST [PERSON_NAME] LERPT 957" at bounding box center [211, 149] width 241 height 11
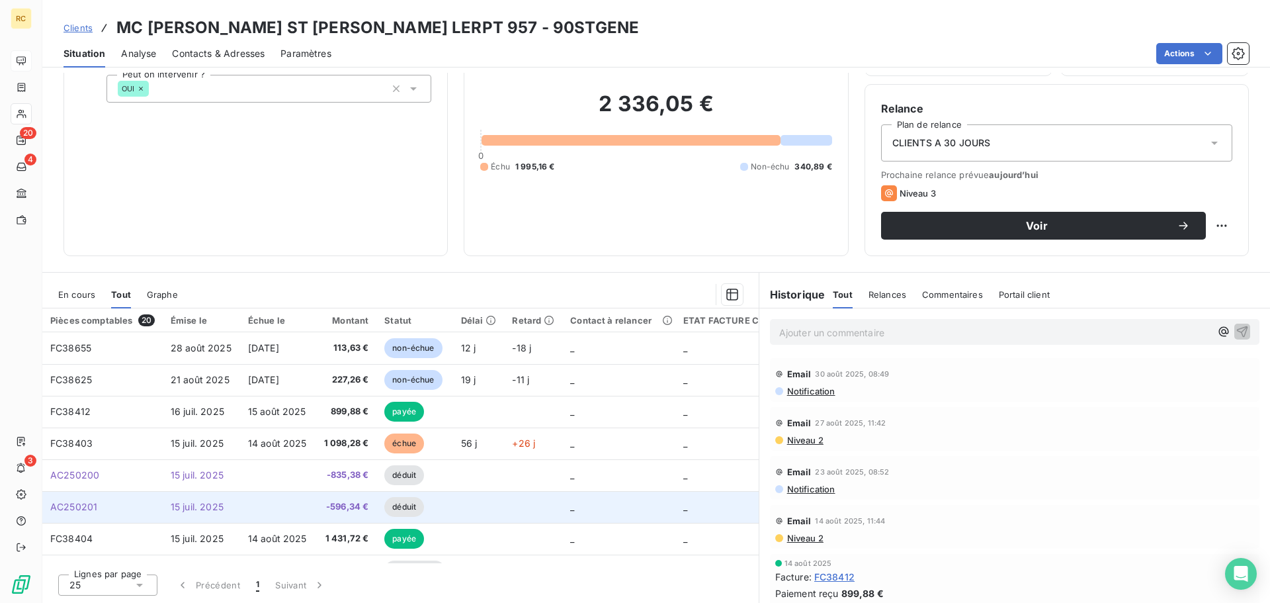
scroll to position [66, 0]
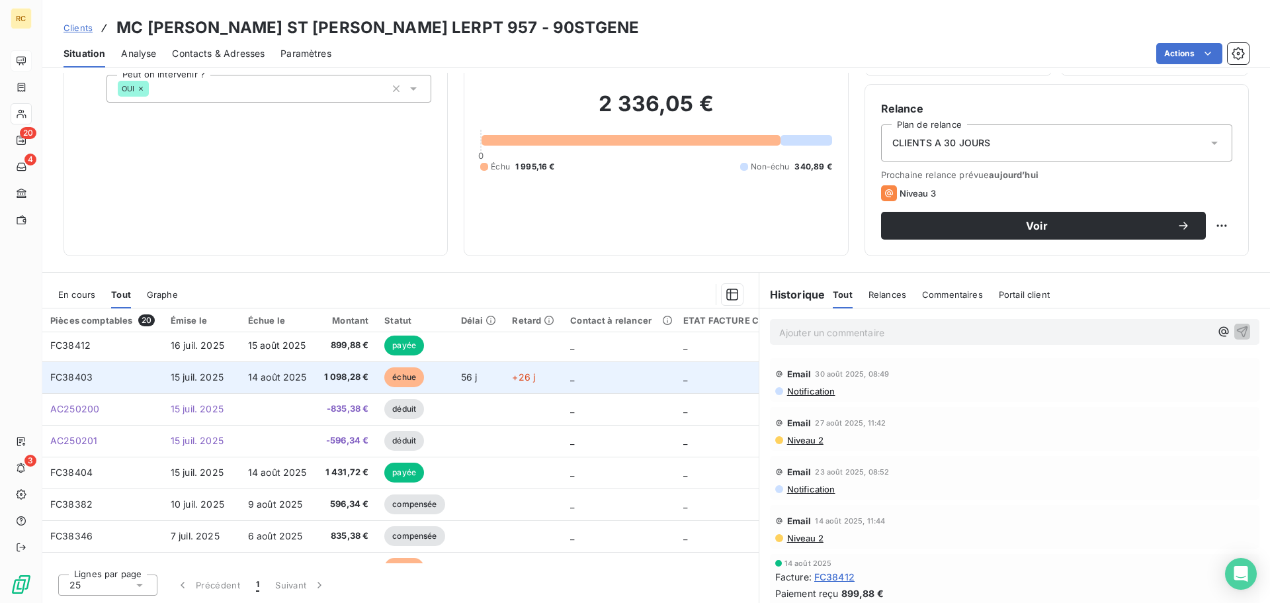
click at [73, 375] on span "FC38403" at bounding box center [71, 376] width 42 height 11
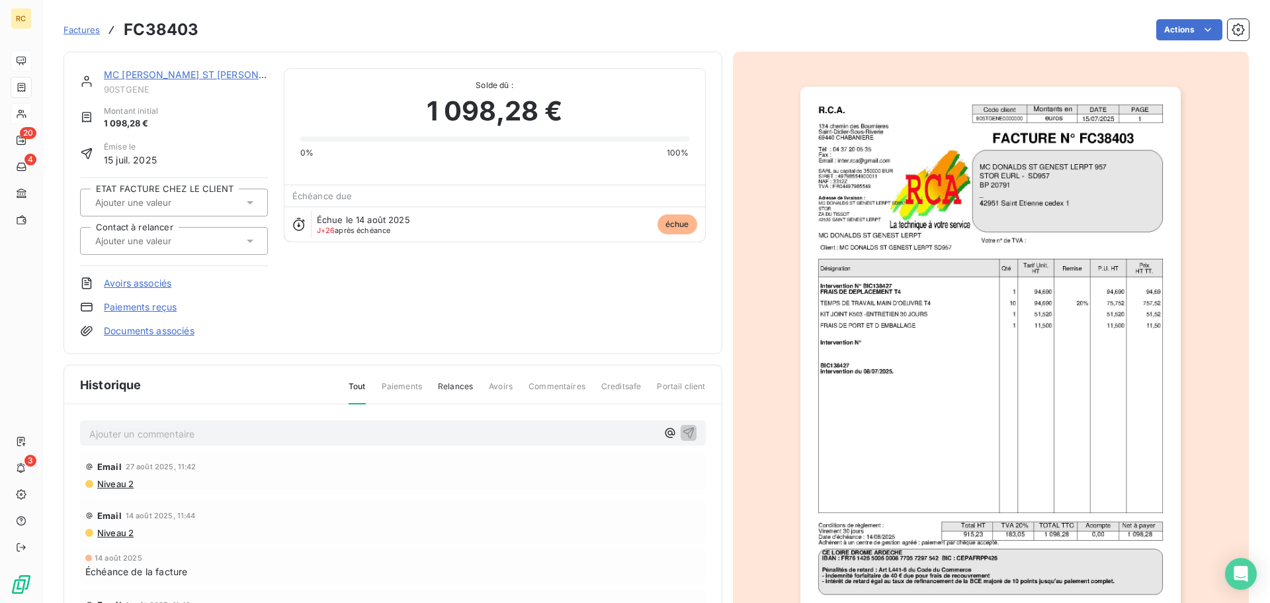
click at [1129, 185] on img "button" at bounding box center [990, 356] width 380 height 538
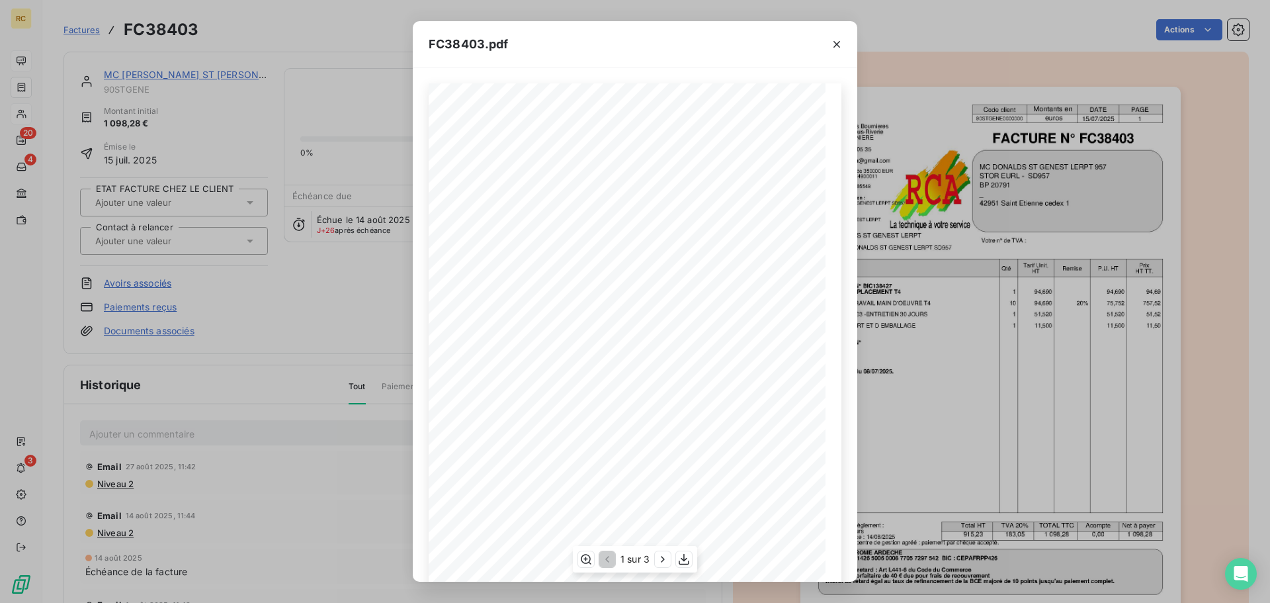
drag, startPoint x: 687, startPoint y: 176, endPoint x: 636, endPoint y: 177, distance: 51.0
click at [636, 177] on span "STOR EURL - SD957" at bounding box center [660, 176] width 72 height 7
click at [601, 107] on span at bounding box center [557, 108] width 146 height 9
click at [685, 560] on icon "button" at bounding box center [683, 558] width 13 height 13
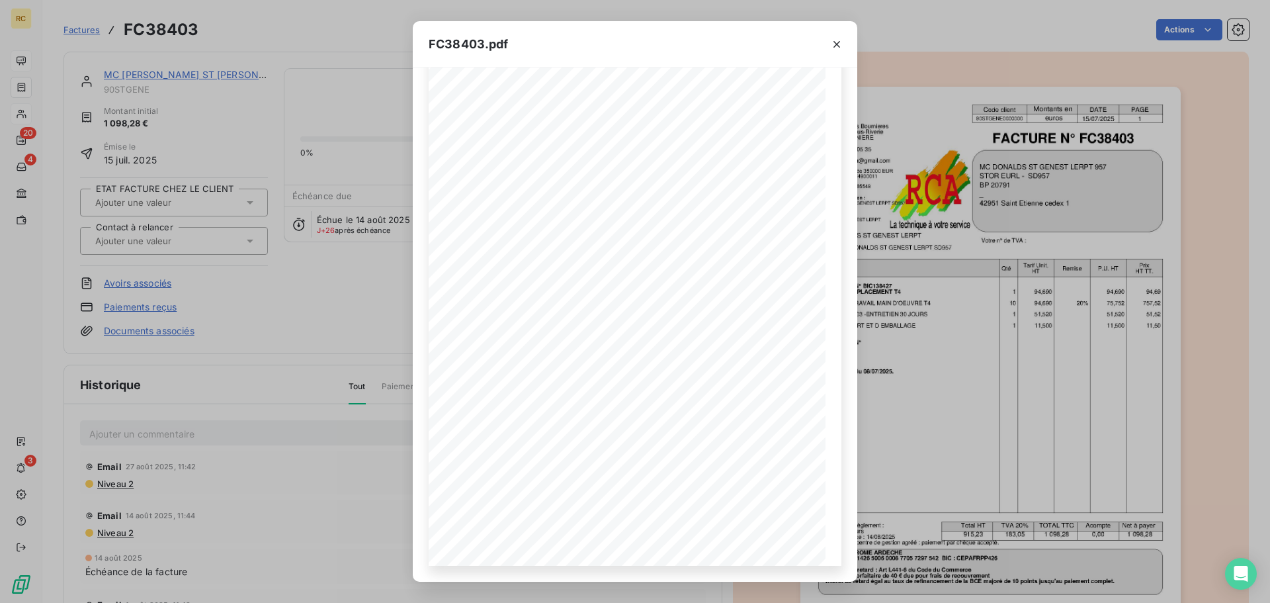
drag, startPoint x: 303, startPoint y: 282, endPoint x: 252, endPoint y: 218, distance: 81.9
click at [303, 282] on div "FC38403.pdf R.C.A. Code client Montants en DATE PAGE 90STGENE0000000 euros [DAT…" at bounding box center [635, 301] width 1270 height 603
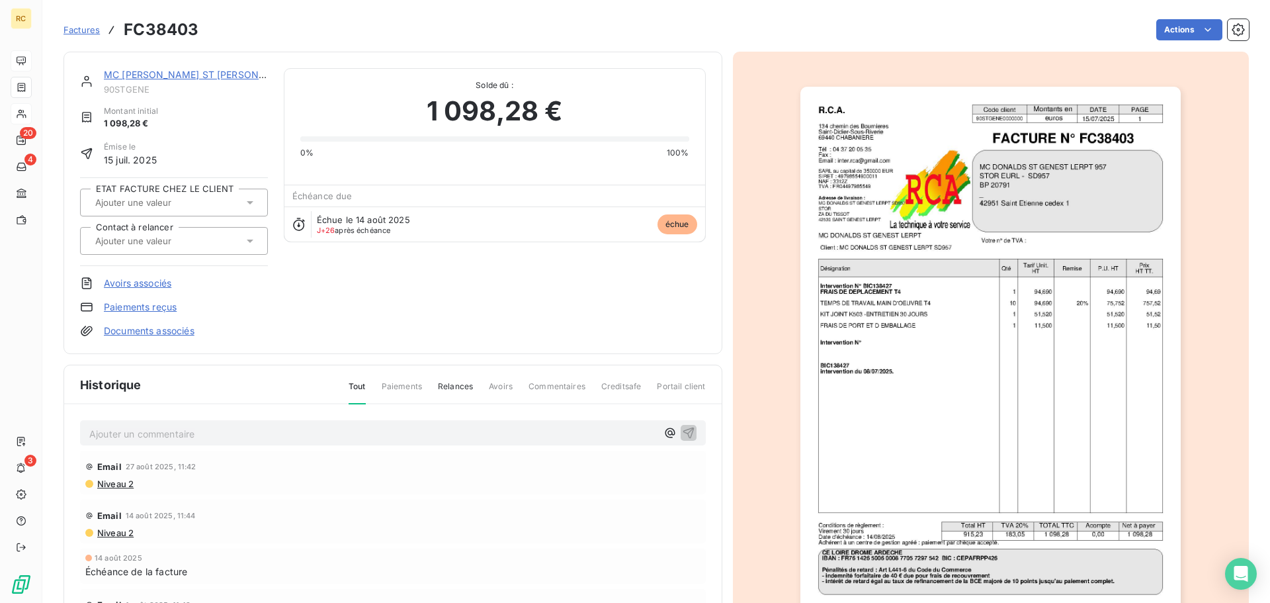
click at [179, 70] on link "MC [PERSON_NAME] ST [PERSON_NAME] LERPT 957" at bounding box center [224, 74] width 241 height 11
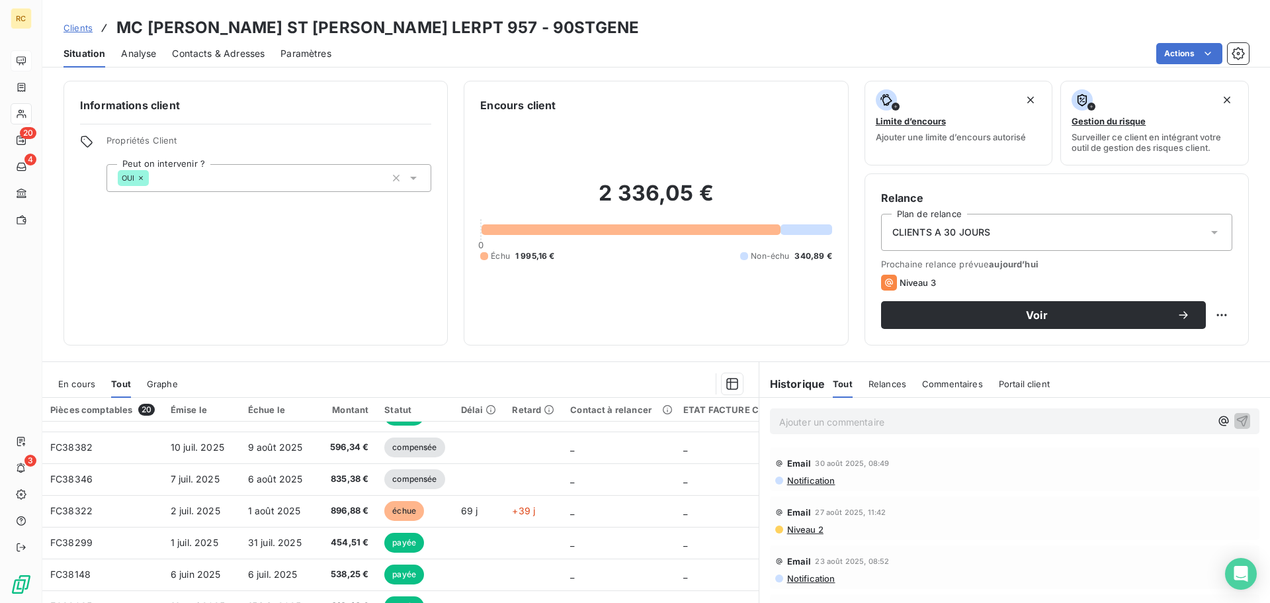
scroll to position [212, 0]
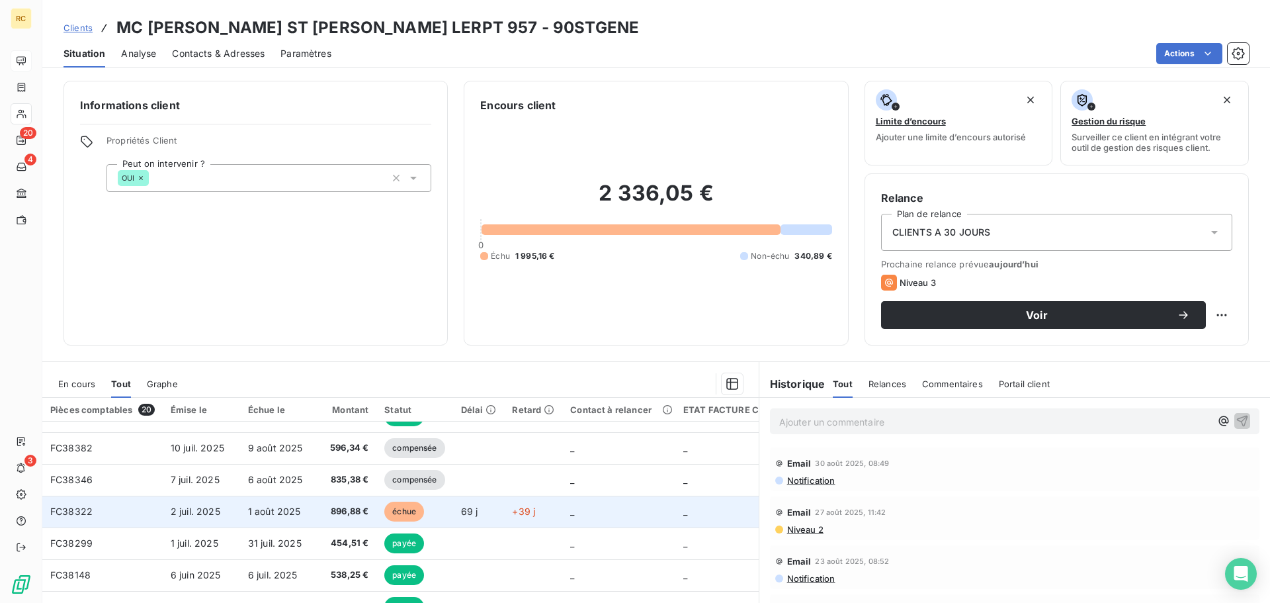
click at [222, 517] on td "2 juil. 2025" at bounding box center [201, 511] width 77 height 32
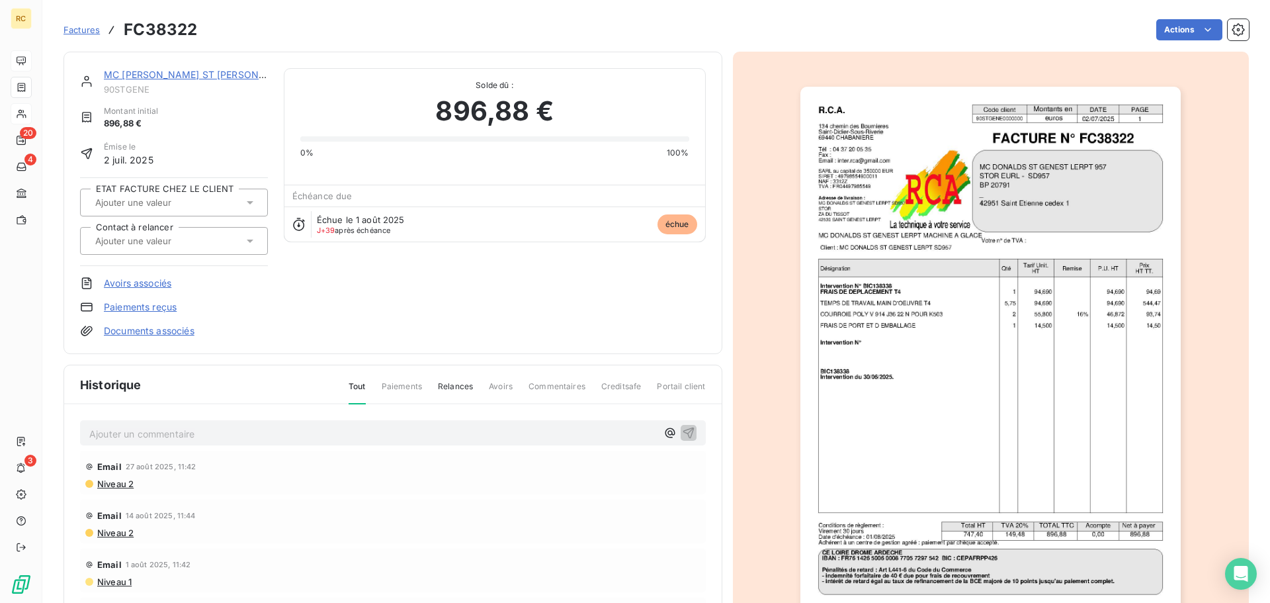
click at [934, 352] on img "button" at bounding box center [990, 356] width 380 height 538
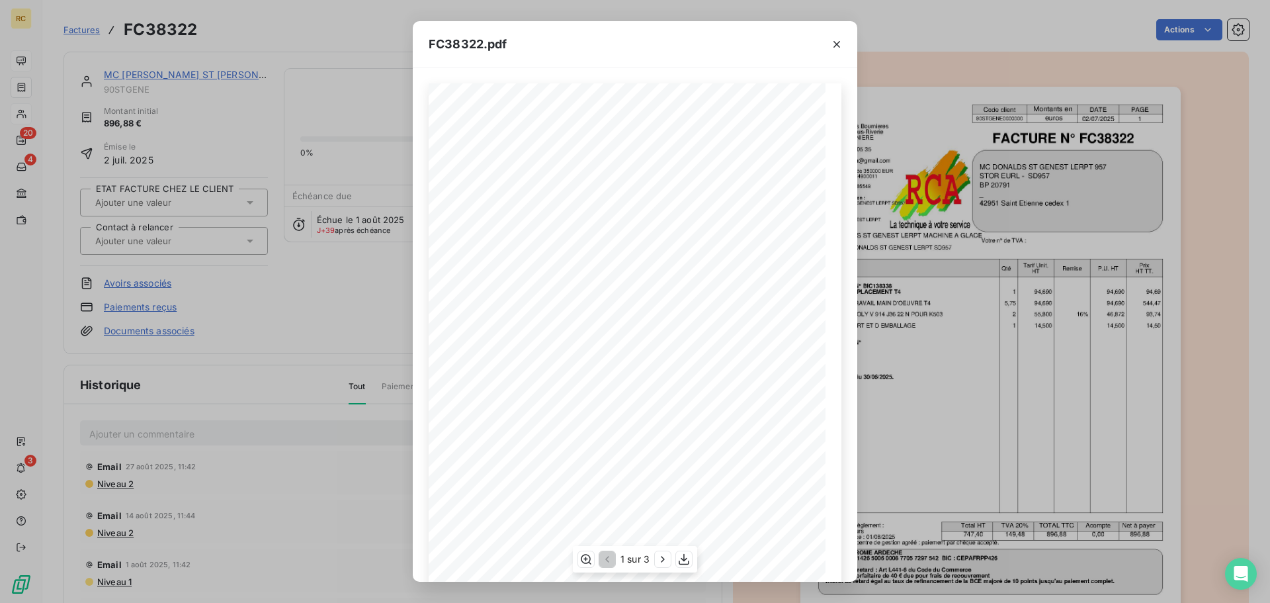
scroll to position [79, 0]
click at [689, 561] on icon "button" at bounding box center [683, 558] width 13 height 13
click at [208, 263] on div "FC38322.pdf R.C.A. Code client Montants en DATE PAGE 90STGENE0000000 euros [DAT…" at bounding box center [635, 301] width 1270 height 603
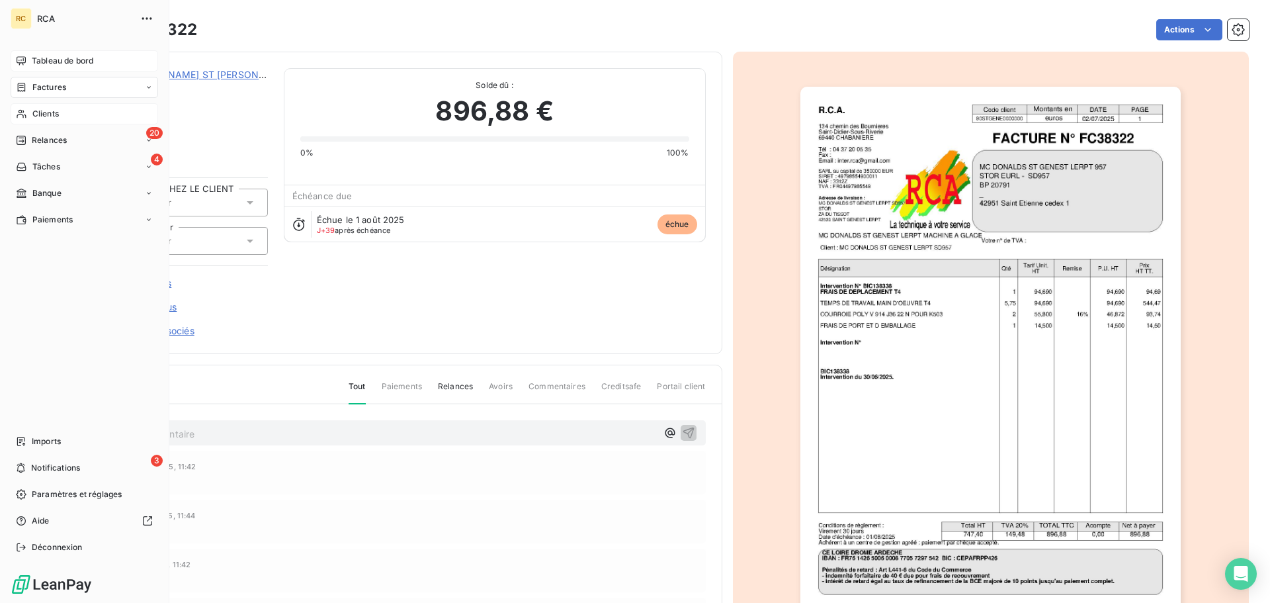
click at [52, 85] on span "Factures" at bounding box center [49, 87] width 34 height 12
click at [51, 85] on span "Factures" at bounding box center [49, 87] width 34 height 12
click at [52, 85] on span "Factures" at bounding box center [49, 87] width 34 height 12
click at [53, 85] on span "Factures" at bounding box center [49, 87] width 34 height 12
click at [44, 175] on div "Clients" at bounding box center [85, 166] width 148 height 21
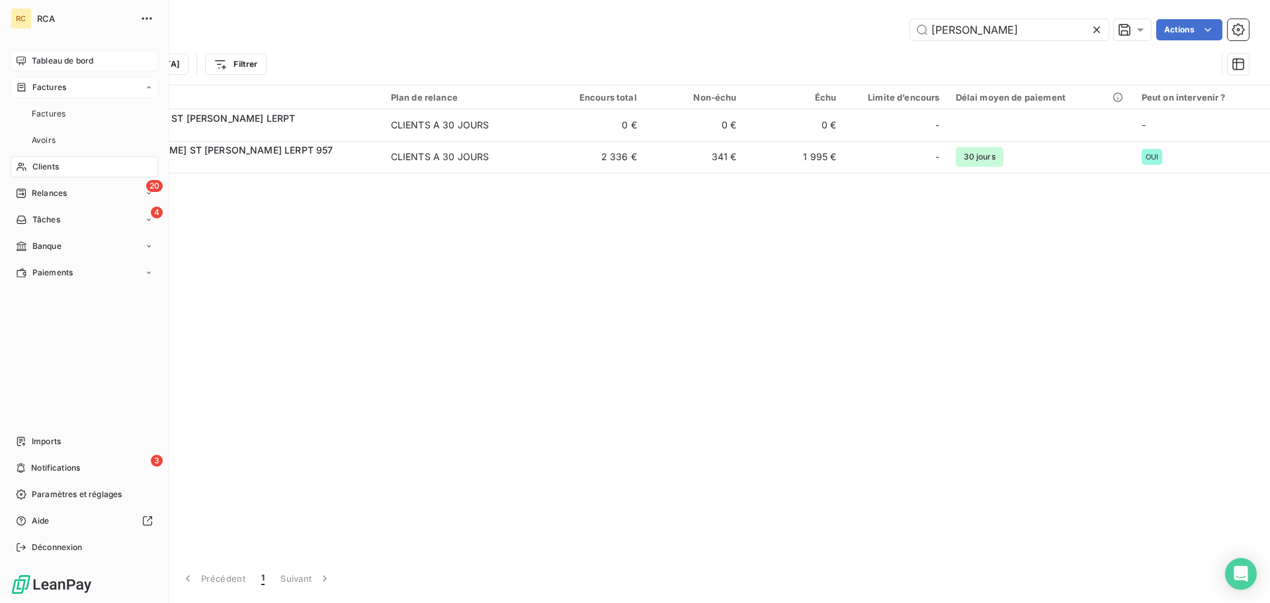
click at [56, 91] on span "Factures" at bounding box center [49, 87] width 34 height 12
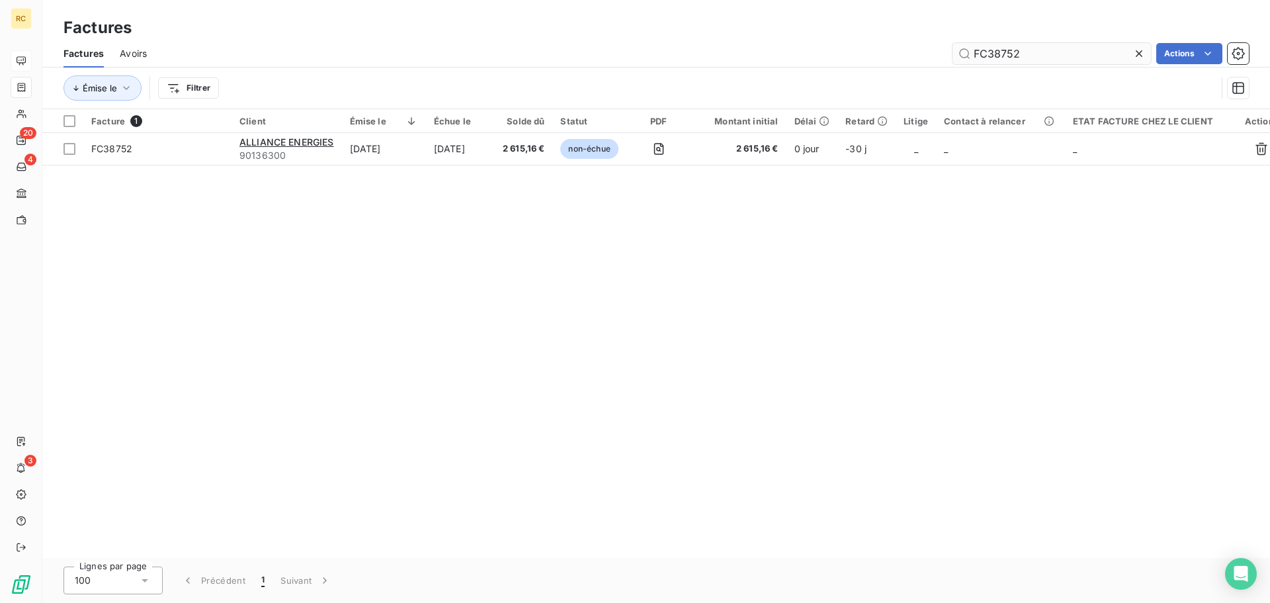
click at [1080, 51] on input "FC38752" at bounding box center [1052, 53] width 198 height 21
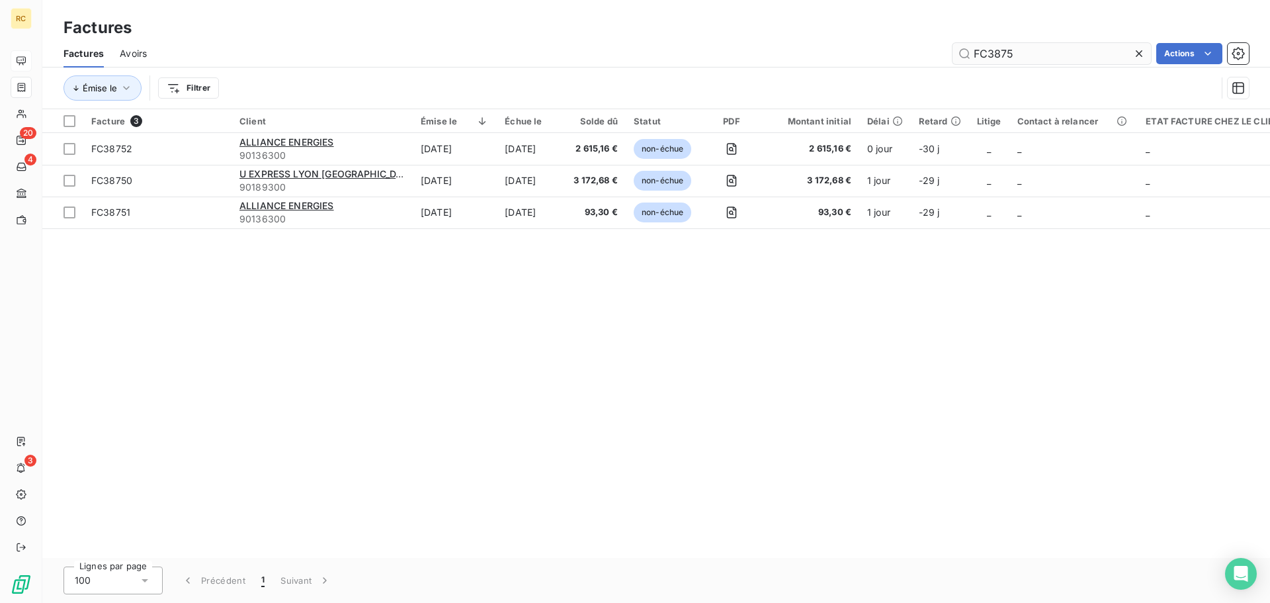
type input "FC38752"
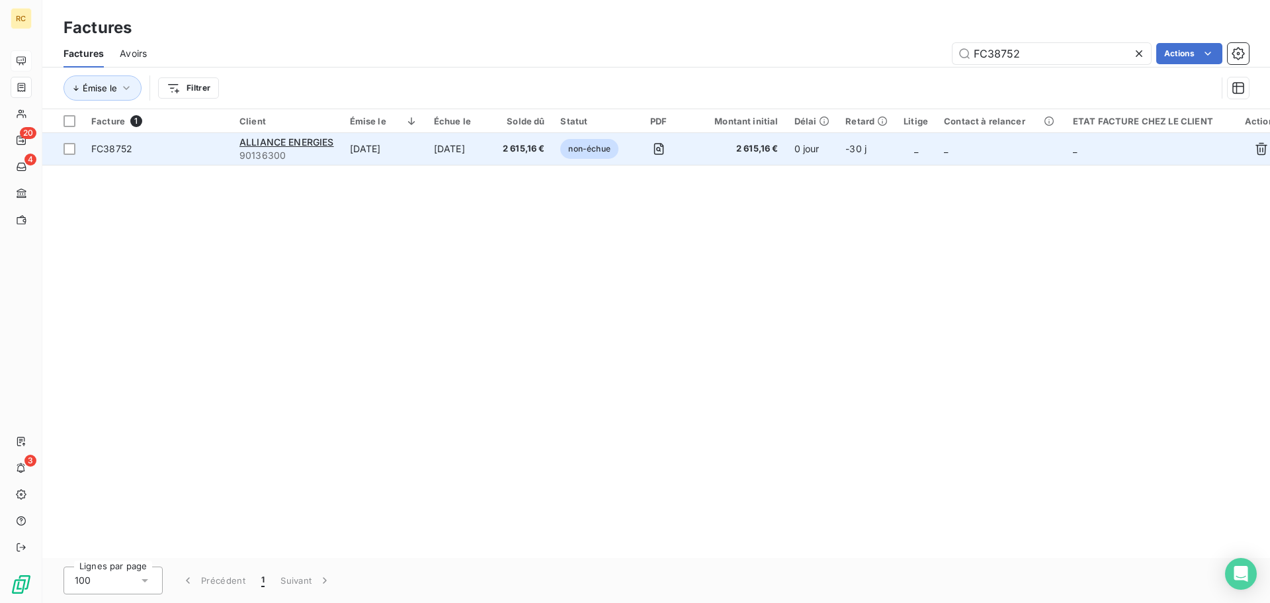
click at [278, 134] on td "ALLIANCE ENERGIES 90136300" at bounding box center [287, 149] width 110 height 32
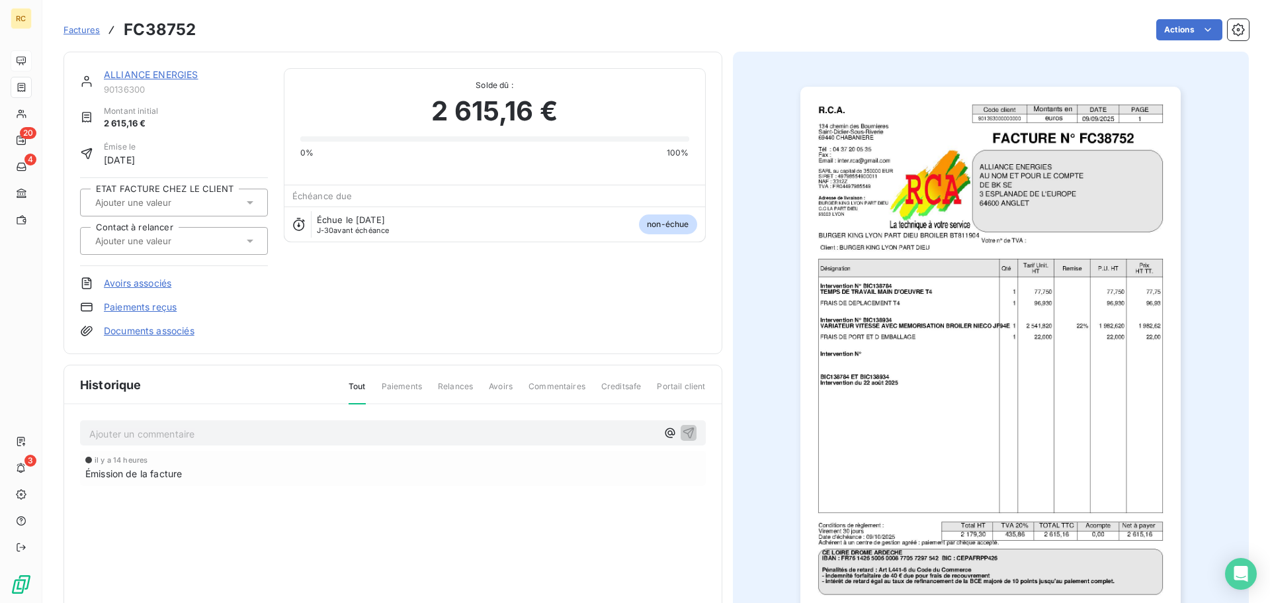
click at [1035, 159] on img "button" at bounding box center [990, 356] width 380 height 538
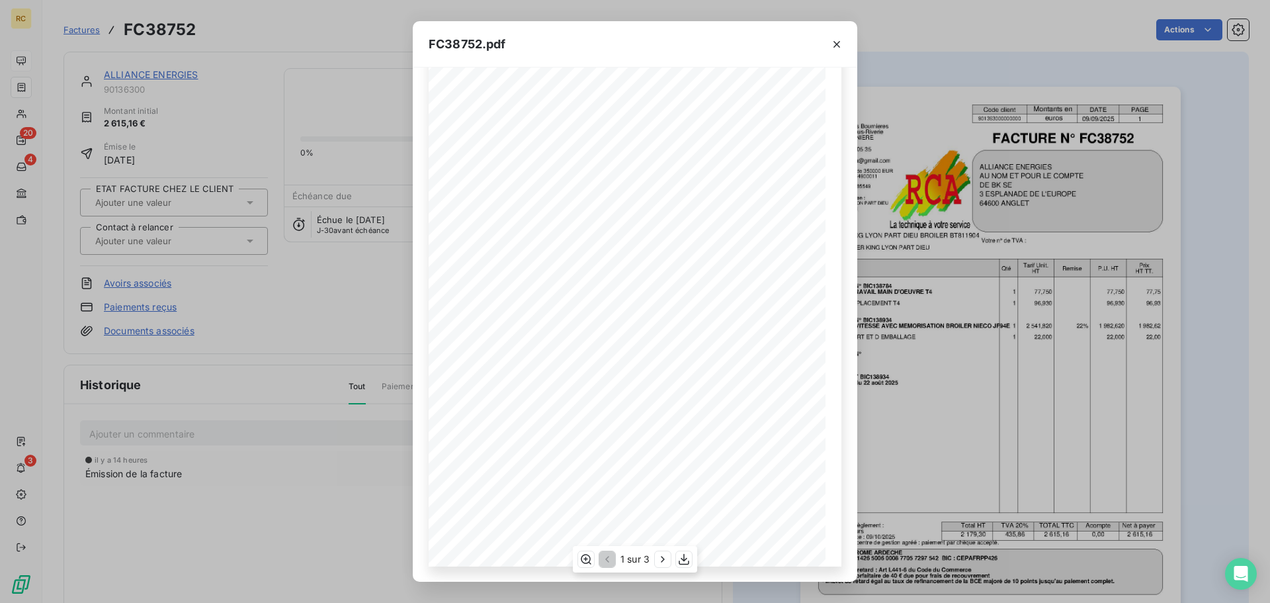
scroll to position [79, 0]
click at [681, 563] on icon "button" at bounding box center [683, 558] width 13 height 13
click at [270, 199] on div "FC38752.pdf R.C.A. Code client Montants en DATE PAGE 901363000000000 euros [DAT…" at bounding box center [635, 301] width 1270 height 603
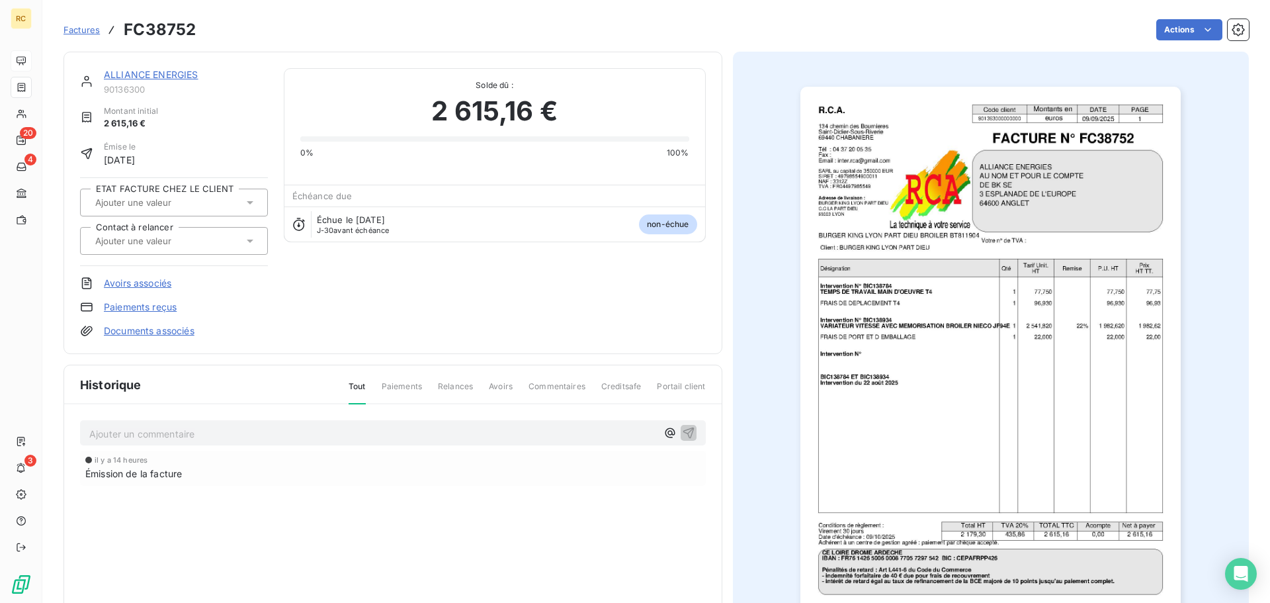
click at [165, 329] on link "Documents associés" at bounding box center [149, 330] width 91 height 13
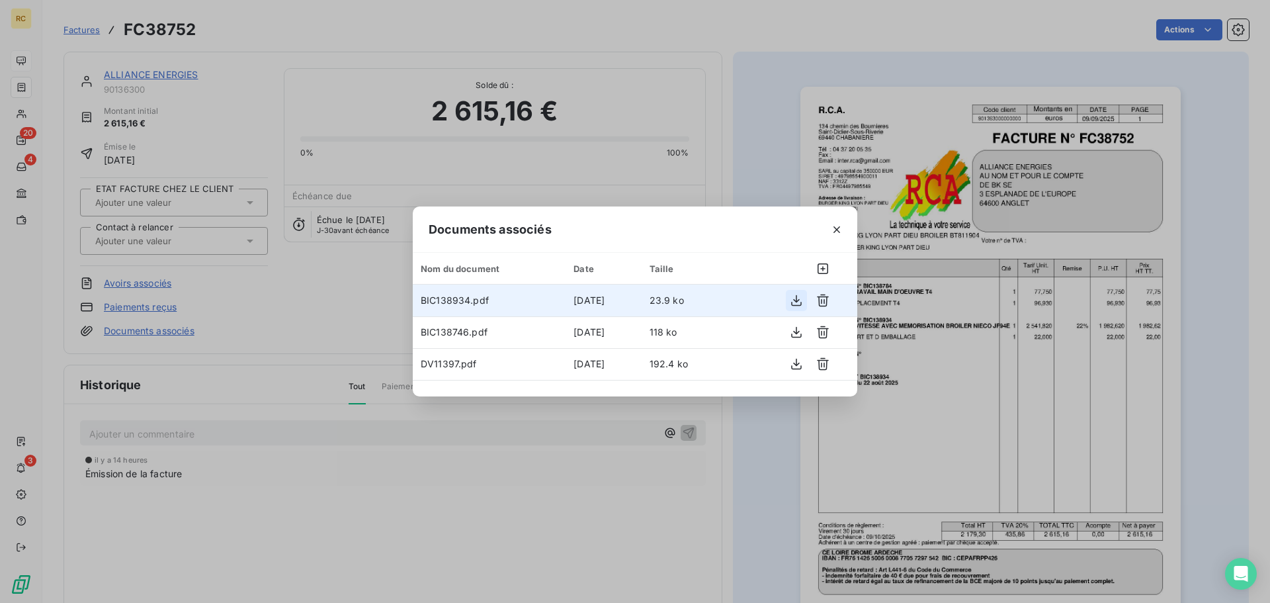
click at [798, 302] on icon "button" at bounding box center [796, 300] width 13 height 13
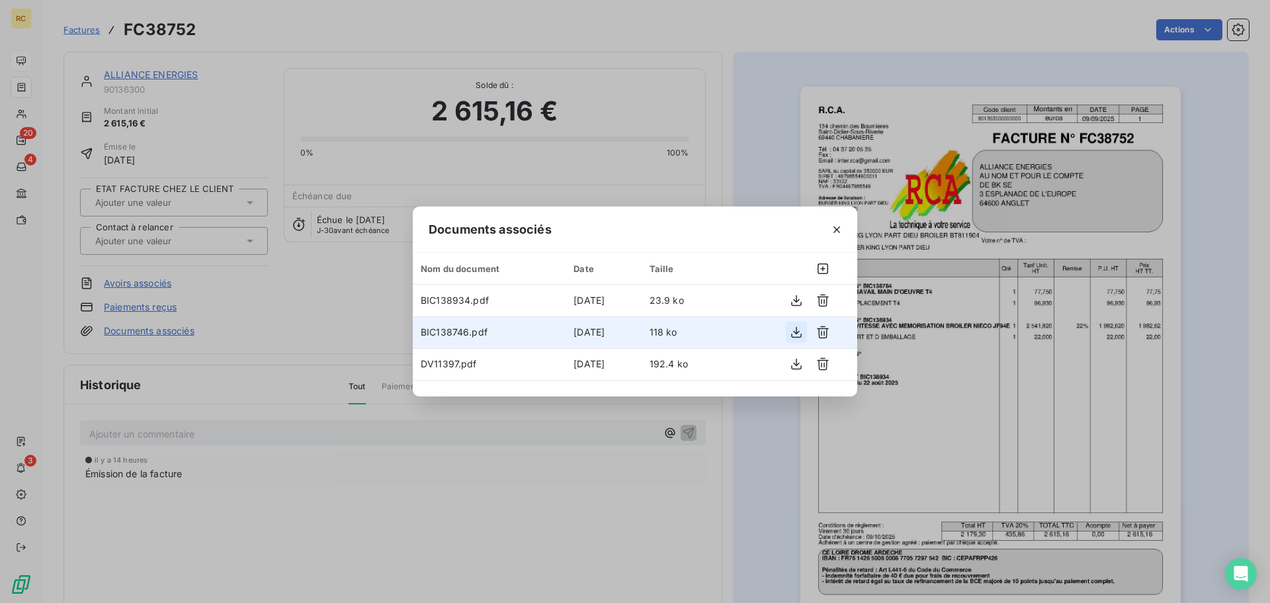
click at [796, 329] on icon "button" at bounding box center [796, 331] width 13 height 13
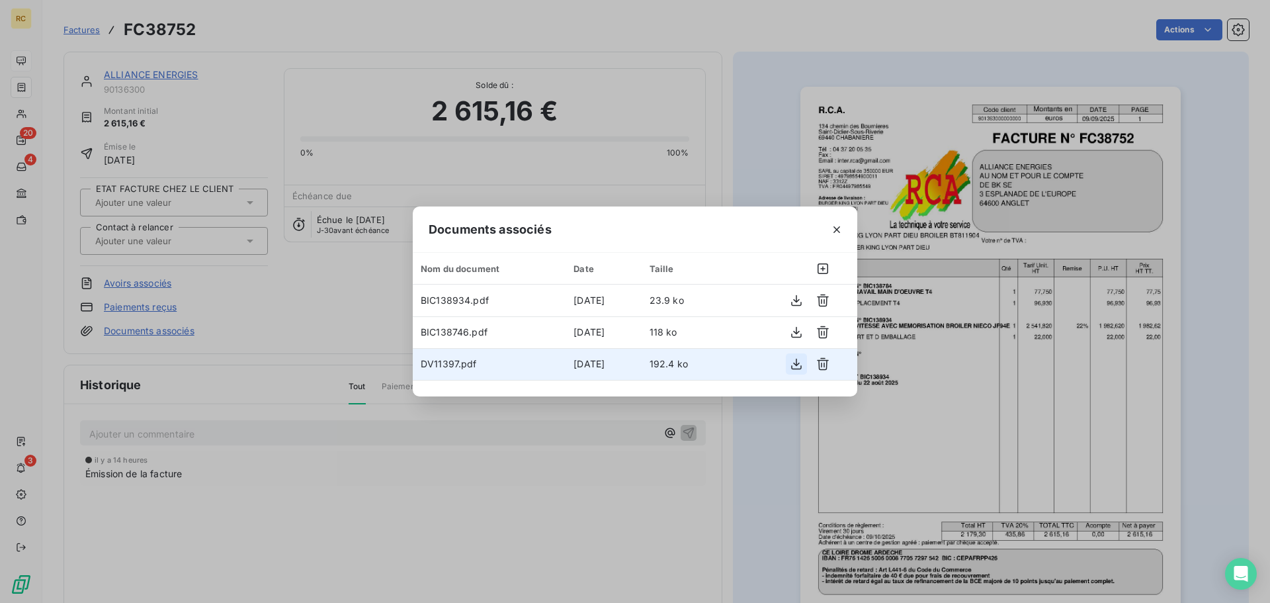
click at [797, 366] on icon "button" at bounding box center [796, 363] width 13 height 13
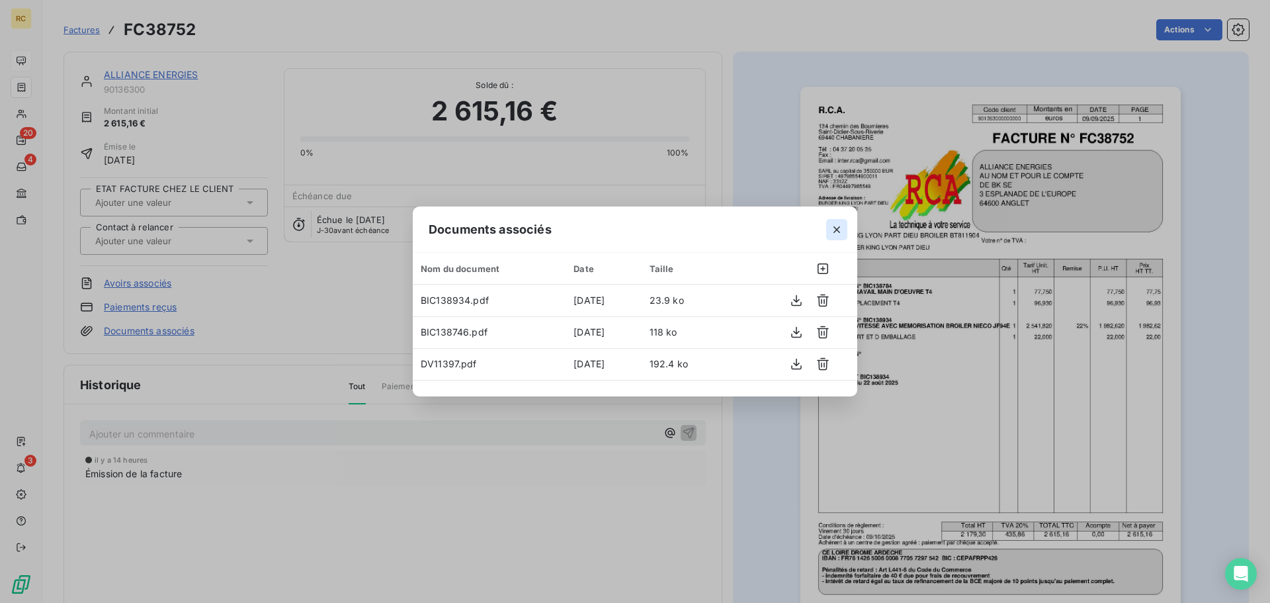
click at [841, 230] on icon "button" at bounding box center [836, 229] width 13 height 13
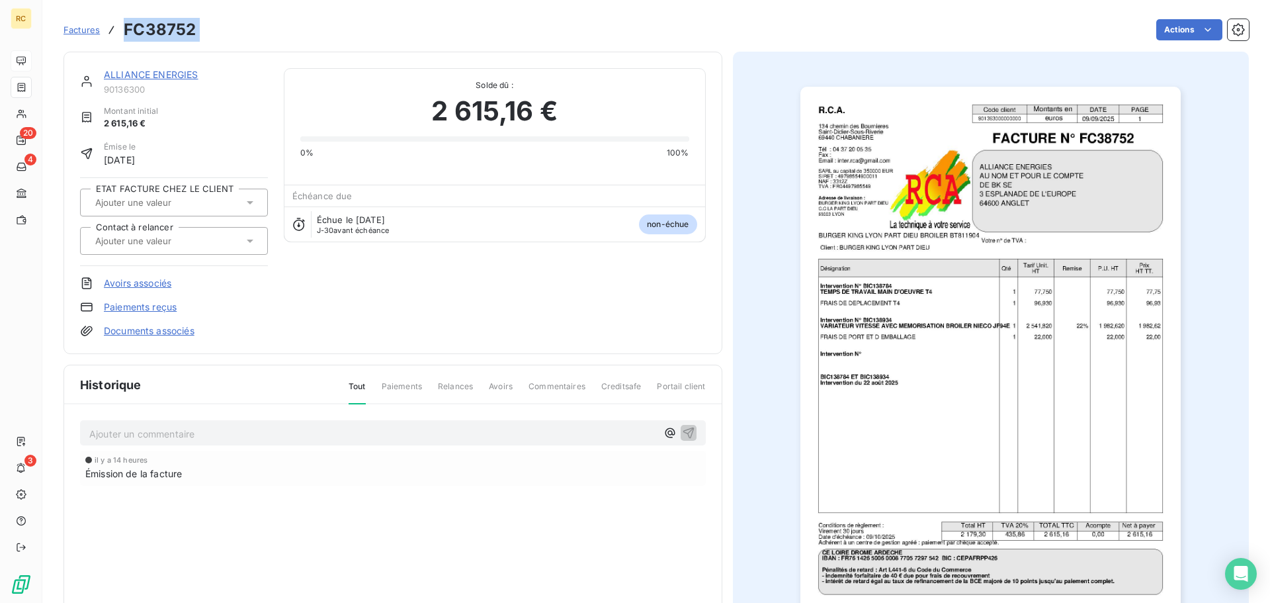
drag, startPoint x: 251, startPoint y: 41, endPoint x: 124, endPoint y: 40, distance: 127.7
click at [124, 40] on div "Factures FC38752 Actions" at bounding box center [656, 30] width 1185 height 28
copy section "FC38752 Actions"
click at [127, 336] on link "Documents associés" at bounding box center [149, 330] width 91 height 13
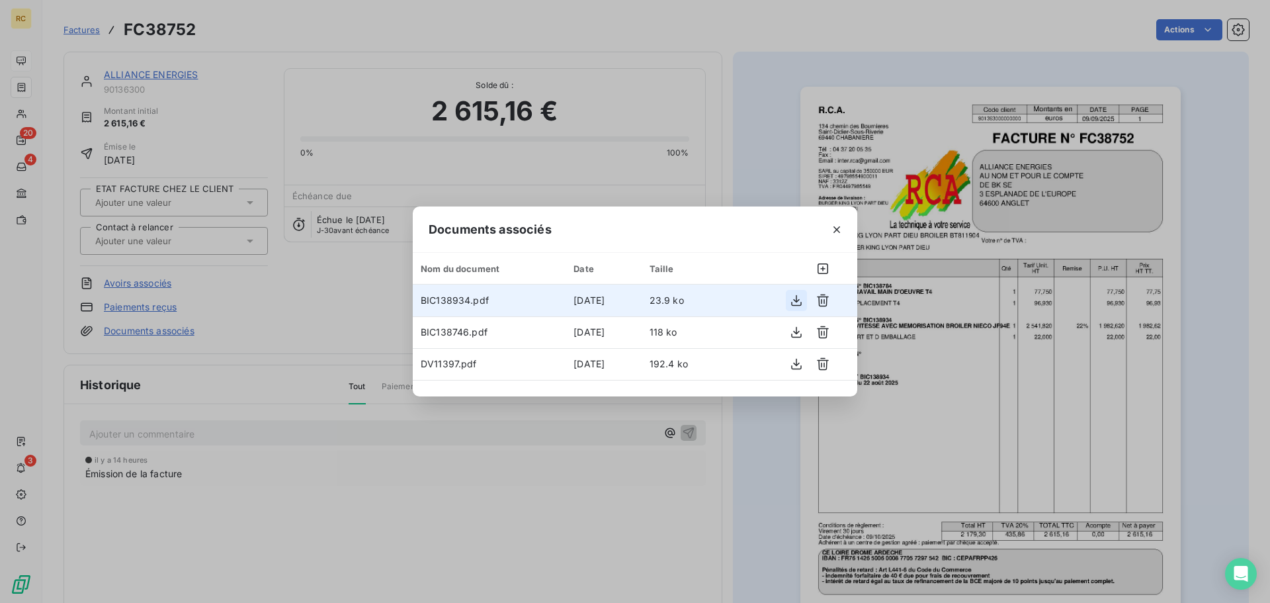
click at [792, 302] on icon "button" at bounding box center [796, 300] width 11 height 11
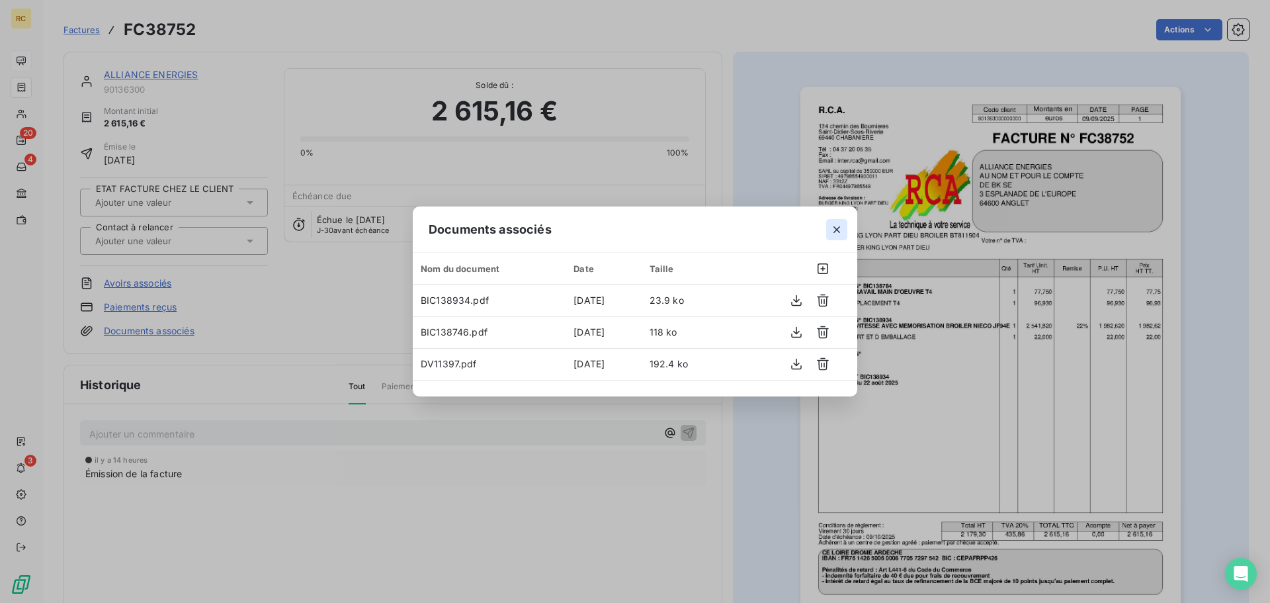
click at [833, 231] on icon "button" at bounding box center [836, 229] width 13 height 13
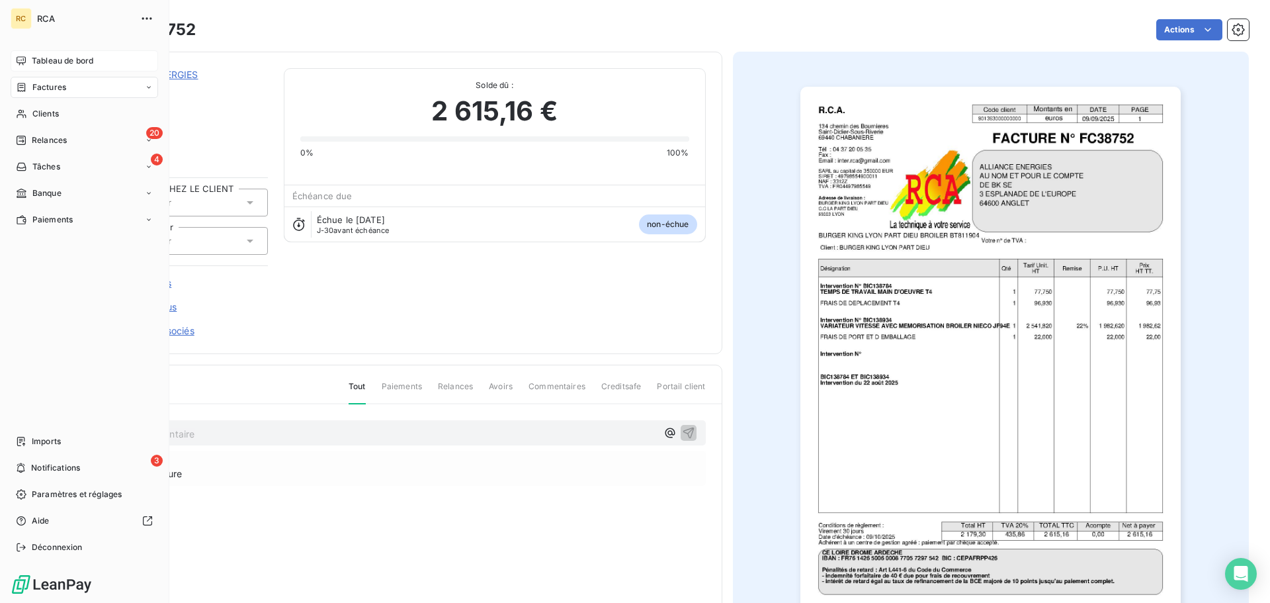
click at [54, 87] on span "Factures" at bounding box center [49, 87] width 34 height 12
click at [50, 59] on span "Tableau de bord" at bounding box center [63, 61] width 62 height 12
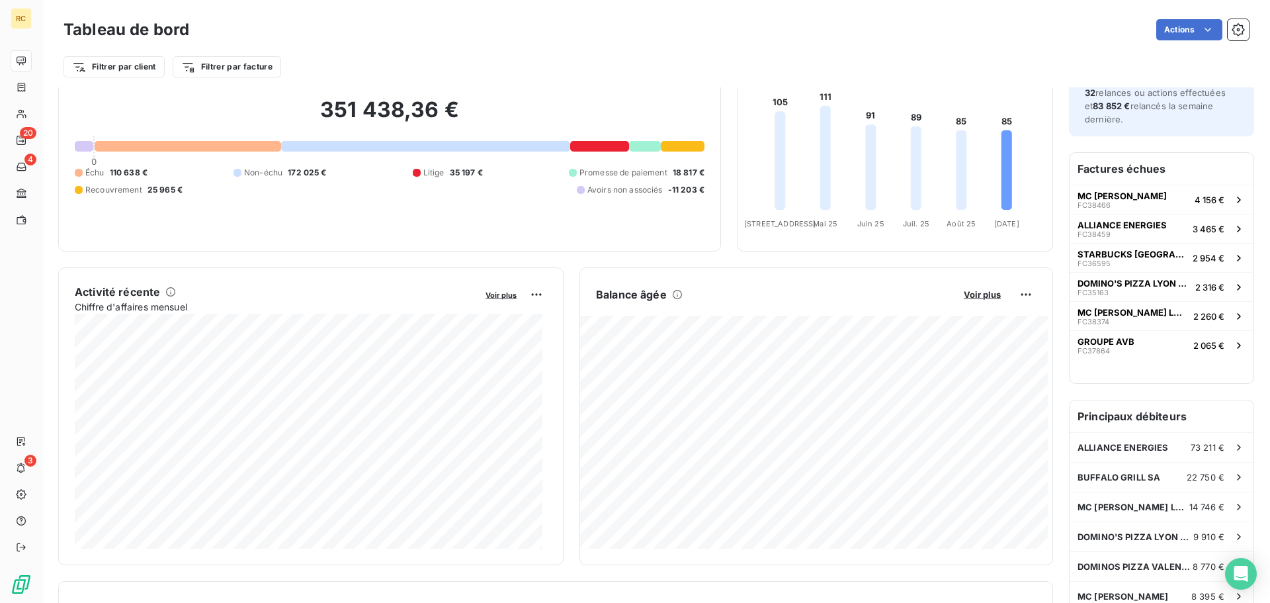
scroll to position [265, 0]
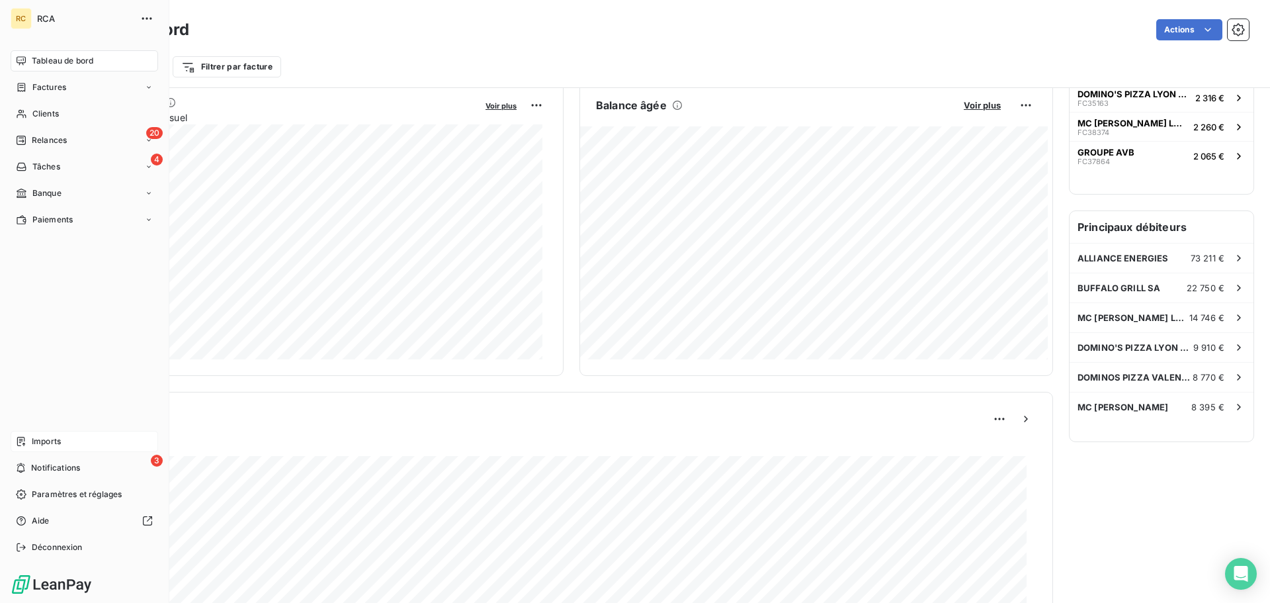
click at [34, 444] on span "Imports" at bounding box center [46, 441] width 29 height 12
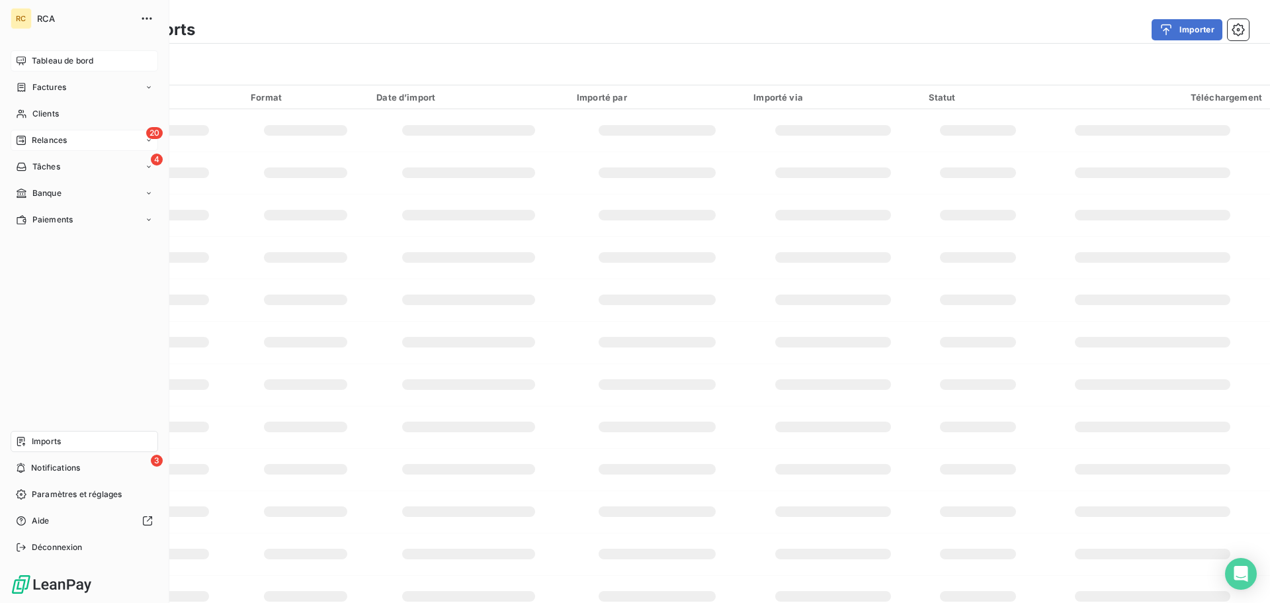
click at [95, 141] on div "20 Relances" at bounding box center [85, 140] width 148 height 21
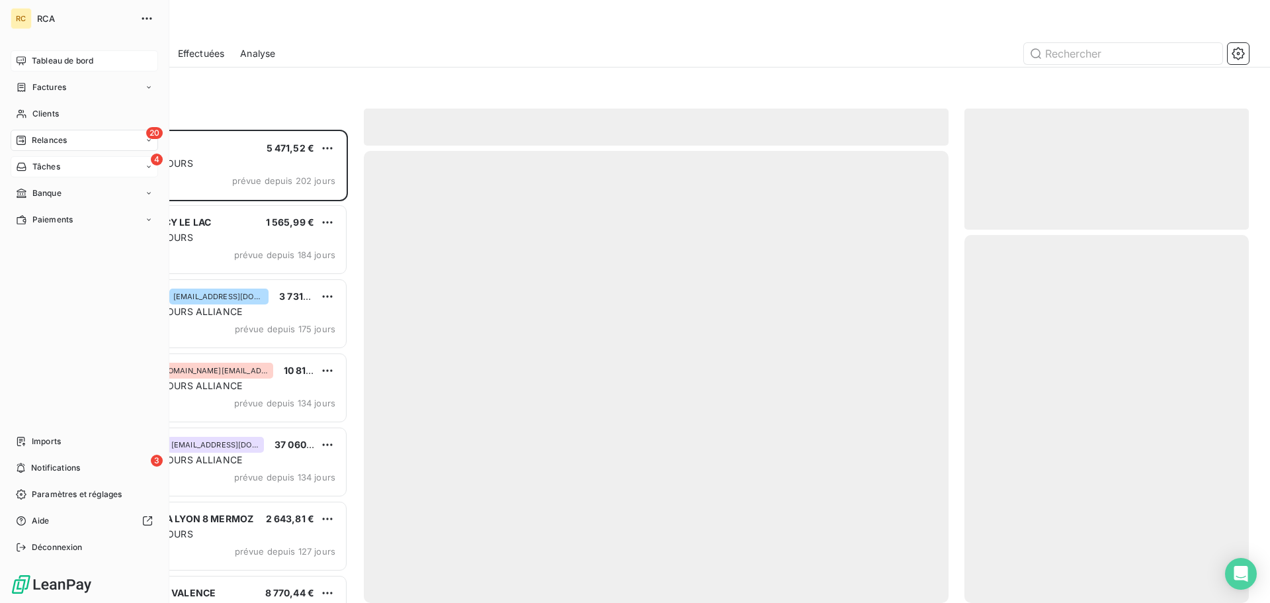
scroll to position [463, 275]
click at [28, 167] on div "Tâches" at bounding box center [38, 167] width 44 height 12
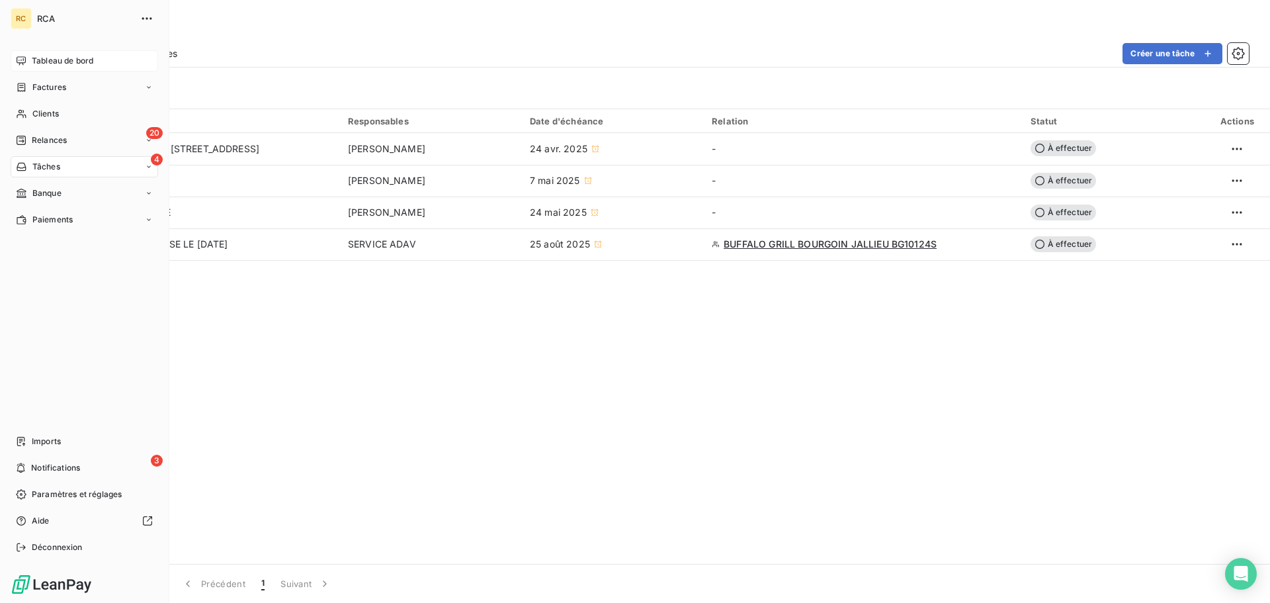
click at [23, 60] on icon at bounding box center [21, 60] width 9 height 9
